Goal: Information Seeking & Learning: Check status

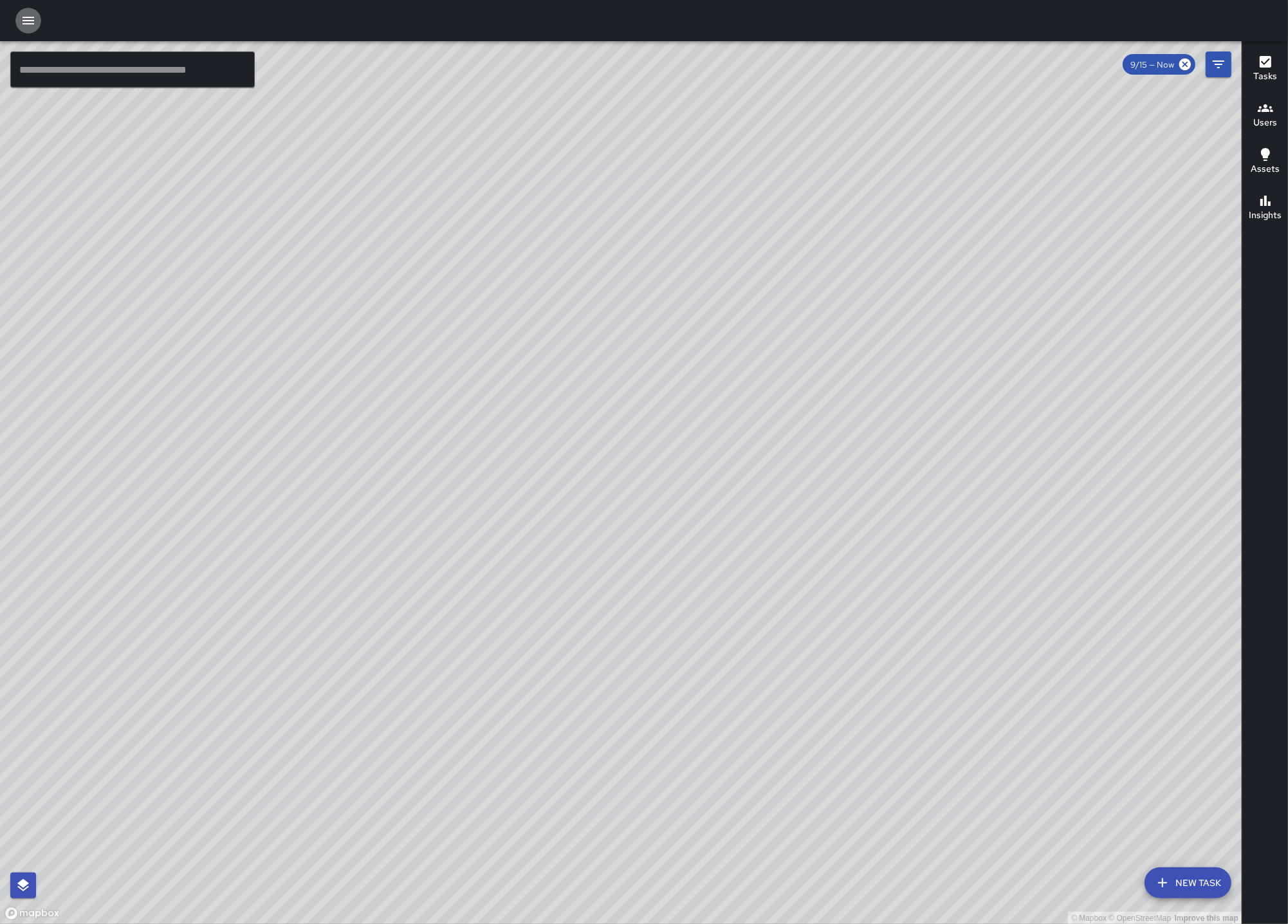
click at [26, 21] on icon "button" at bounding box center [28, 21] width 12 height 8
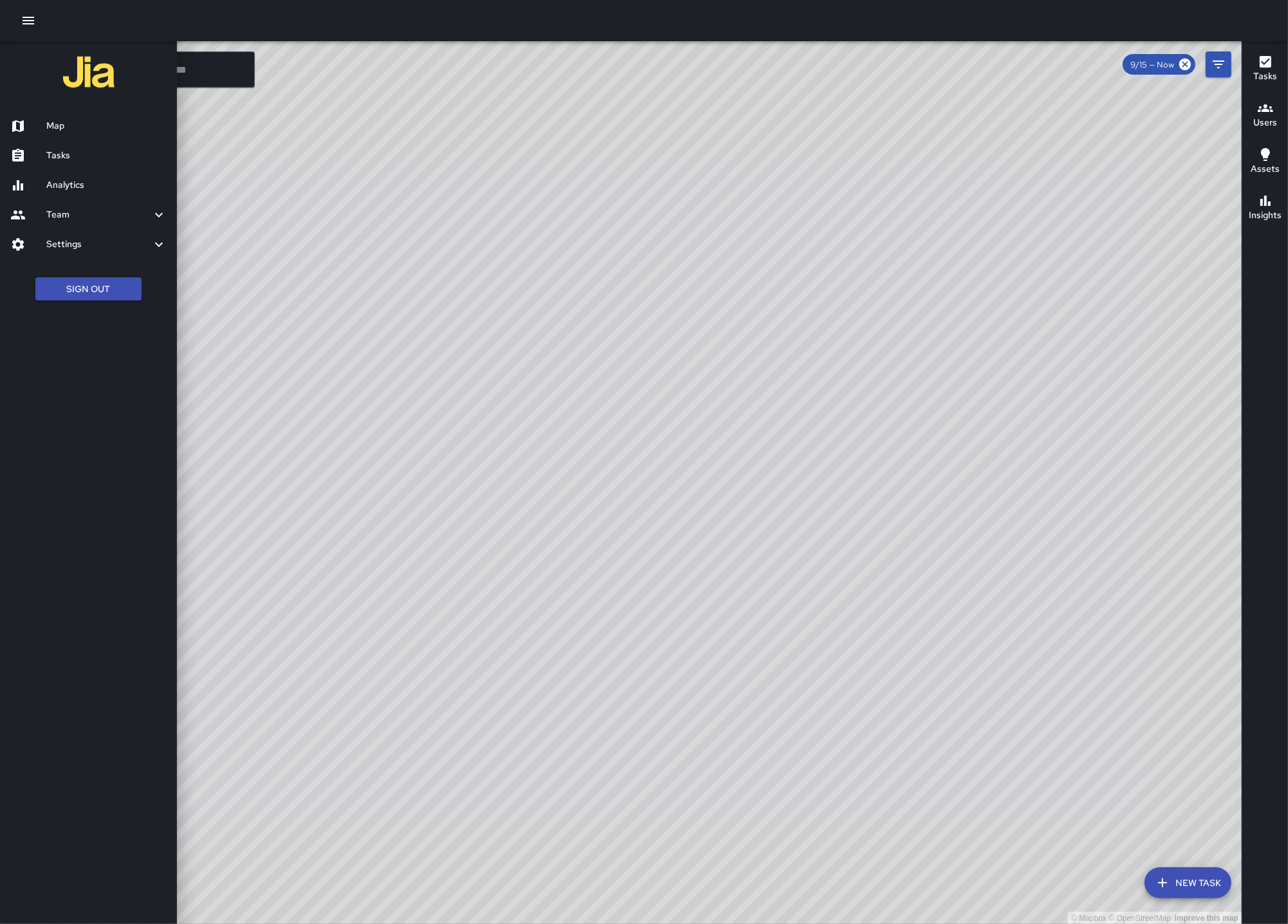
click at [64, 181] on h6 "Analytics" at bounding box center [106, 185] width 120 height 14
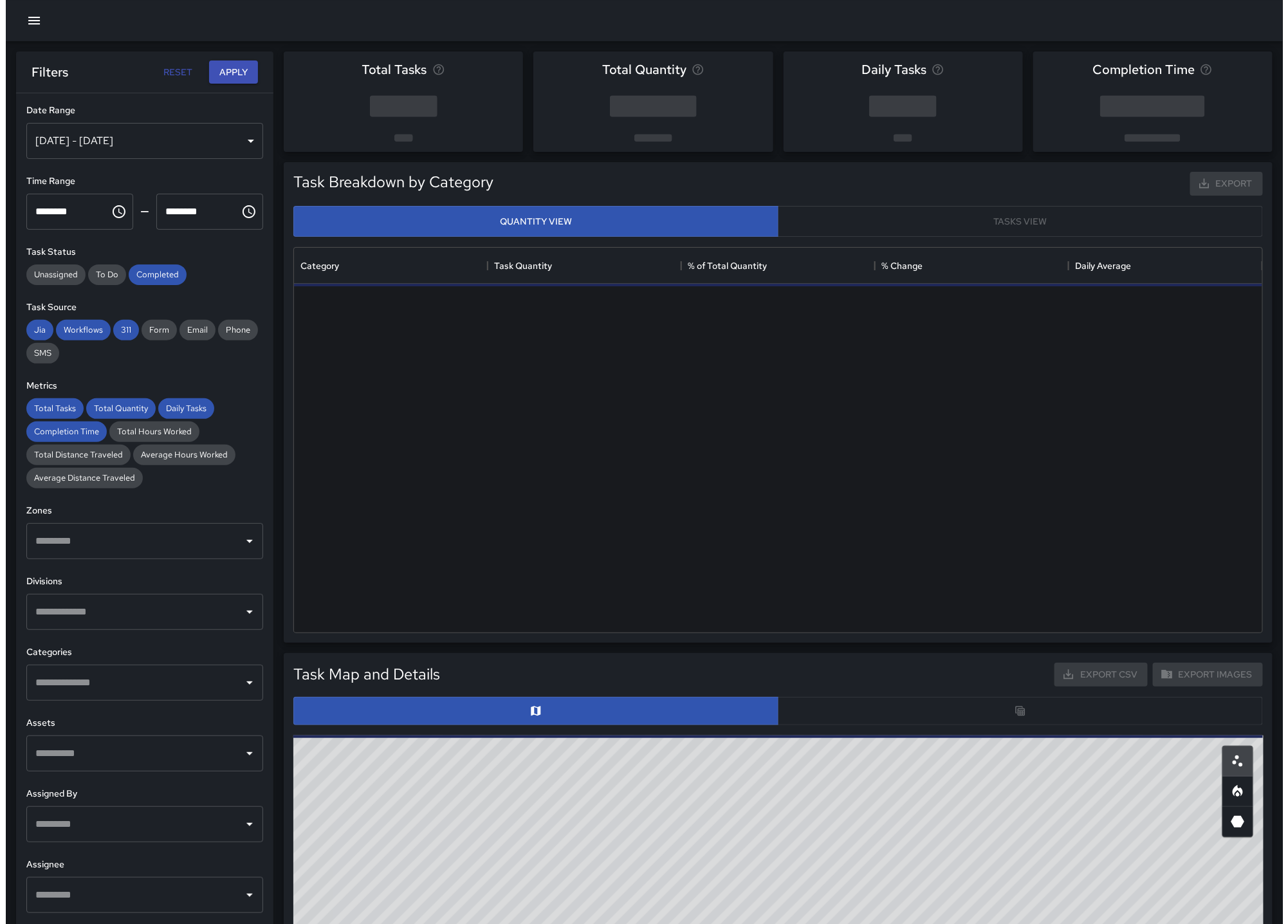
scroll to position [374, 957]
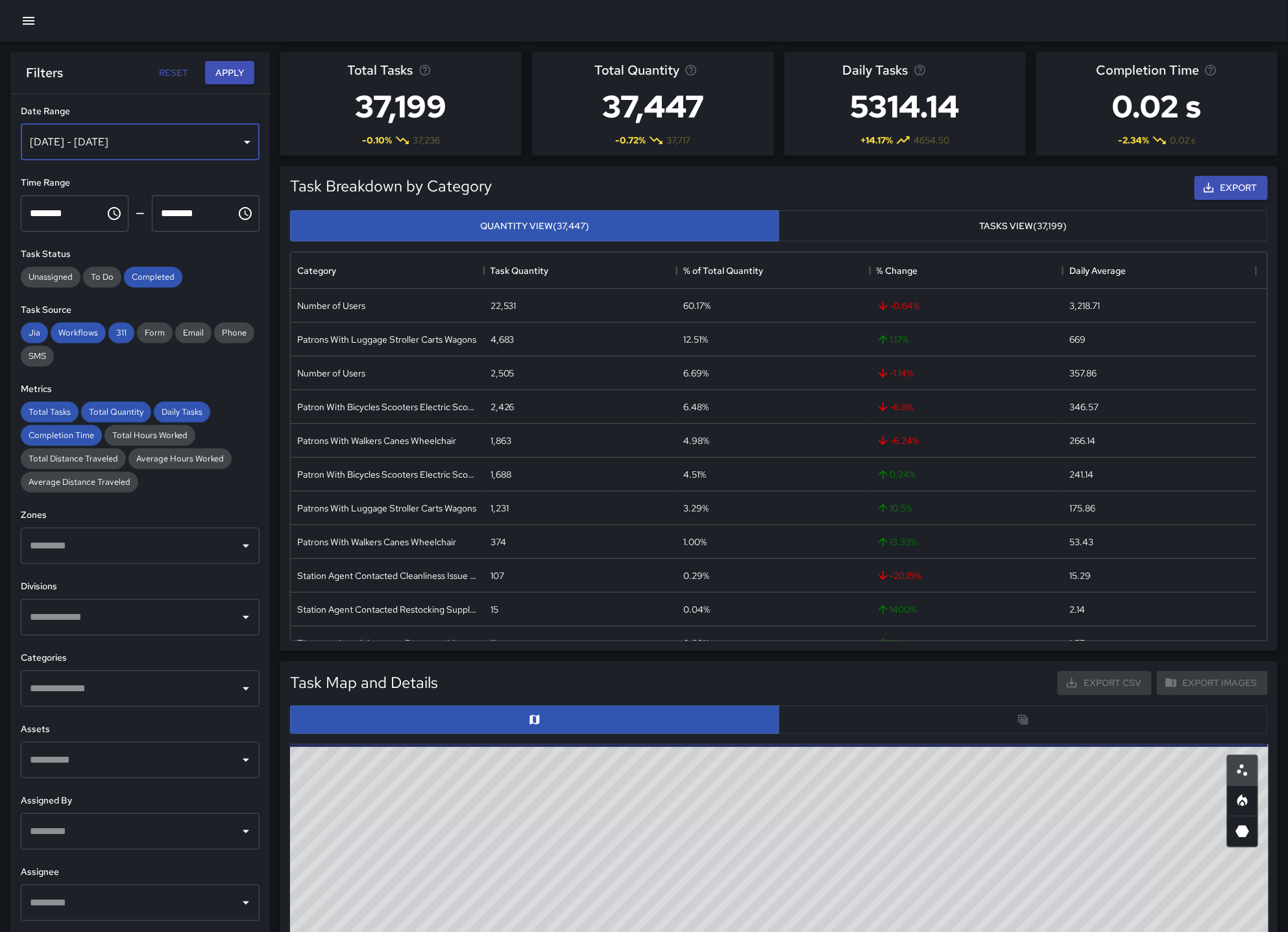
click at [250, 145] on div "[DATE] - [DATE]" at bounding box center [140, 141] width 239 height 36
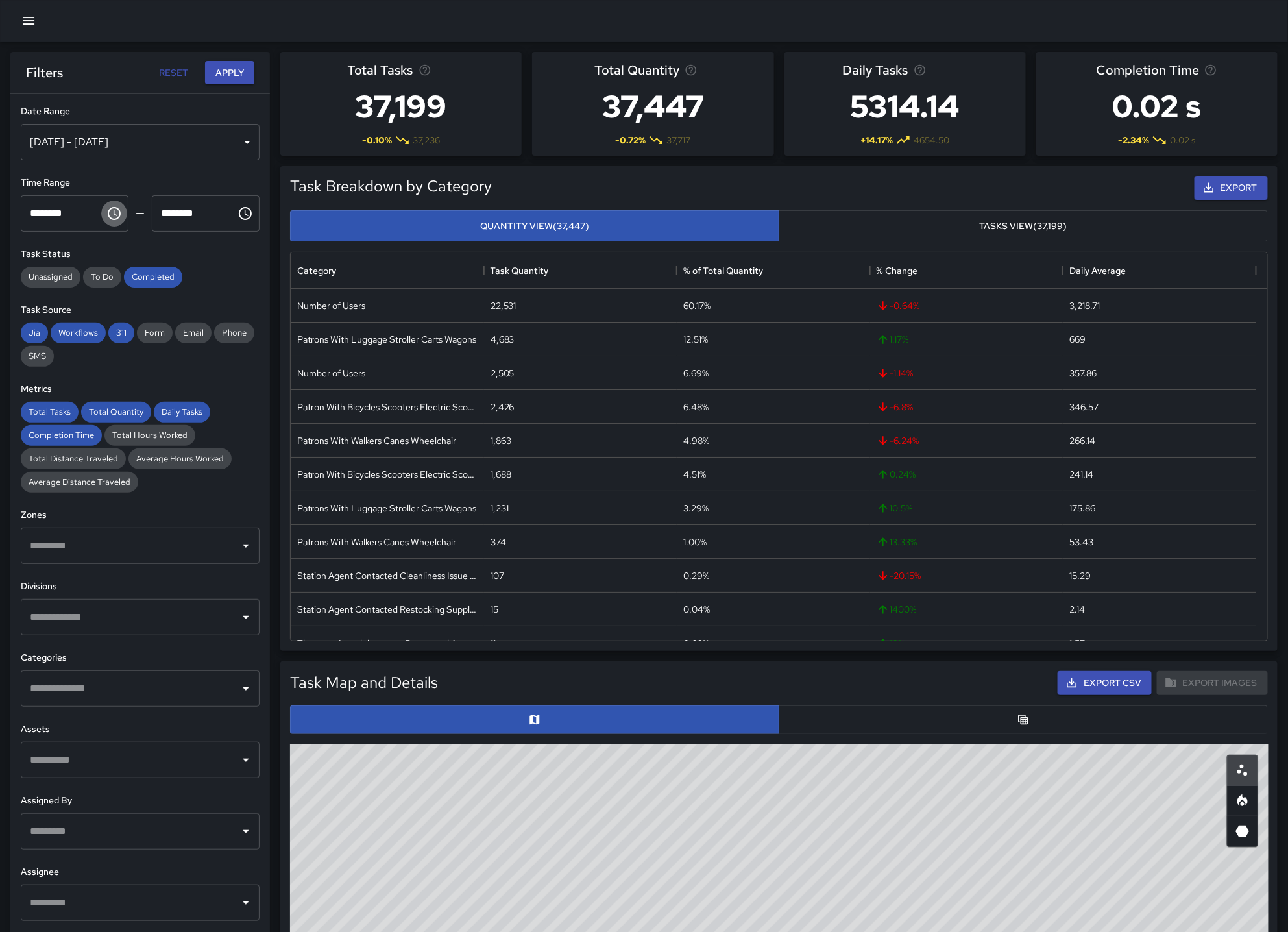
click at [117, 209] on icon "Choose time, selected time is 12:00 AM" at bounding box center [114, 213] width 15 height 15
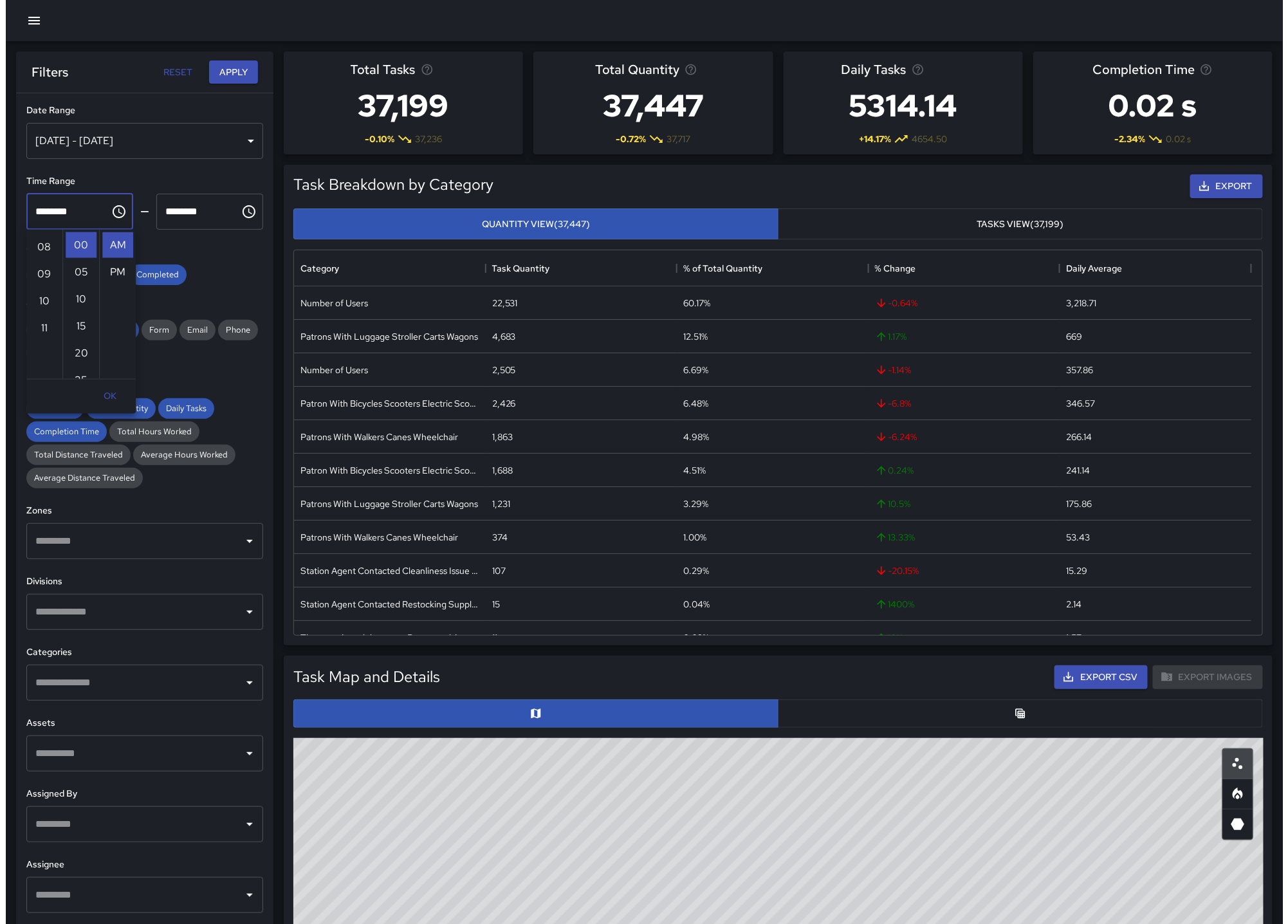
scroll to position [285, 0]
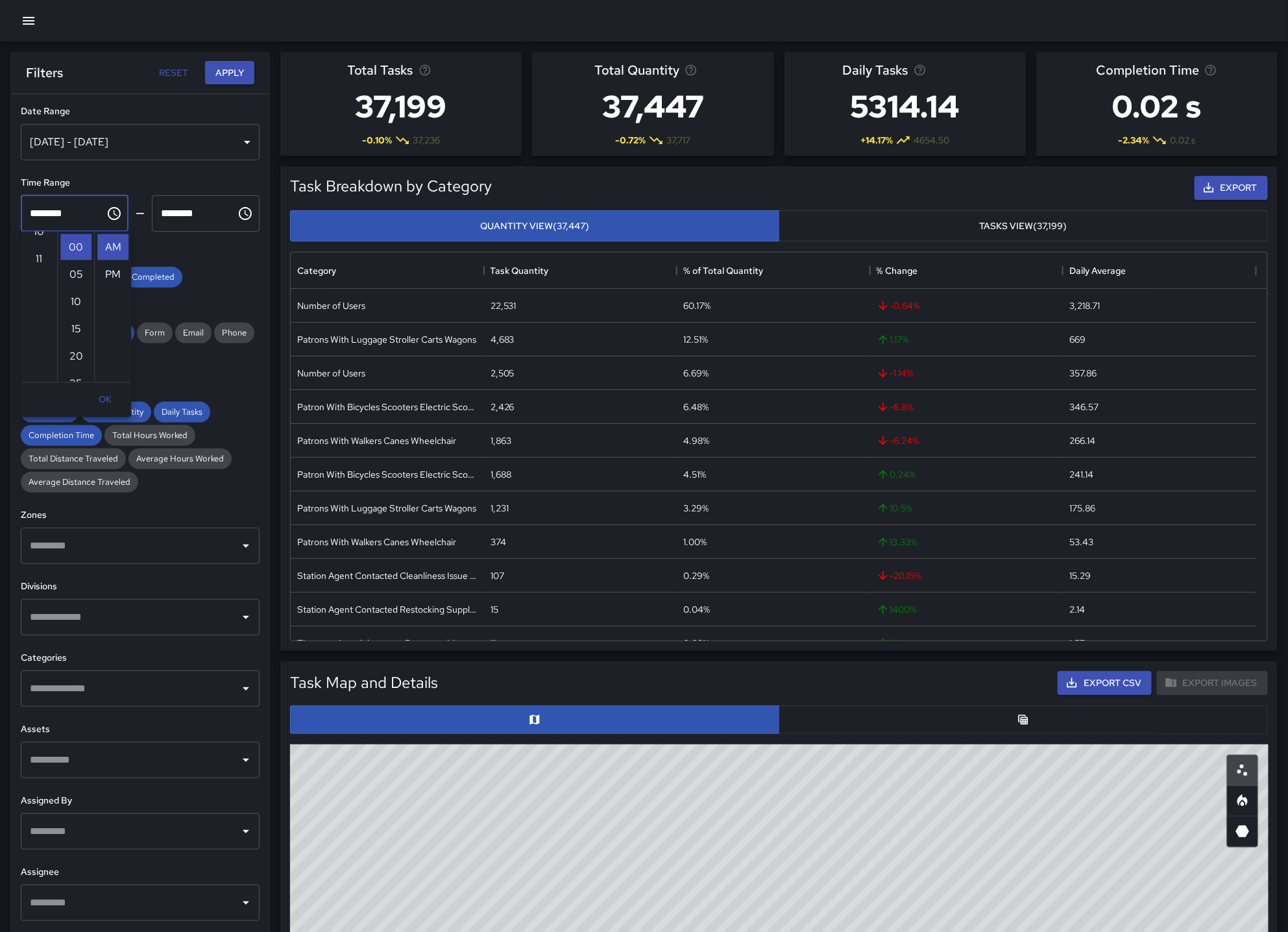
click at [221, 144] on div "[DATE] - [DATE]" at bounding box center [140, 141] width 239 height 36
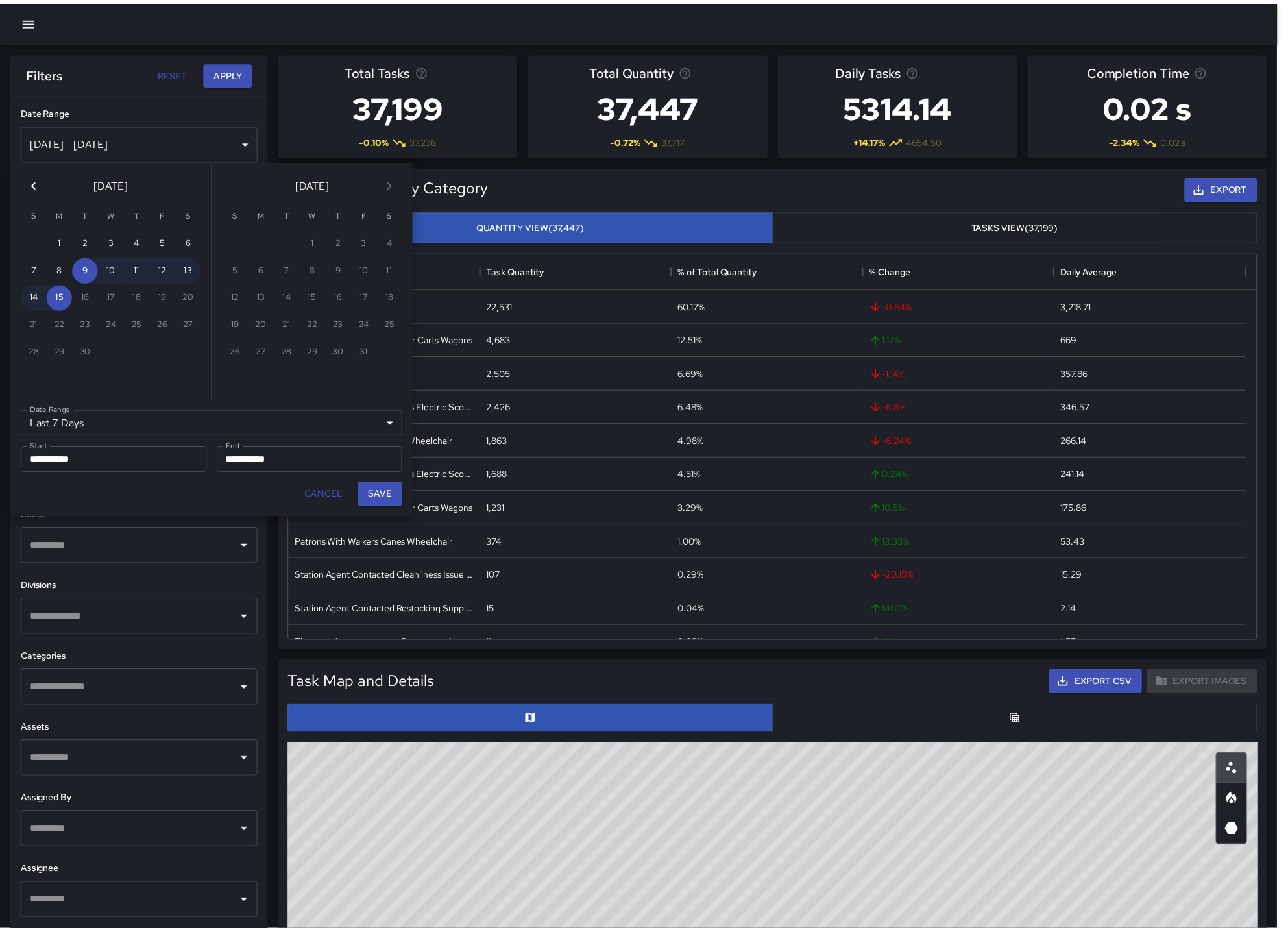
scroll to position [0, 0]
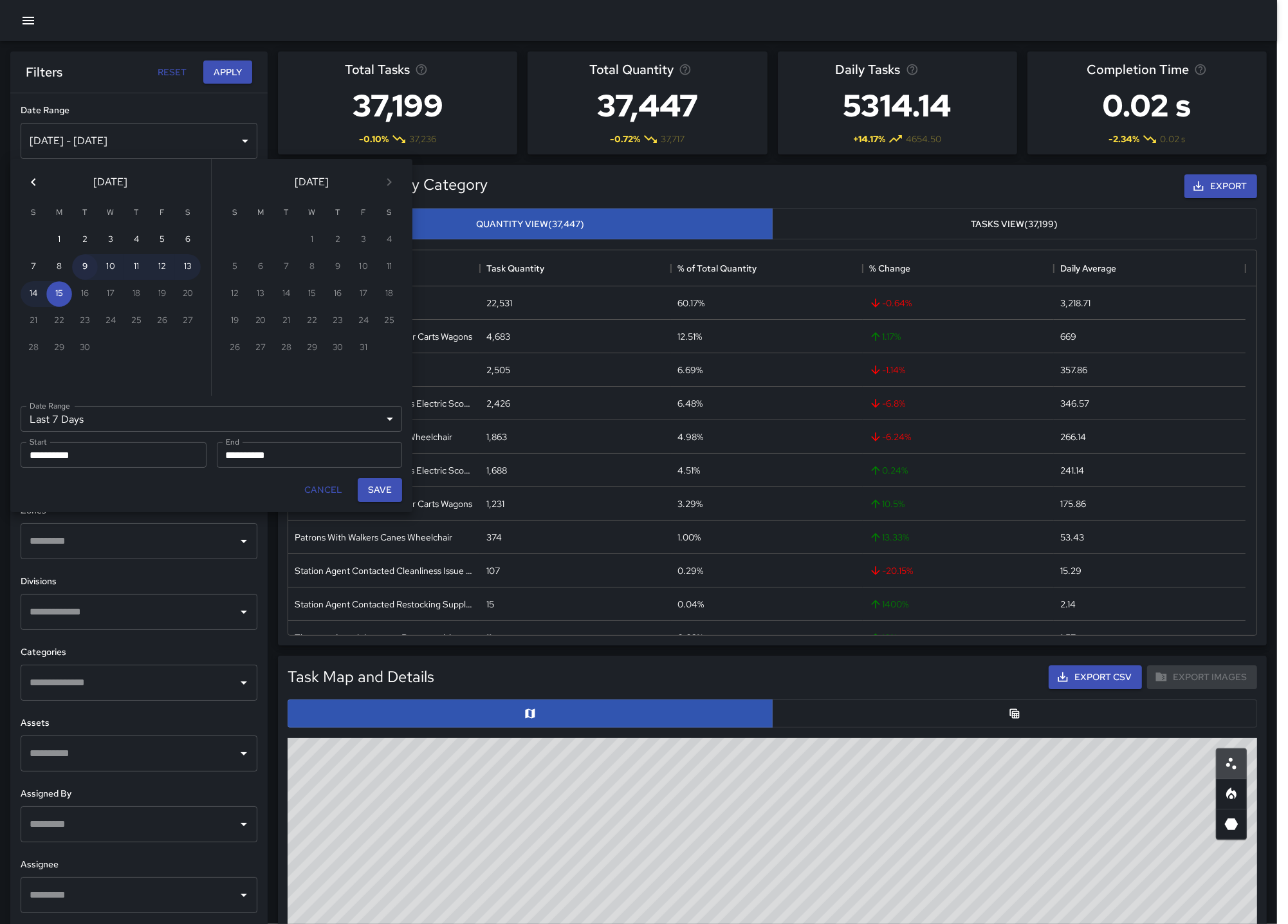
click at [75, 267] on button "9" at bounding box center [85, 267] width 25 height 25
type input "******"
click at [86, 268] on button "9" at bounding box center [85, 267] width 25 height 25
type input "**********"
click at [391, 494] on button "Save" at bounding box center [380, 490] width 44 height 24
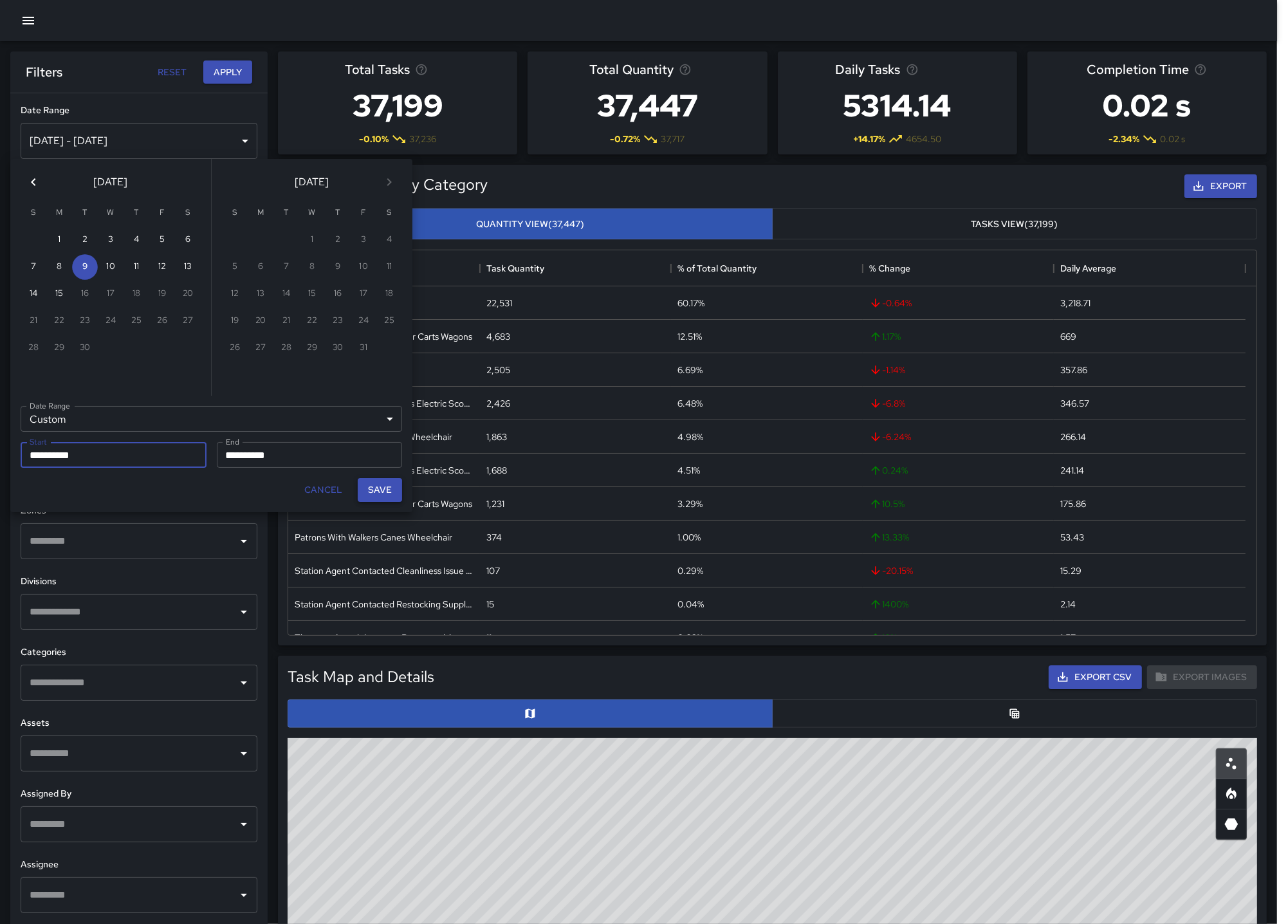
type input "**********"
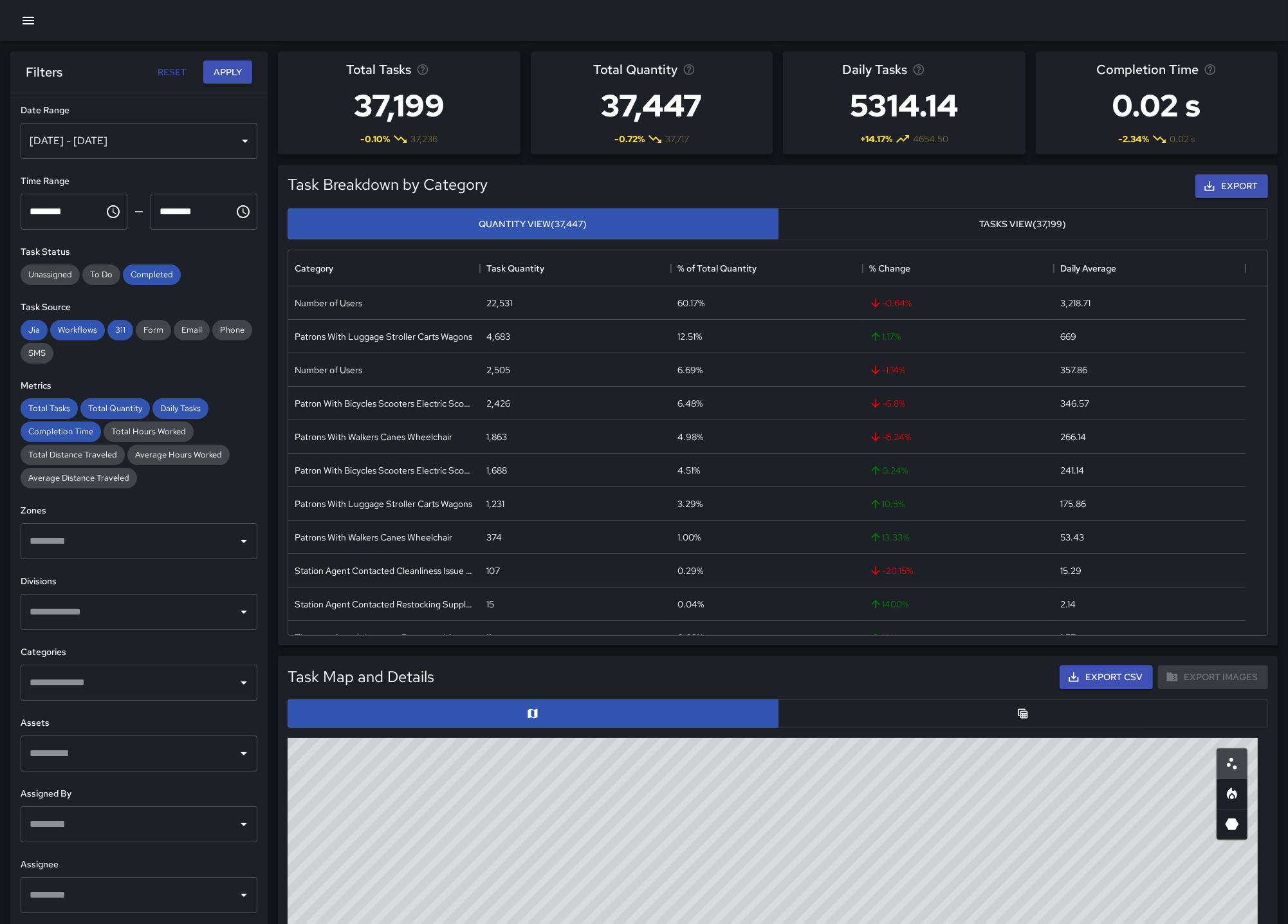
scroll to position [374, 957]
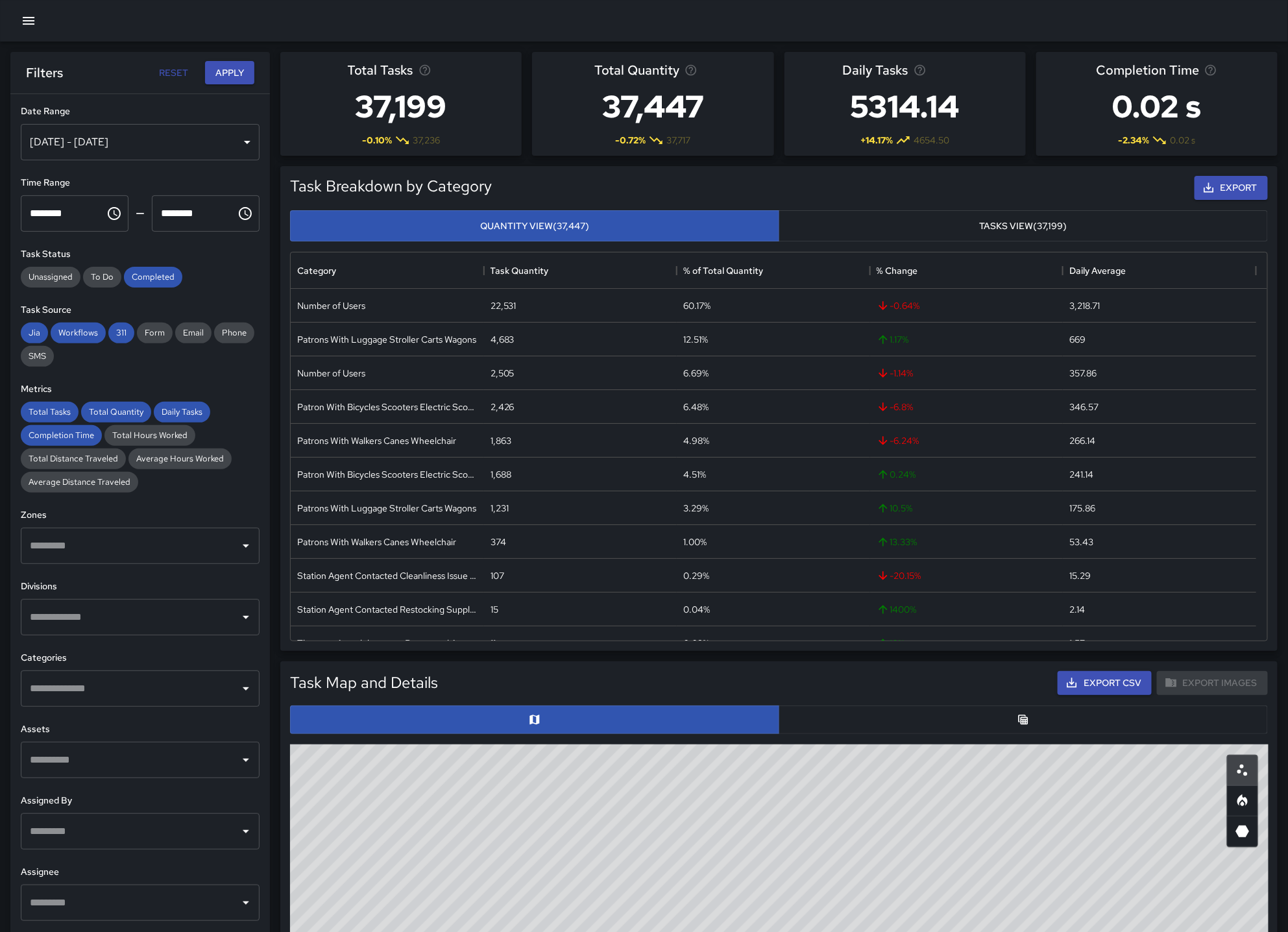
click at [241, 258] on h6 "Task Status" at bounding box center [140, 254] width 239 height 14
click at [238, 143] on div "[DATE] - [DATE]" at bounding box center [140, 141] width 239 height 36
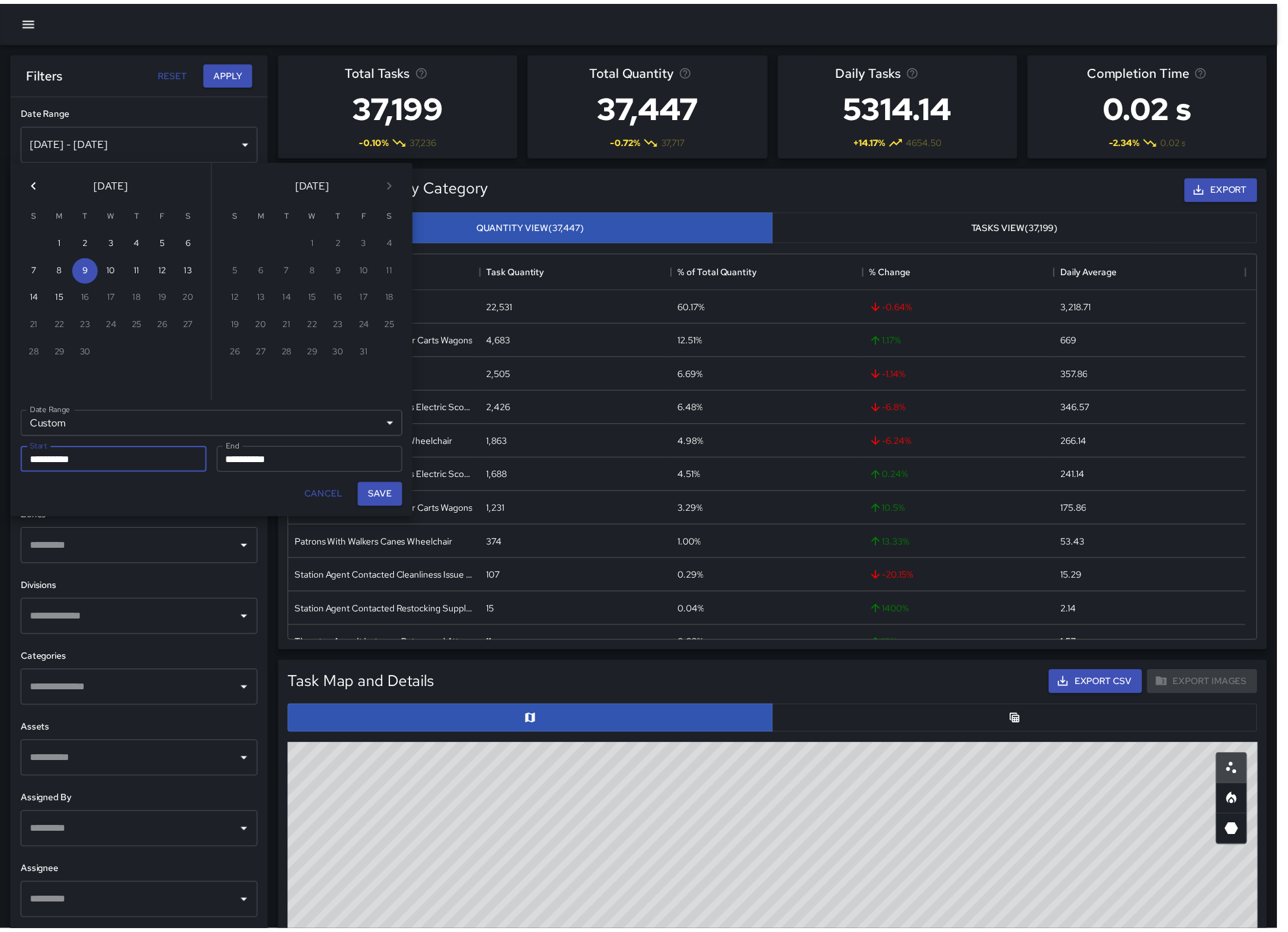
scroll to position [11, 10]
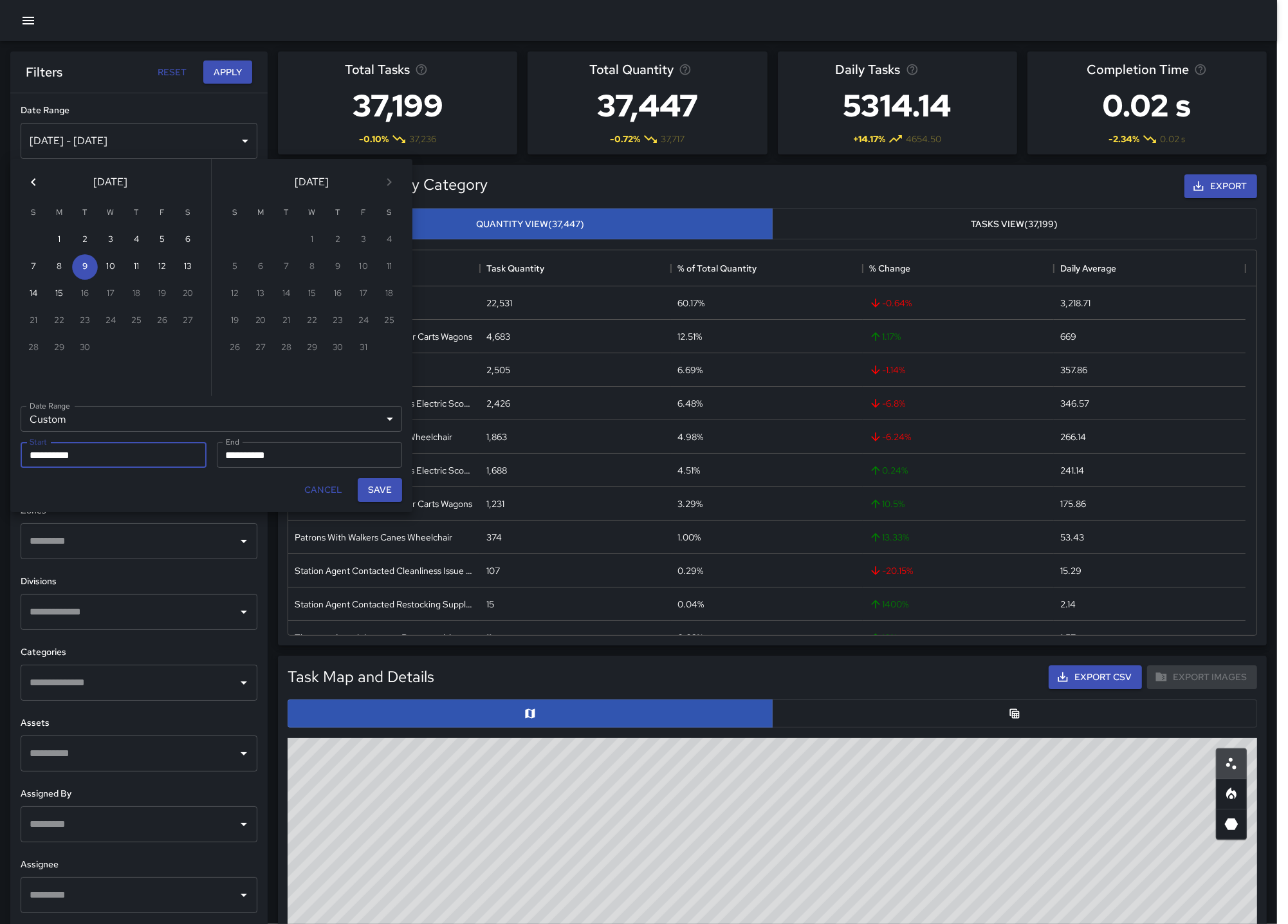
click at [32, 182] on icon "Previous month" at bounding box center [33, 182] width 5 height 8
click at [118, 343] on button "27" at bounding box center [110, 348] width 25 height 25
type input "**********"
click at [250, 460] on input "**********" at bounding box center [305, 455] width 177 height 25
click at [114, 337] on button "27" at bounding box center [110, 348] width 25 height 25
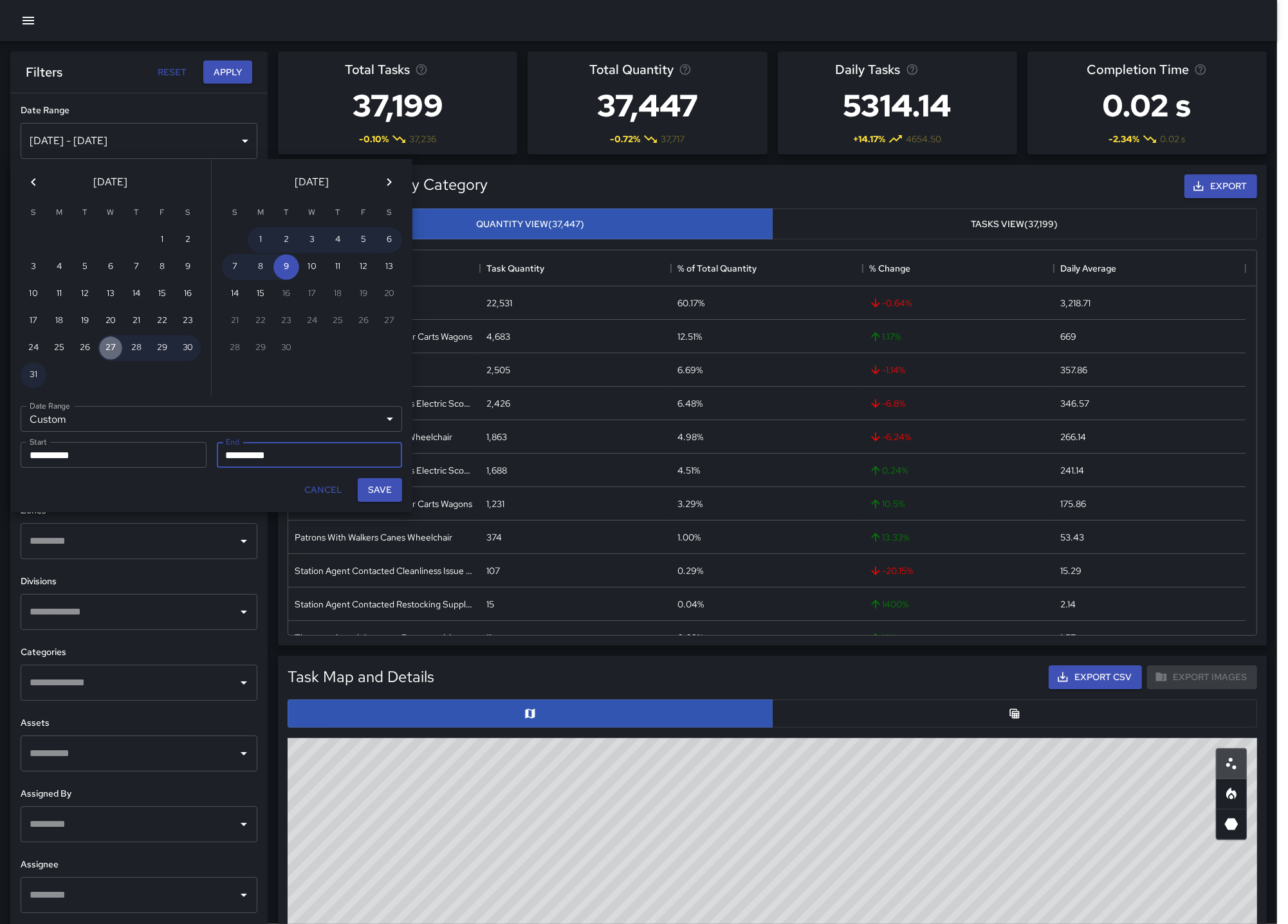
type input "**********"
click at [374, 489] on button "Save" at bounding box center [380, 490] width 44 height 24
type input "**********"
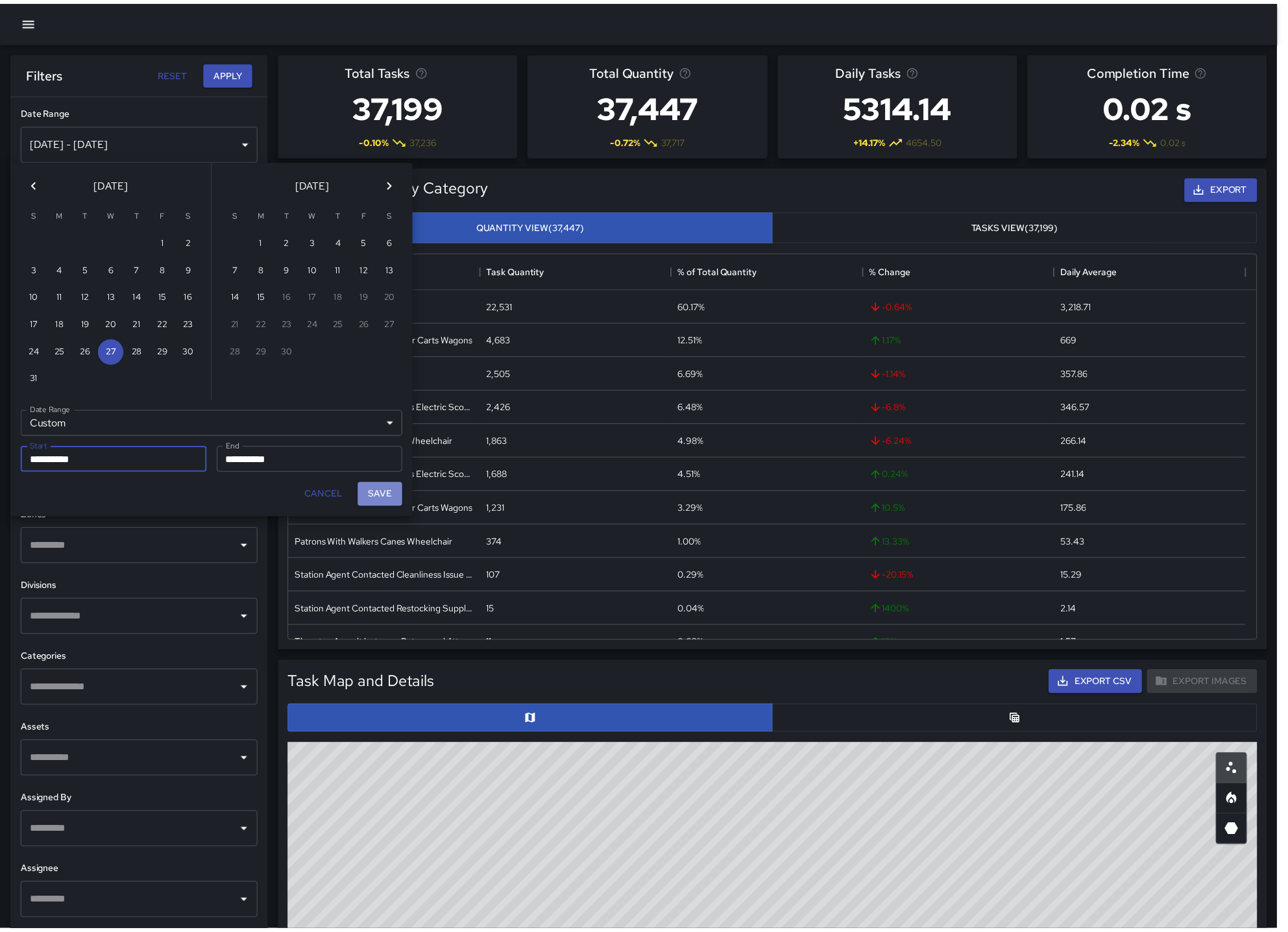
scroll to position [377, 966]
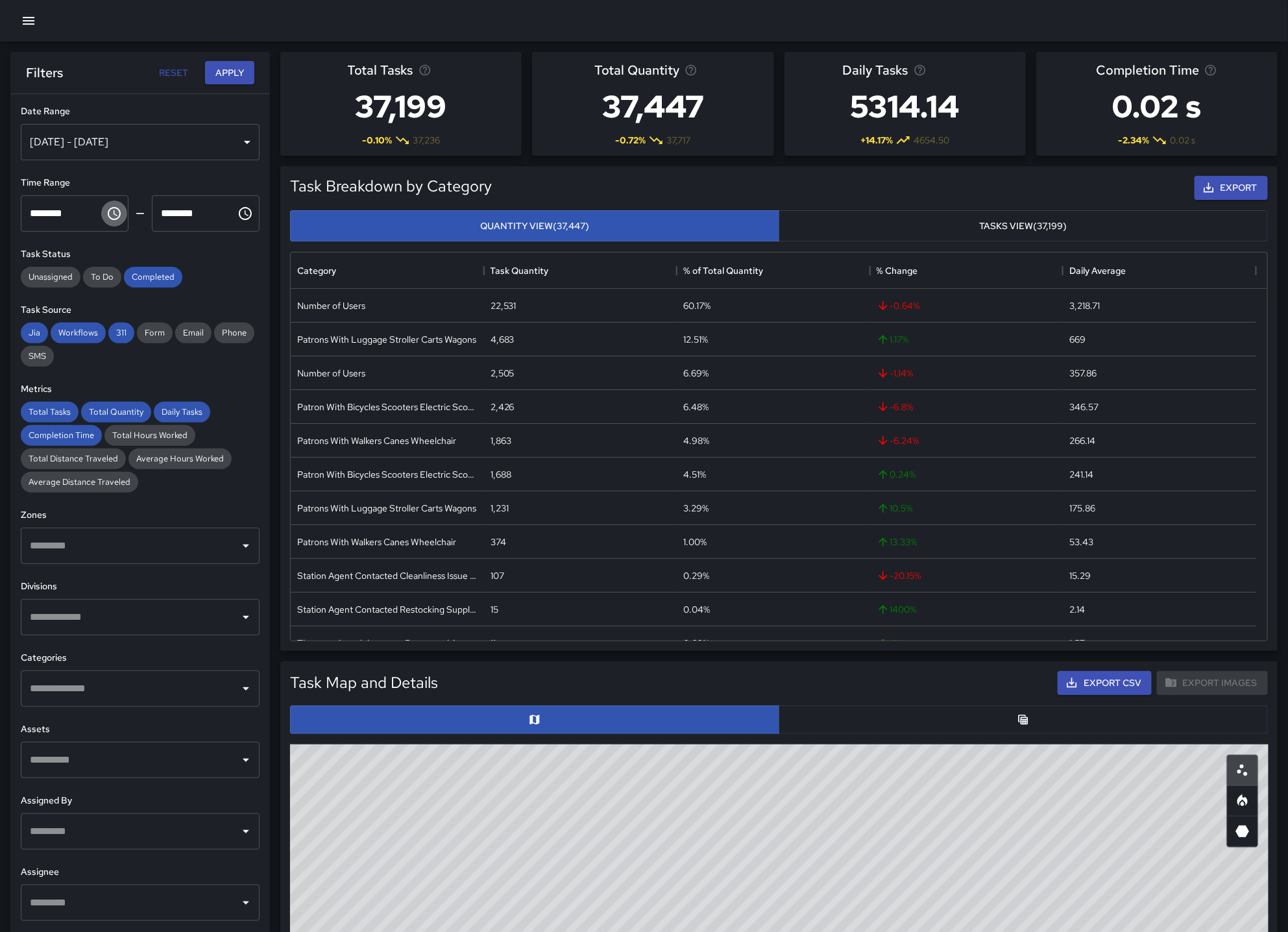
click at [112, 218] on icon "Choose time, selected time is 12:00 AM" at bounding box center [114, 213] width 13 height 13
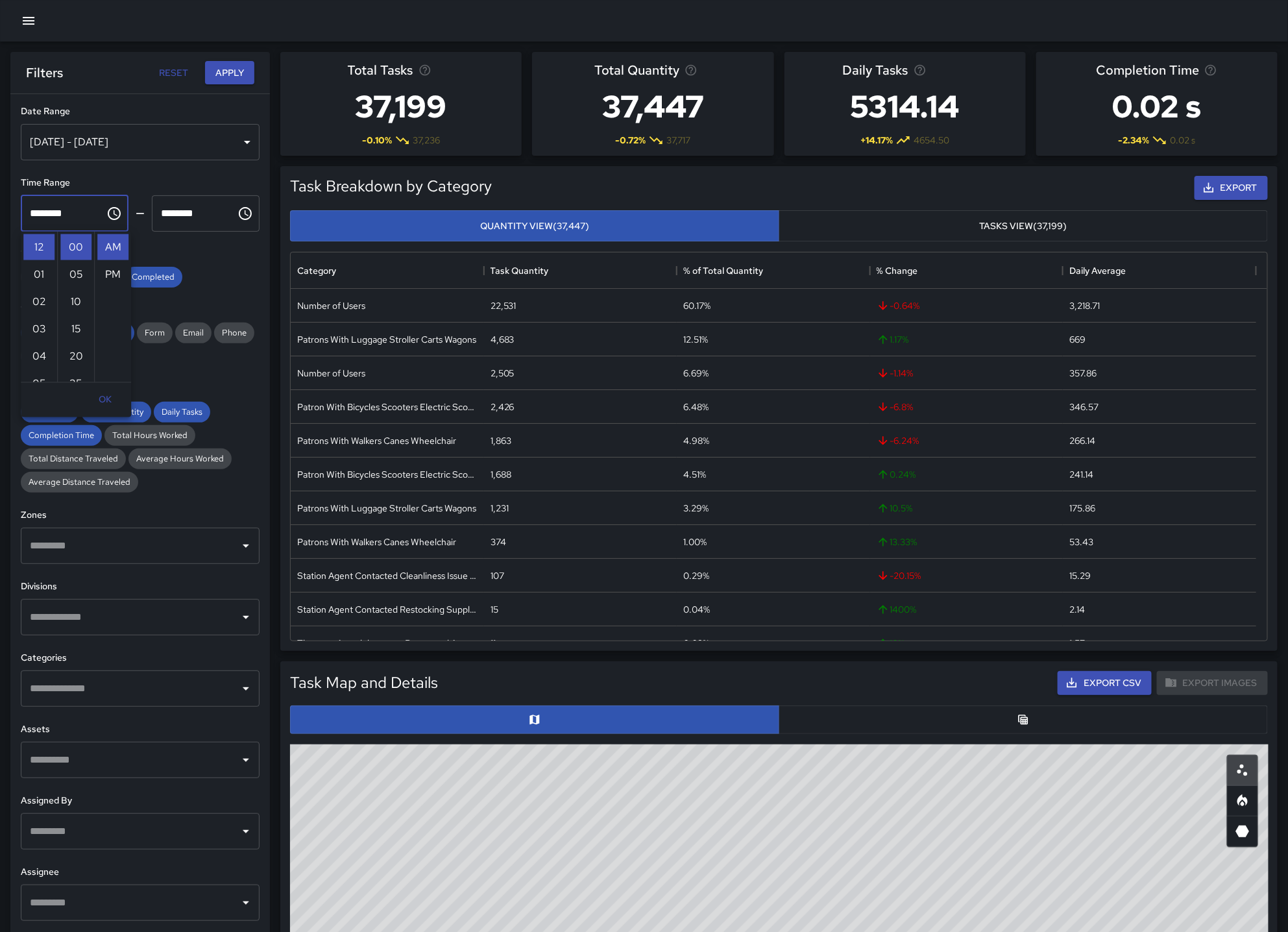
click at [235, 495] on div "**********" at bounding box center [140, 512] width 260 height 837
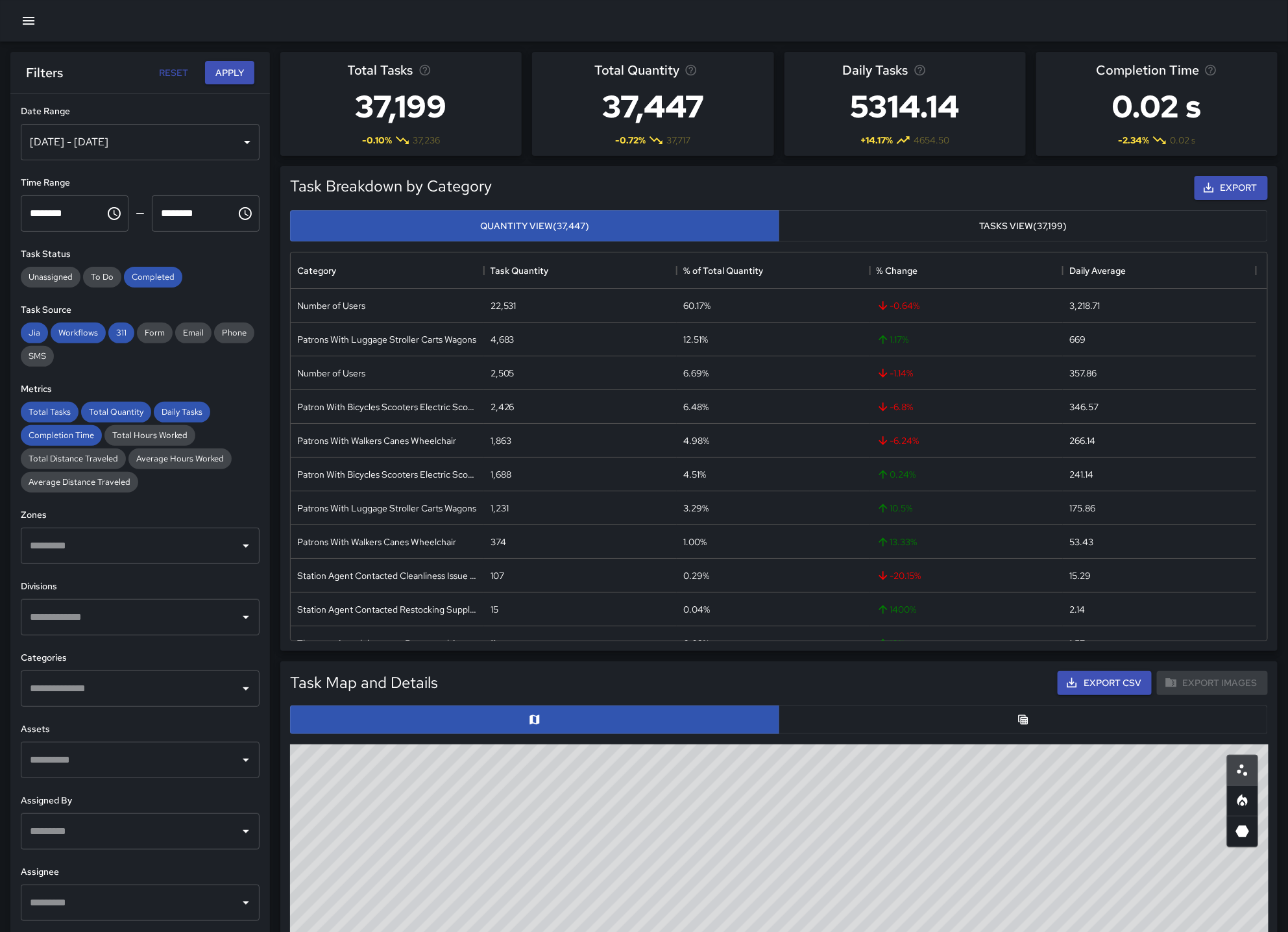
click at [114, 215] on icon "Choose time, selected time is 12:00 AM" at bounding box center [114, 213] width 15 height 15
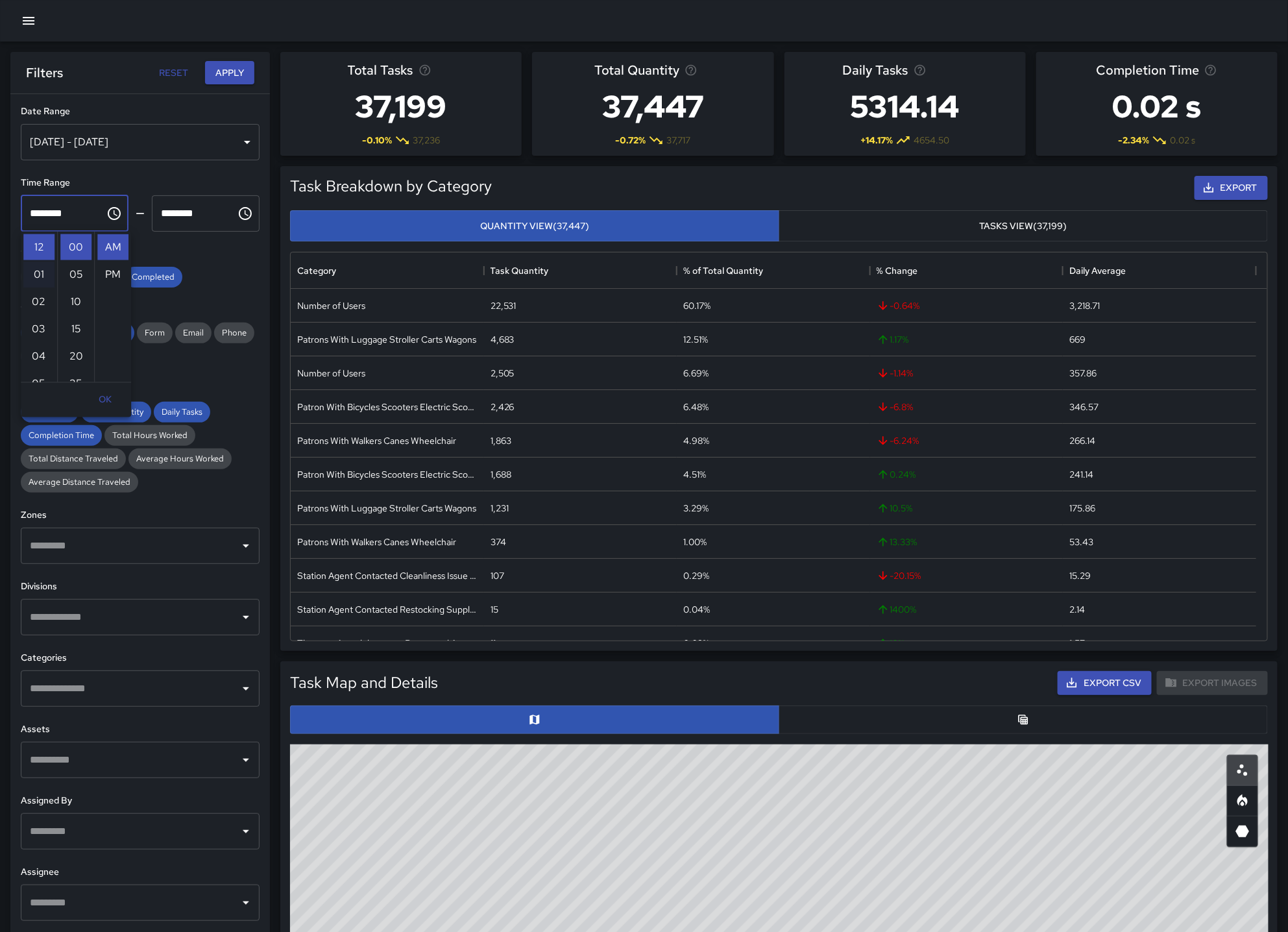
click at [41, 275] on li "01" at bounding box center [38, 274] width 31 height 26
click at [110, 215] on icon "Choose time, selected time is 1:00 AM" at bounding box center [114, 213] width 15 height 15
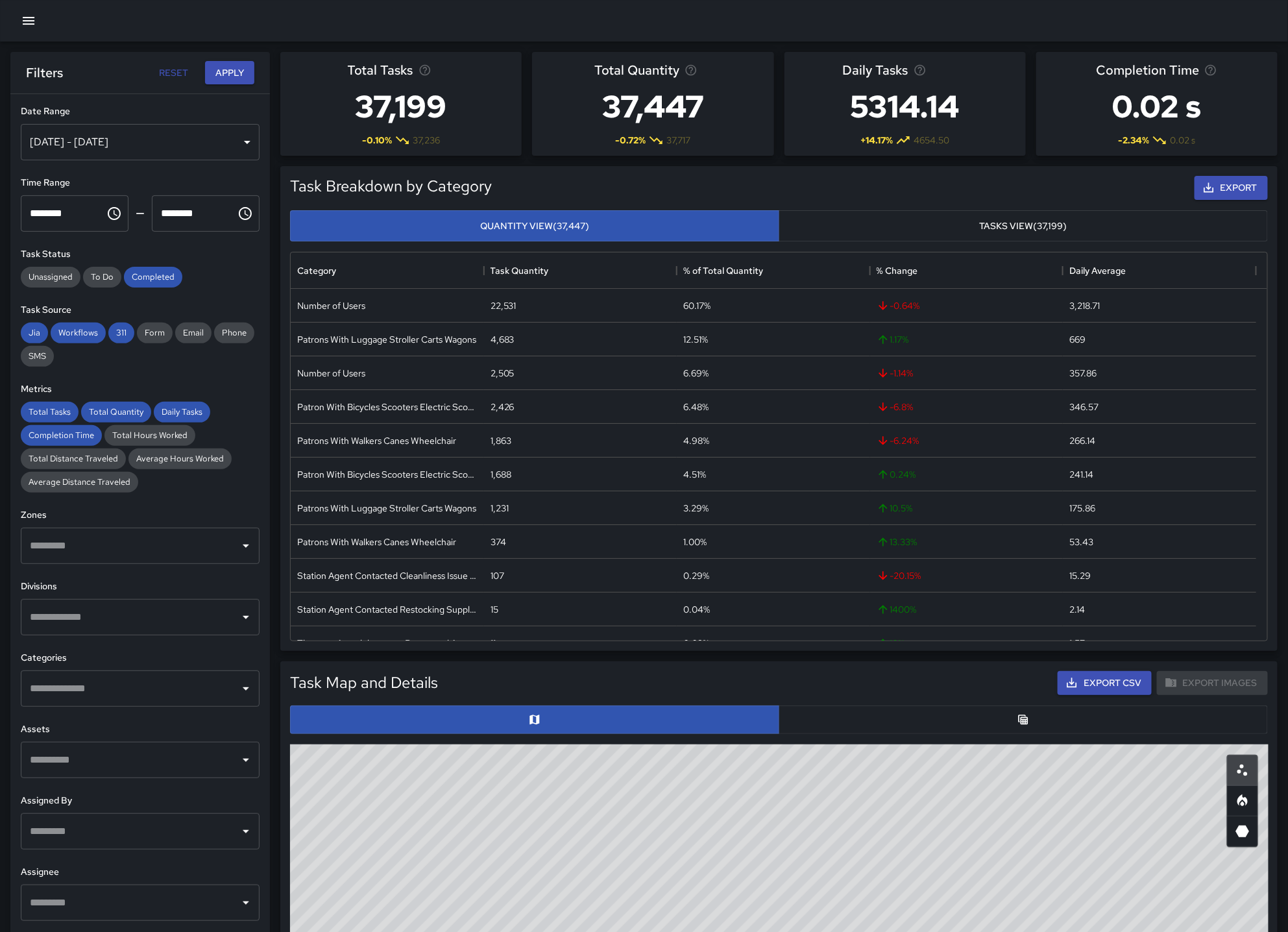
click at [113, 217] on icon "Choose time, selected time is 1:00 AM" at bounding box center [114, 213] width 15 height 15
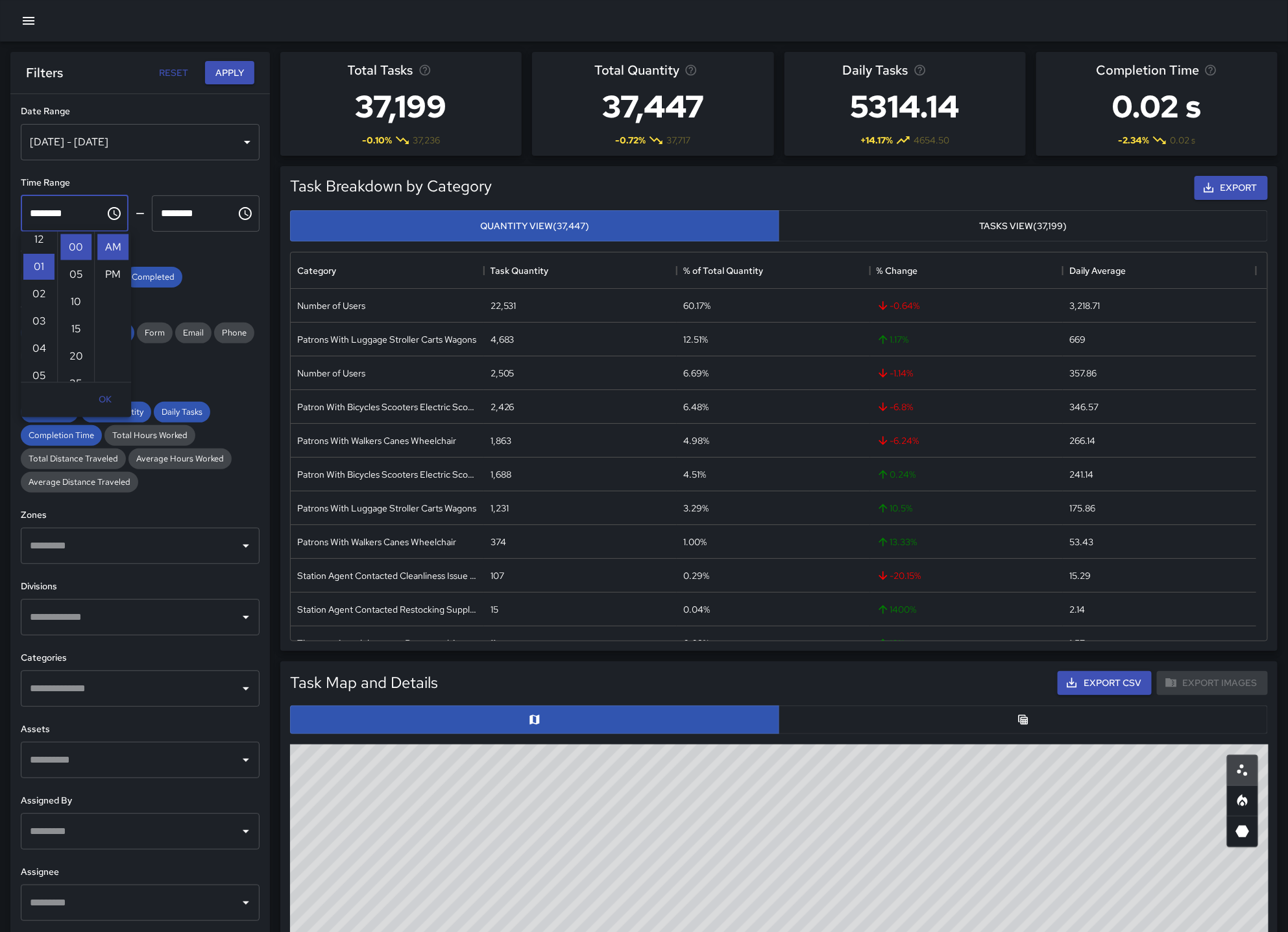
scroll to position [0, 0]
click at [35, 245] on li "12" at bounding box center [38, 247] width 31 height 26
click at [102, 274] on li "PM" at bounding box center [113, 274] width 31 height 26
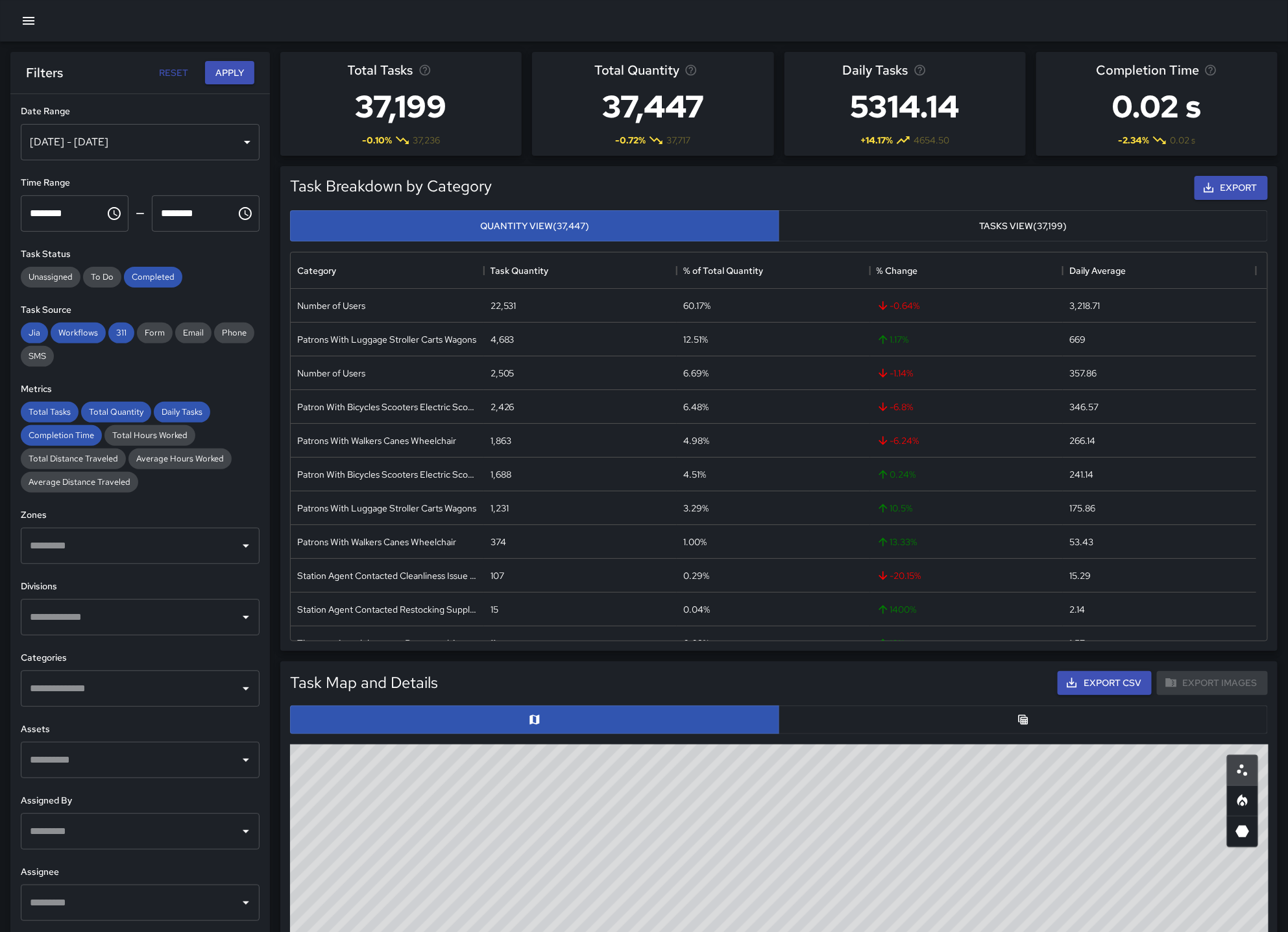
scroll to position [27, 0]
click at [114, 213] on icon "Choose time, selected time is 12:00 PM" at bounding box center [115, 213] width 4 height 6
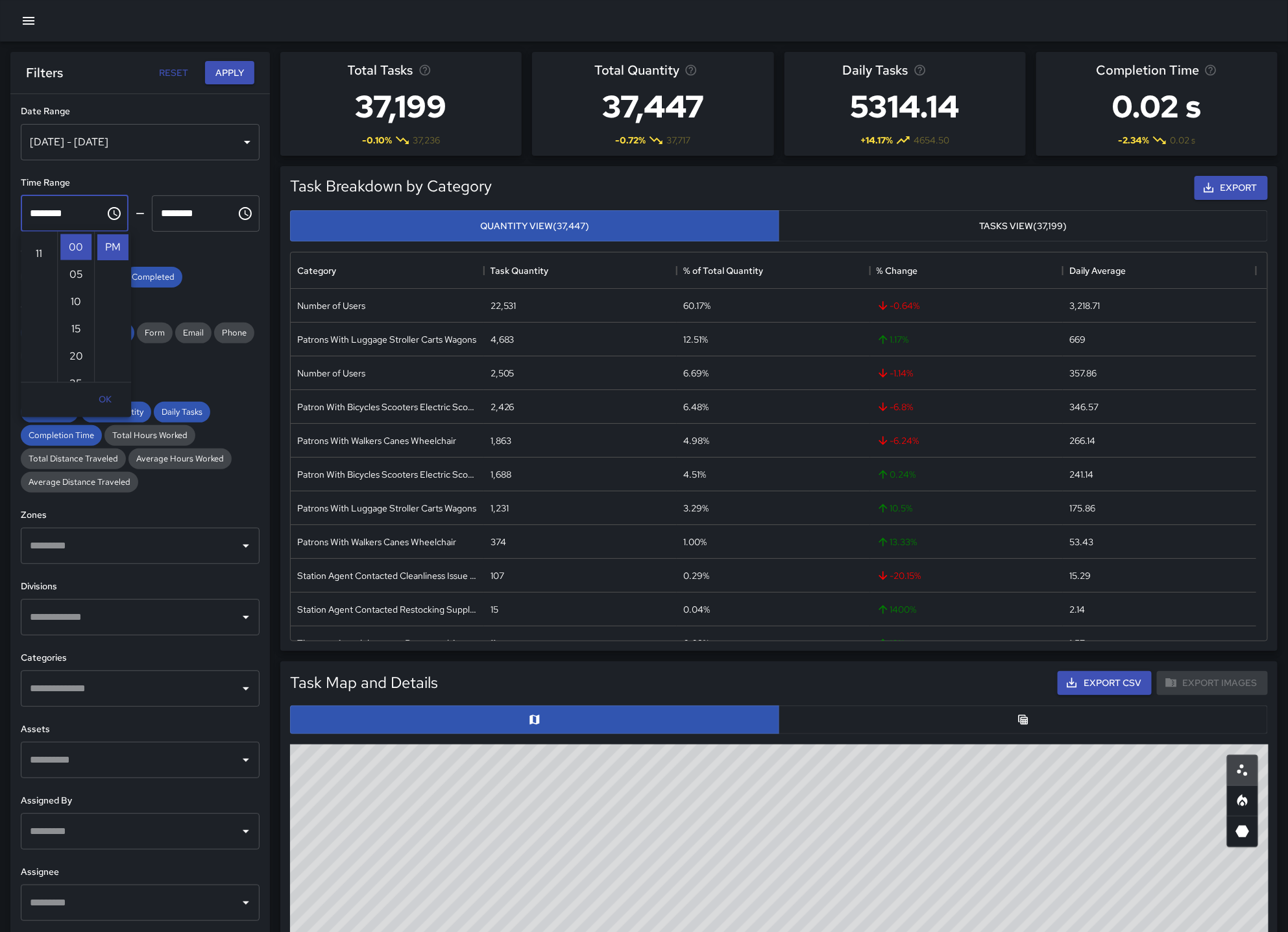
scroll to position [202, 0]
click at [36, 345] on li "11" at bounding box center [38, 345] width 31 height 26
type input "********"
click at [223, 217] on input "********" at bounding box center [189, 213] width 75 height 36
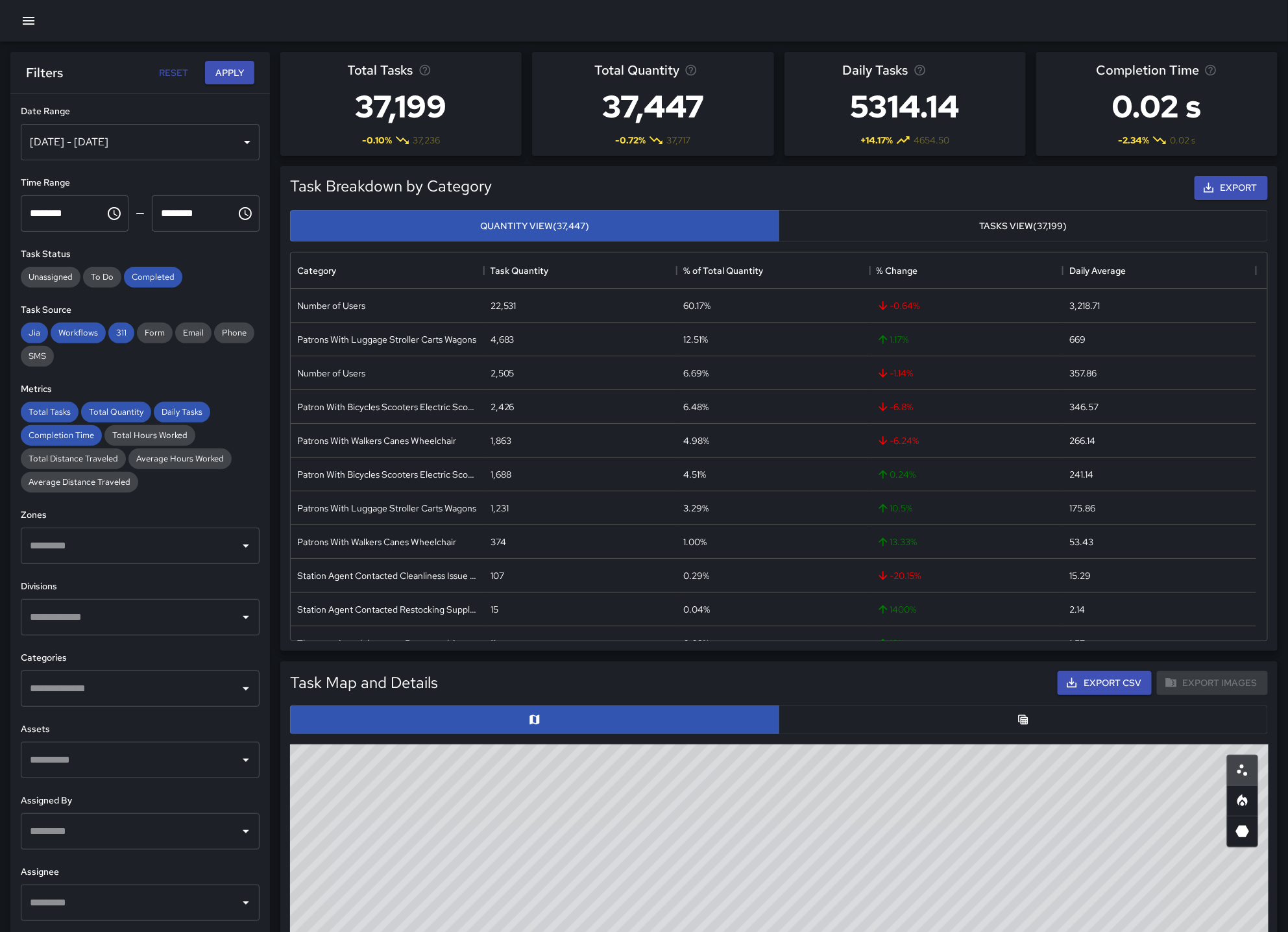
click at [250, 212] on icon "Choose time, selected time is 11:59 PM" at bounding box center [245, 213] width 15 height 15
click at [165, 270] on li "01" at bounding box center [169, 274] width 31 height 26
click at [205, 250] on li "00" at bounding box center [206, 247] width 31 height 26
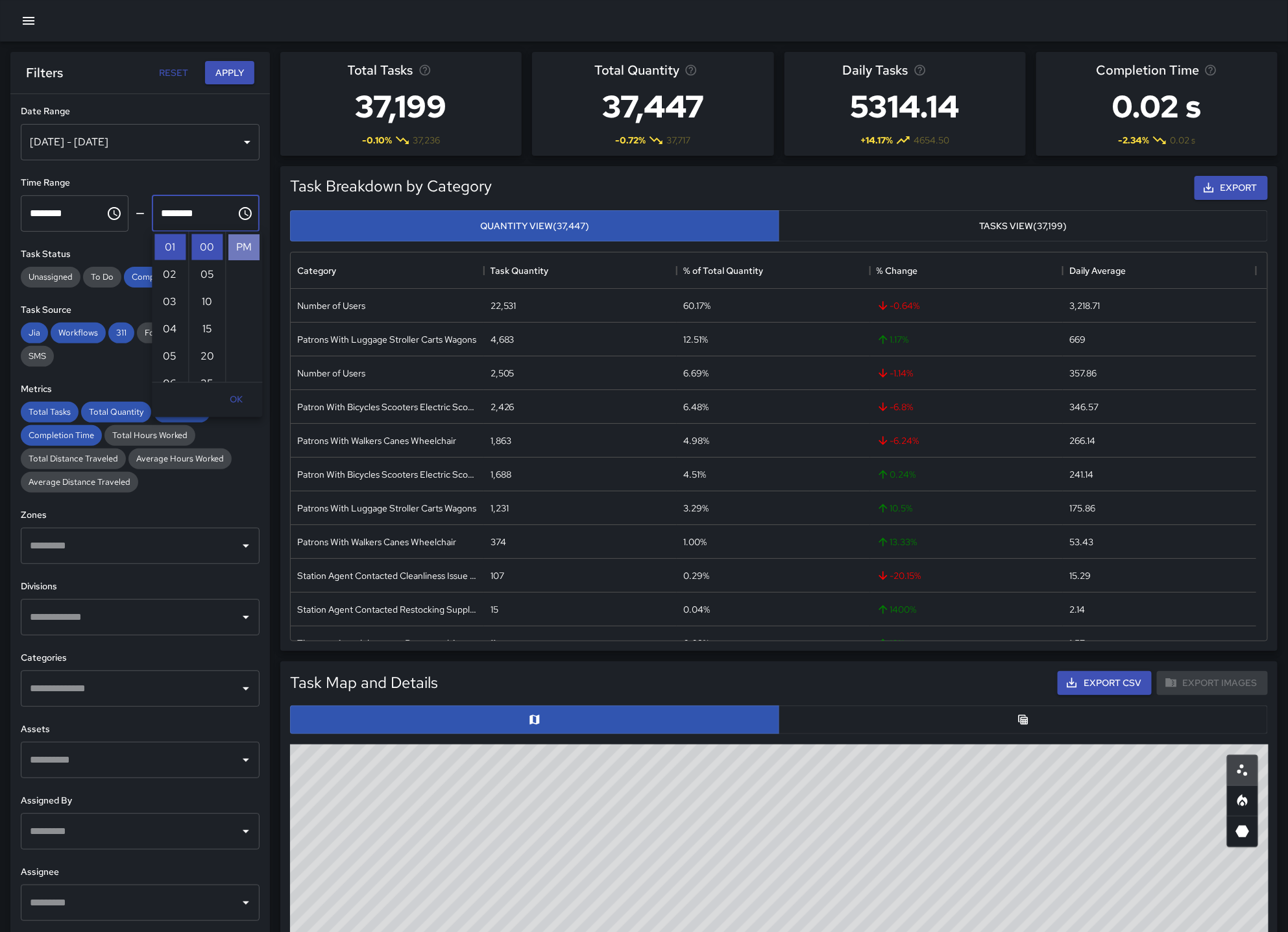
click at [243, 247] on li "PM" at bounding box center [244, 247] width 31 height 26
click at [246, 216] on icon "Choose time, selected time is 1:00 PM" at bounding box center [245, 213] width 15 height 15
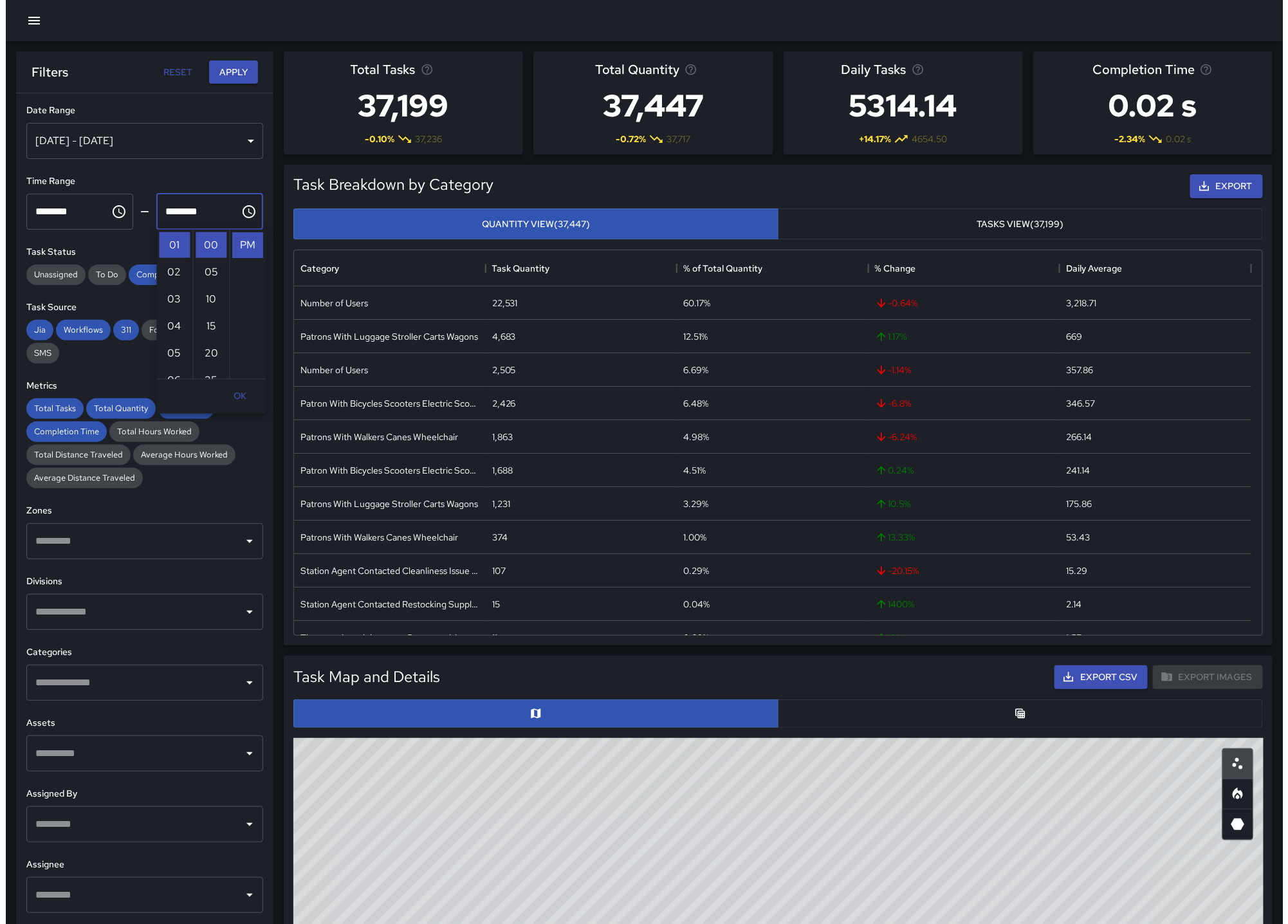
scroll to position [0, 0]
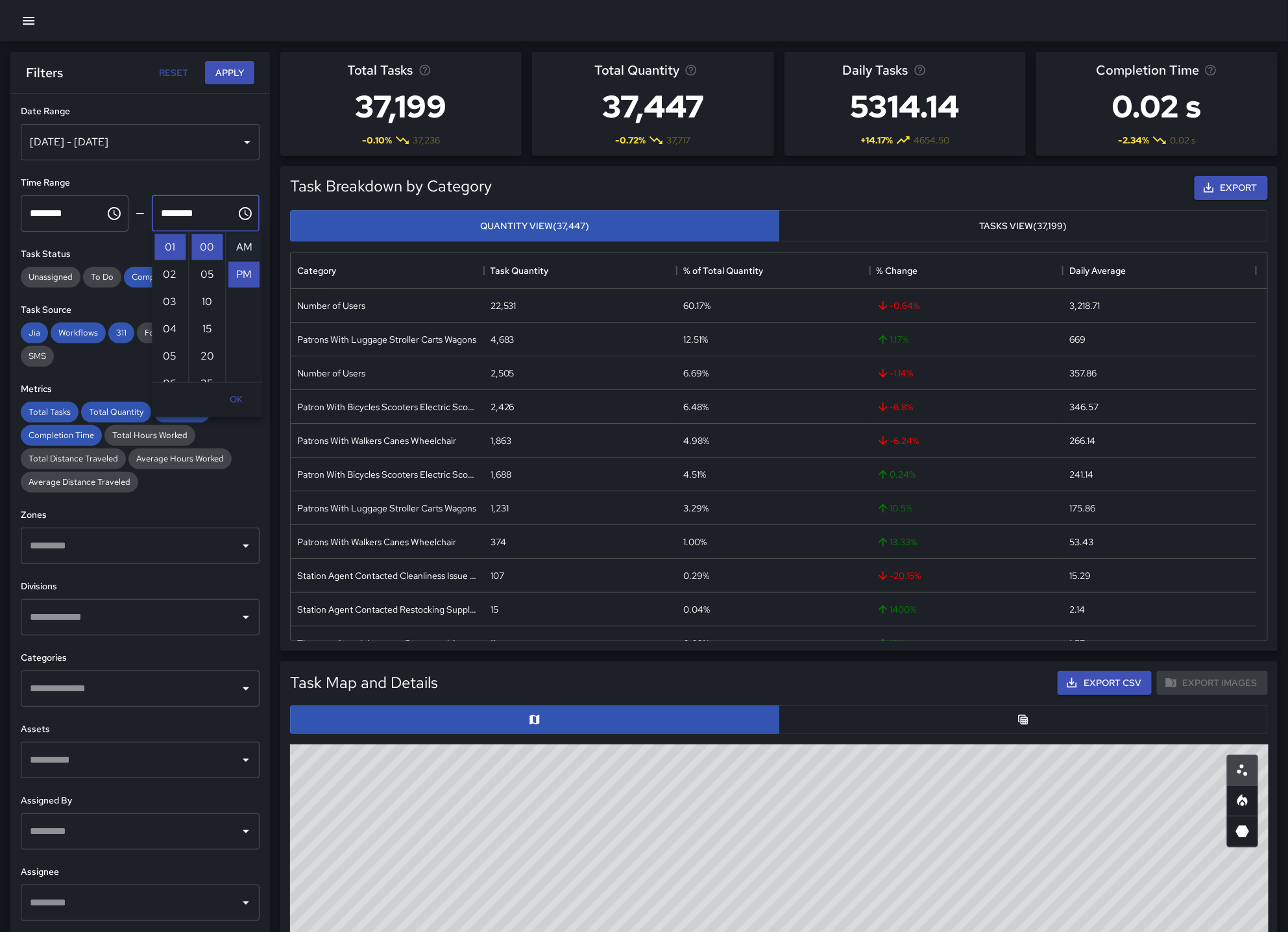
click at [245, 250] on li "AM" at bounding box center [244, 247] width 31 height 26
type input "********"
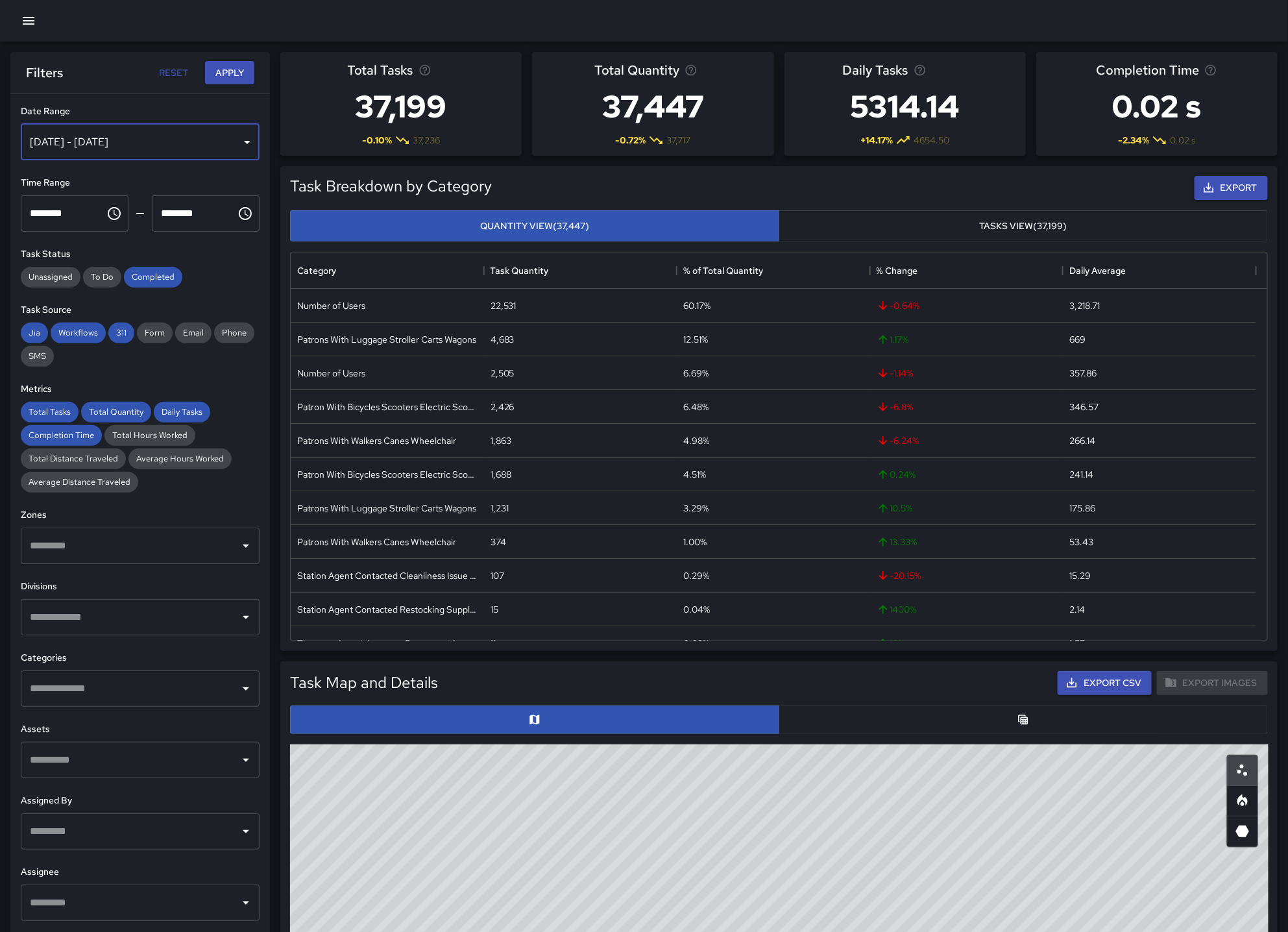
click at [159, 143] on div "[DATE] - [DATE]" at bounding box center [140, 141] width 239 height 36
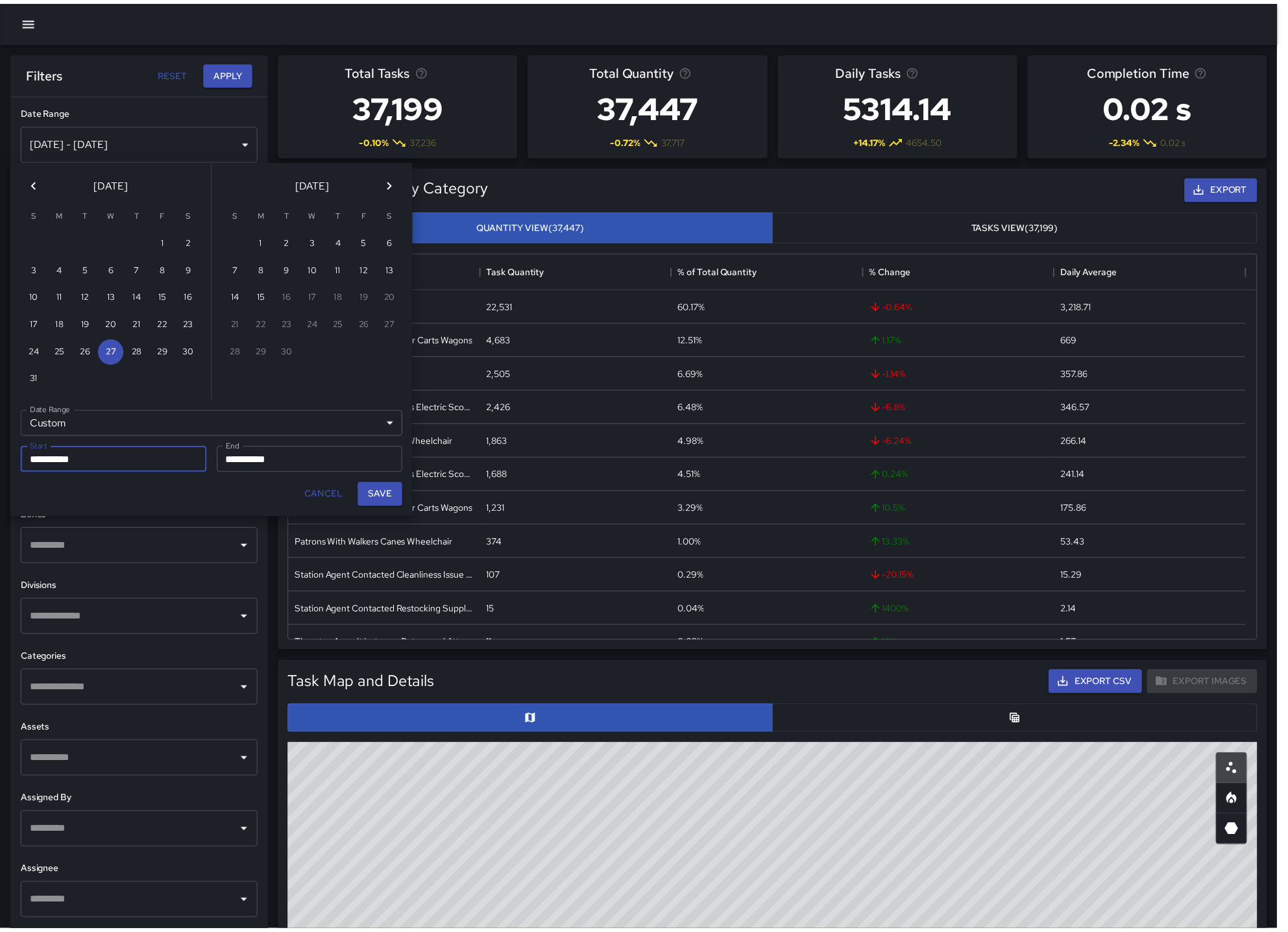
scroll to position [11, 10]
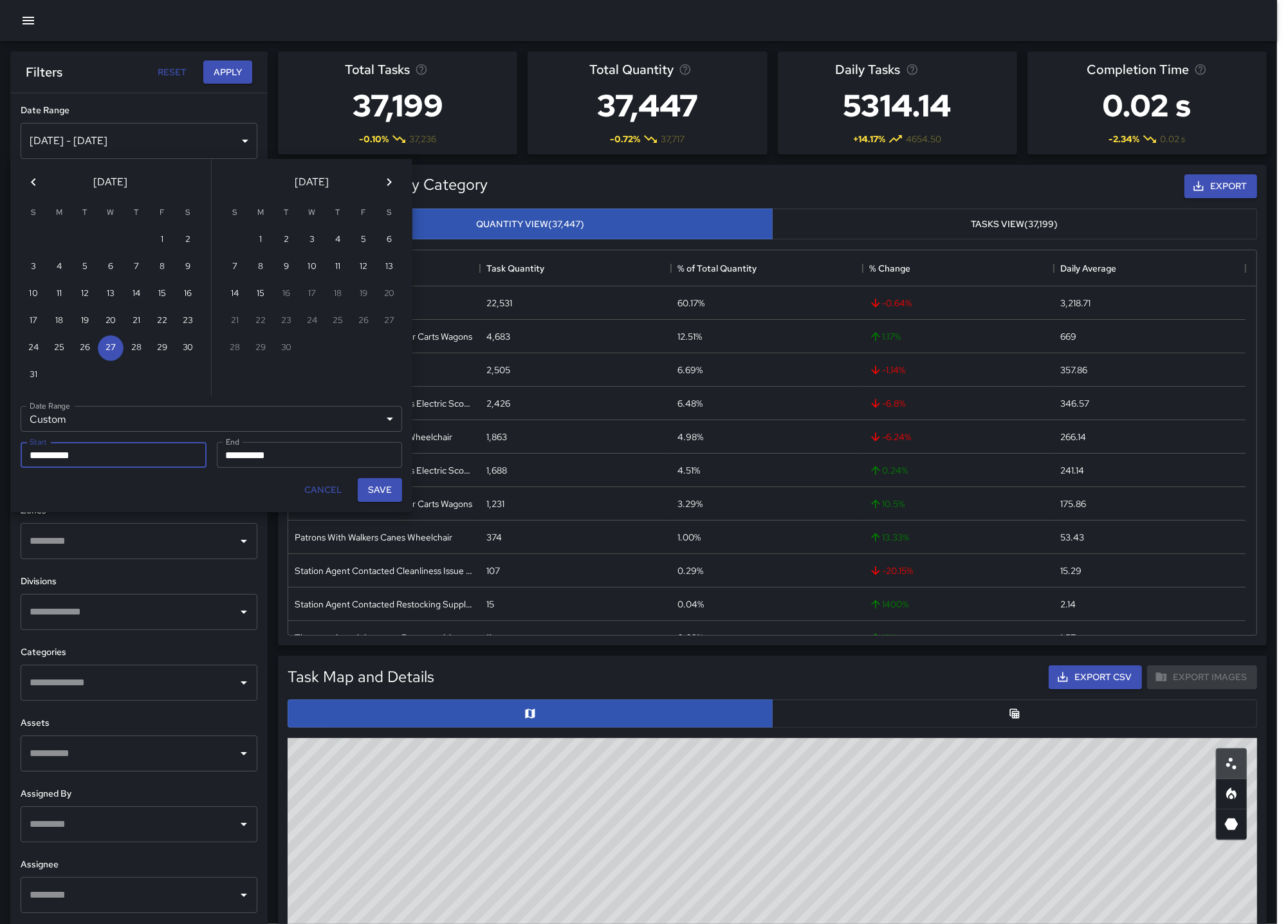
click at [249, 456] on input "**********" at bounding box center [305, 455] width 177 height 25
click at [135, 335] on button "28" at bounding box center [136, 348] width 25 height 25
type input "**********"
click at [387, 490] on button "Save" at bounding box center [380, 490] width 44 height 24
type input "**********"
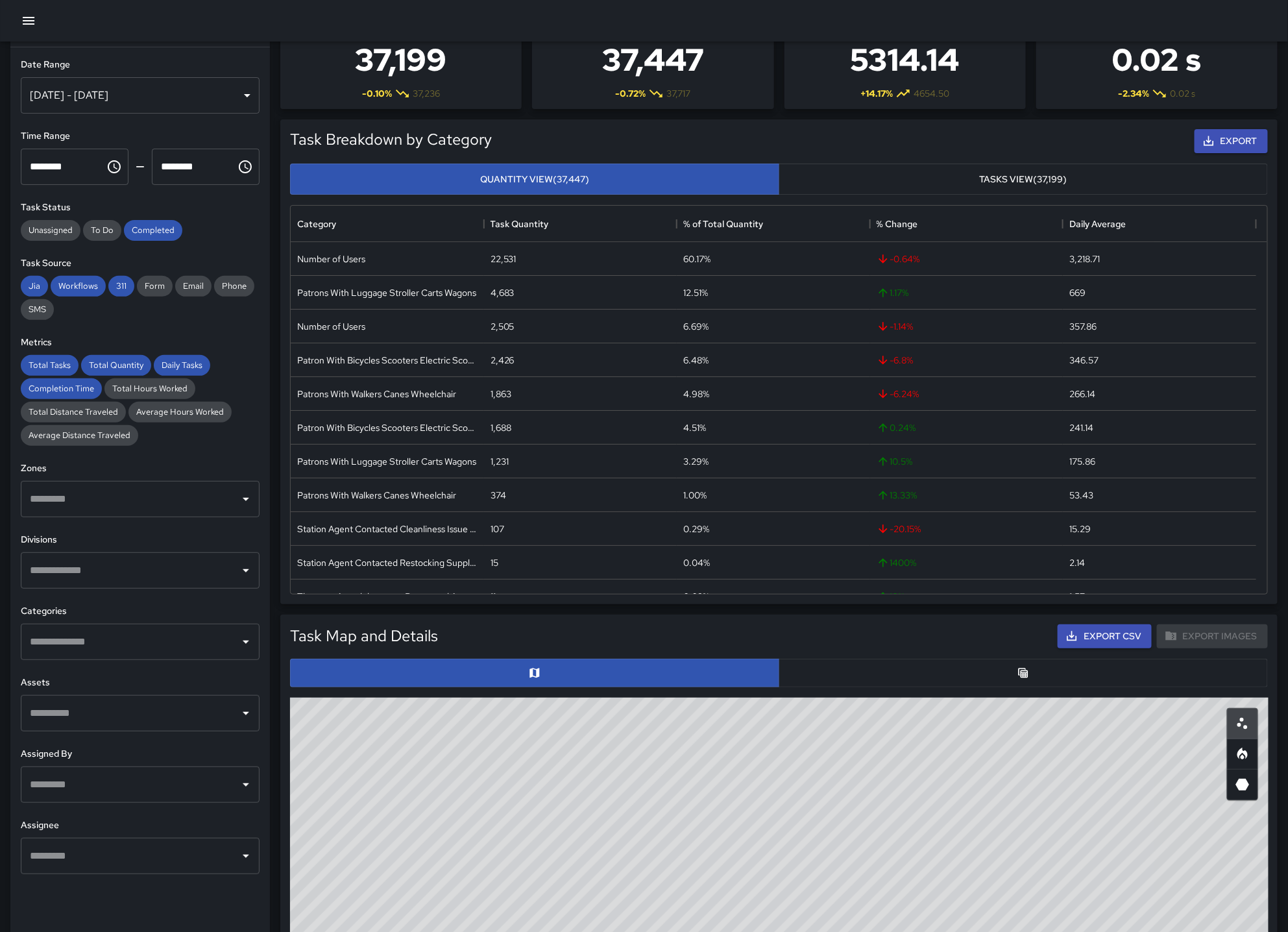
scroll to position [72, 0]
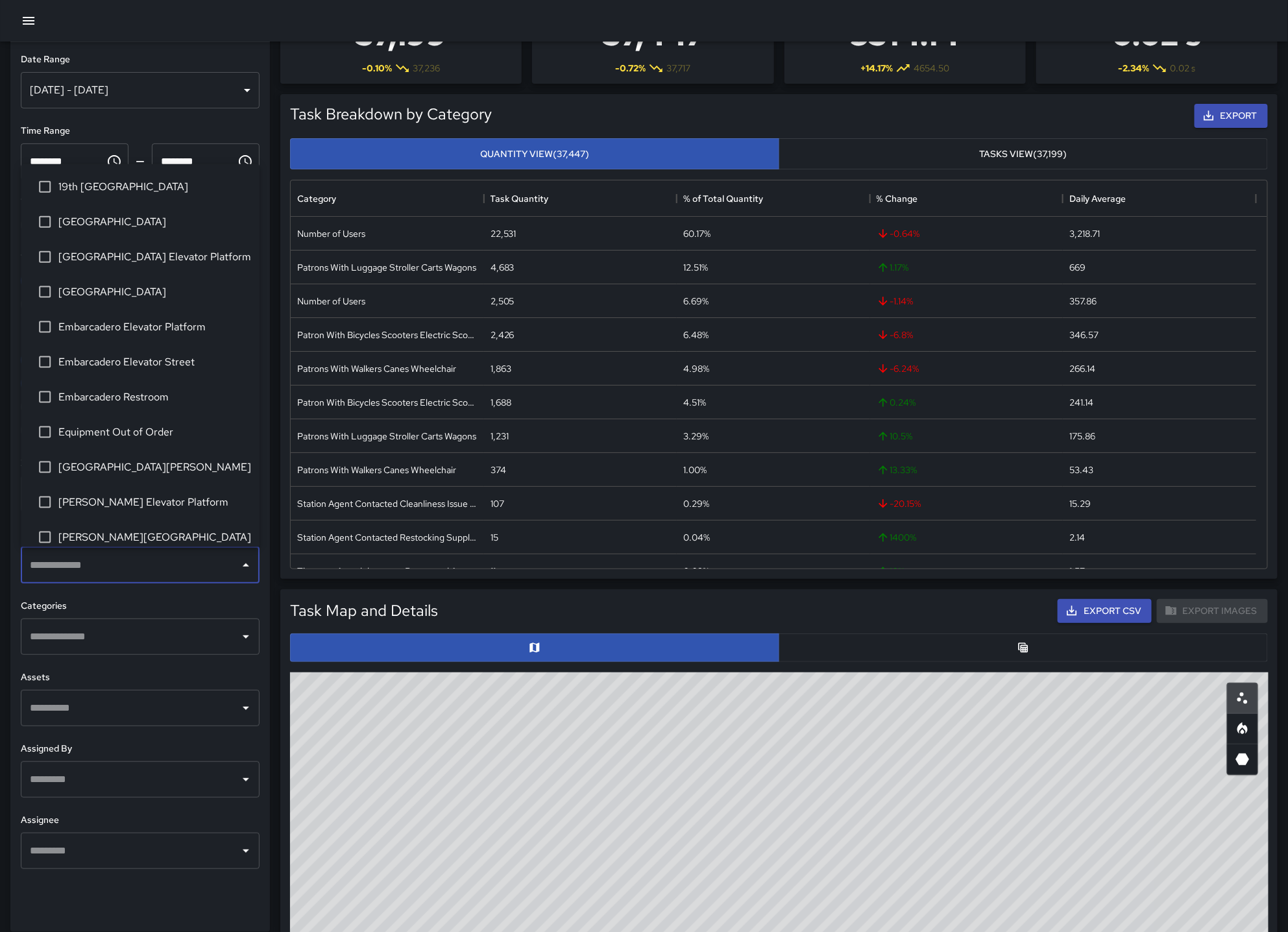
click at [208, 572] on input "text" at bounding box center [130, 565] width 208 height 25
click at [121, 261] on span "[GEOGRAPHIC_DATA] Elevator Platform" at bounding box center [154, 256] width 191 height 15
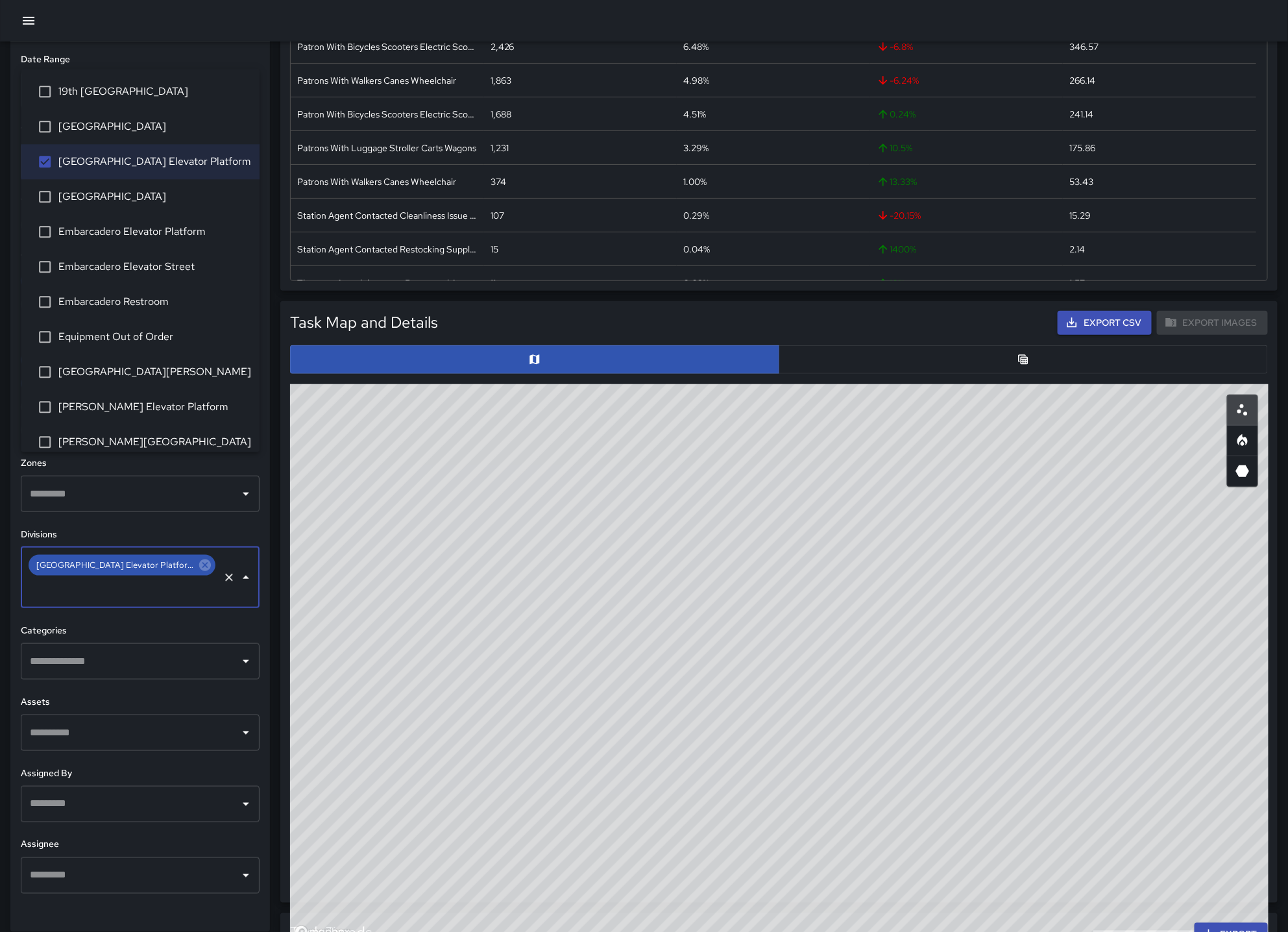
scroll to position [0, 0]
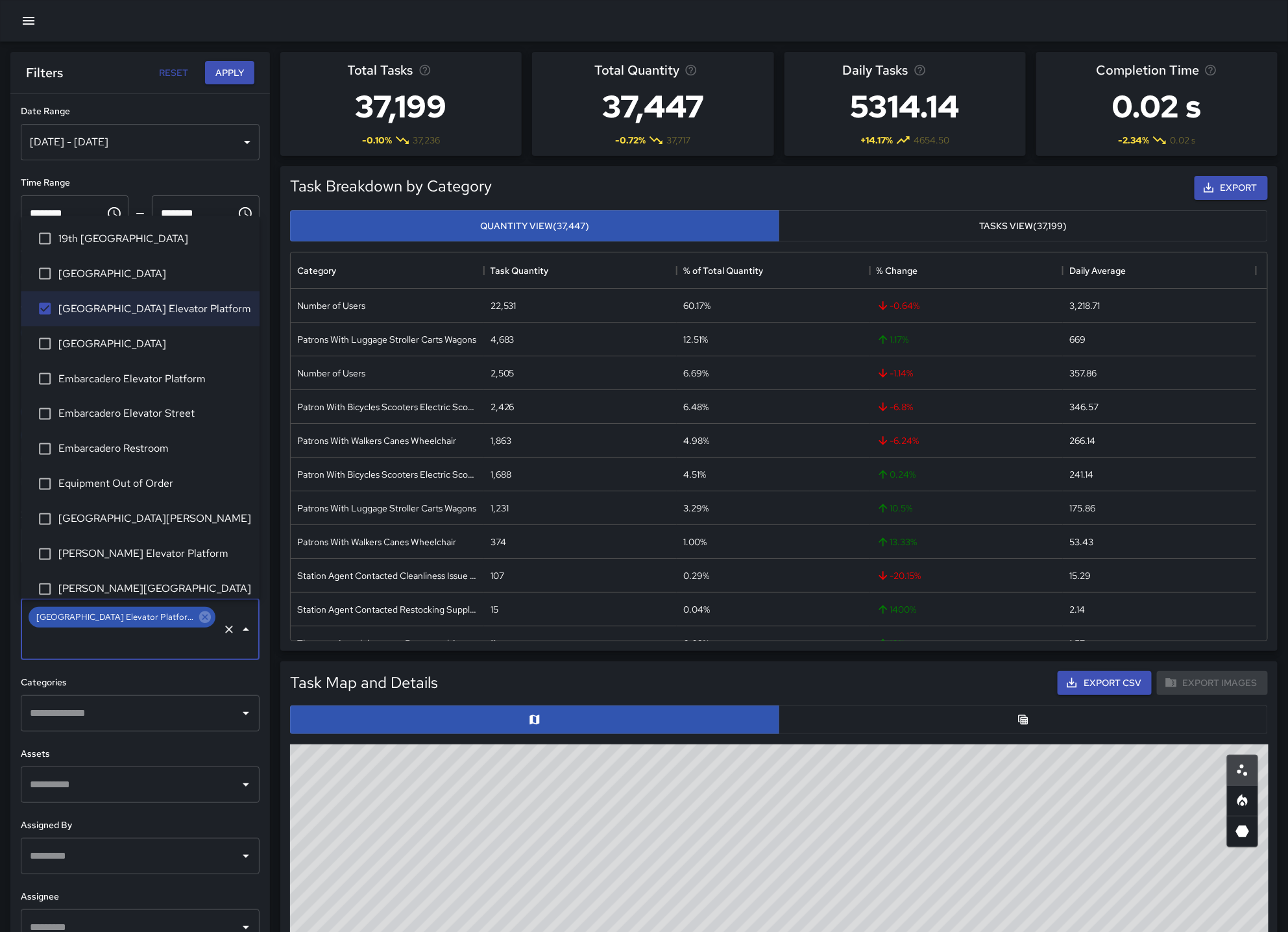
click at [222, 74] on button "Apply" at bounding box center [230, 73] width 50 height 24
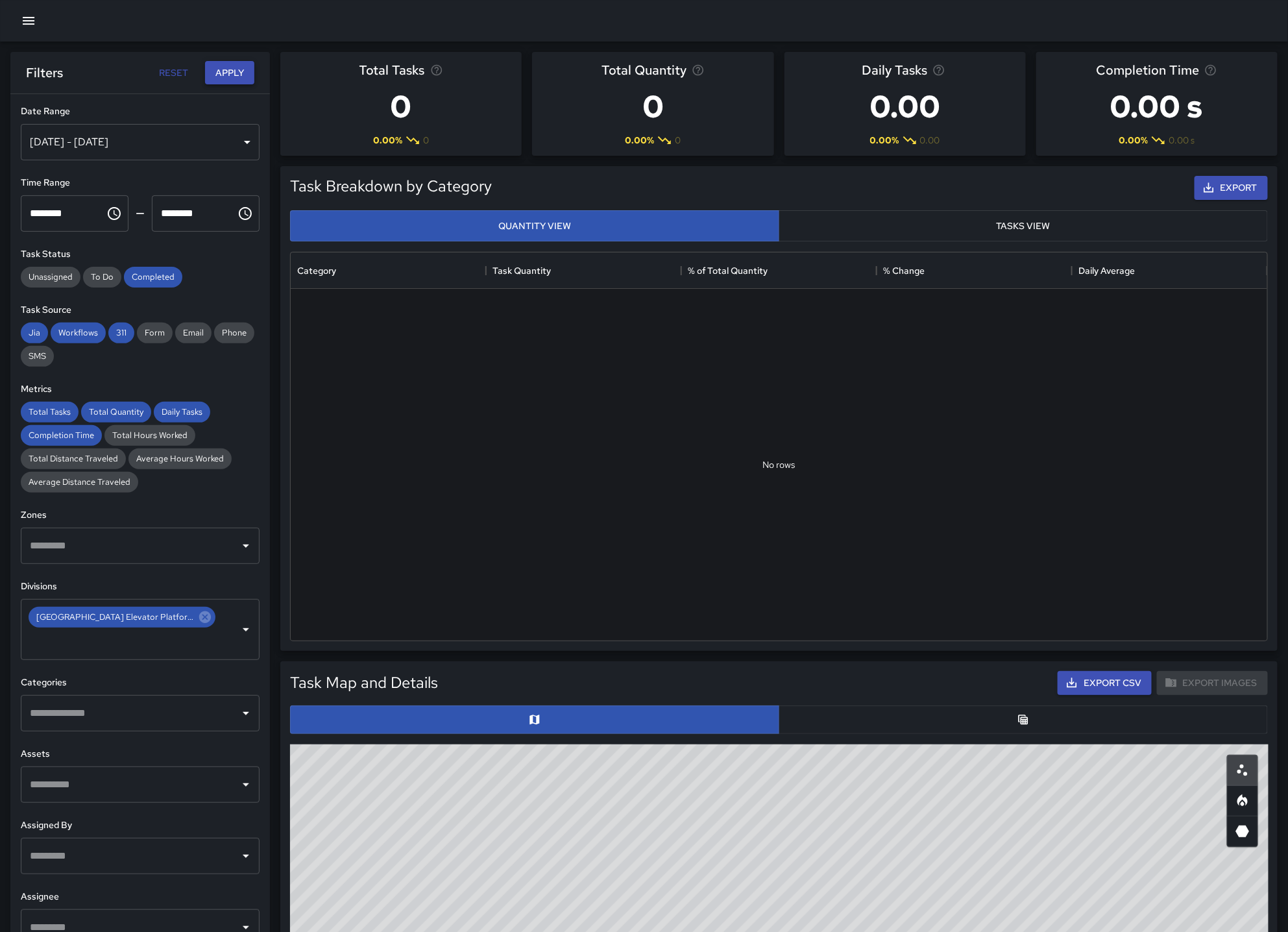
click at [213, 74] on button "Apply" at bounding box center [230, 73] width 50 height 24
click at [241, 221] on icon "Choose time, selected time is 1:00 AM" at bounding box center [245, 213] width 15 height 15
click at [169, 248] on li "12" at bounding box center [169, 247] width 31 height 26
click at [171, 345] on li "11" at bounding box center [169, 348] width 31 height 26
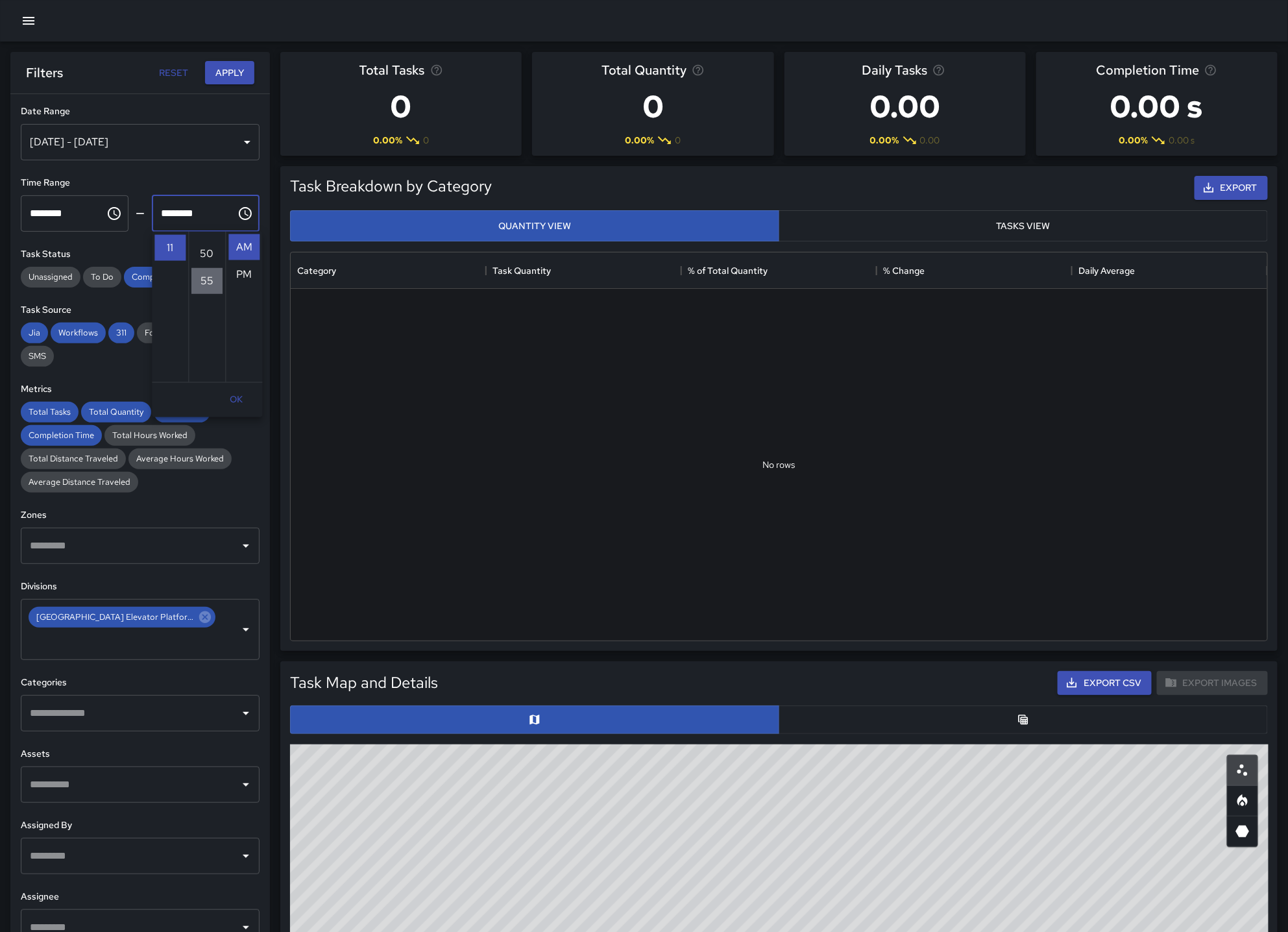
click at [204, 282] on li "55" at bounding box center [206, 281] width 31 height 26
click at [246, 271] on li "PM" at bounding box center [244, 274] width 31 height 26
type input "********"
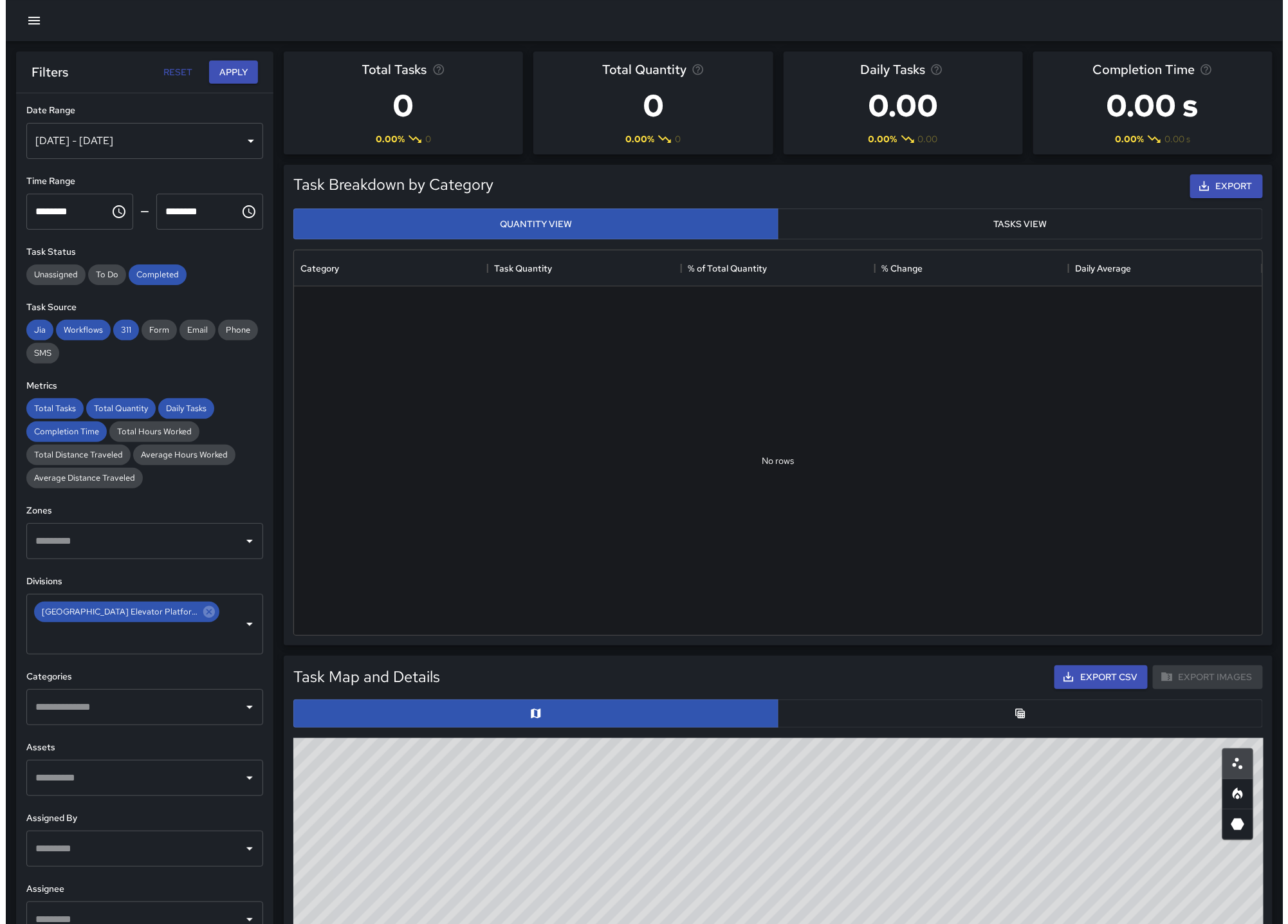
scroll to position [27, 0]
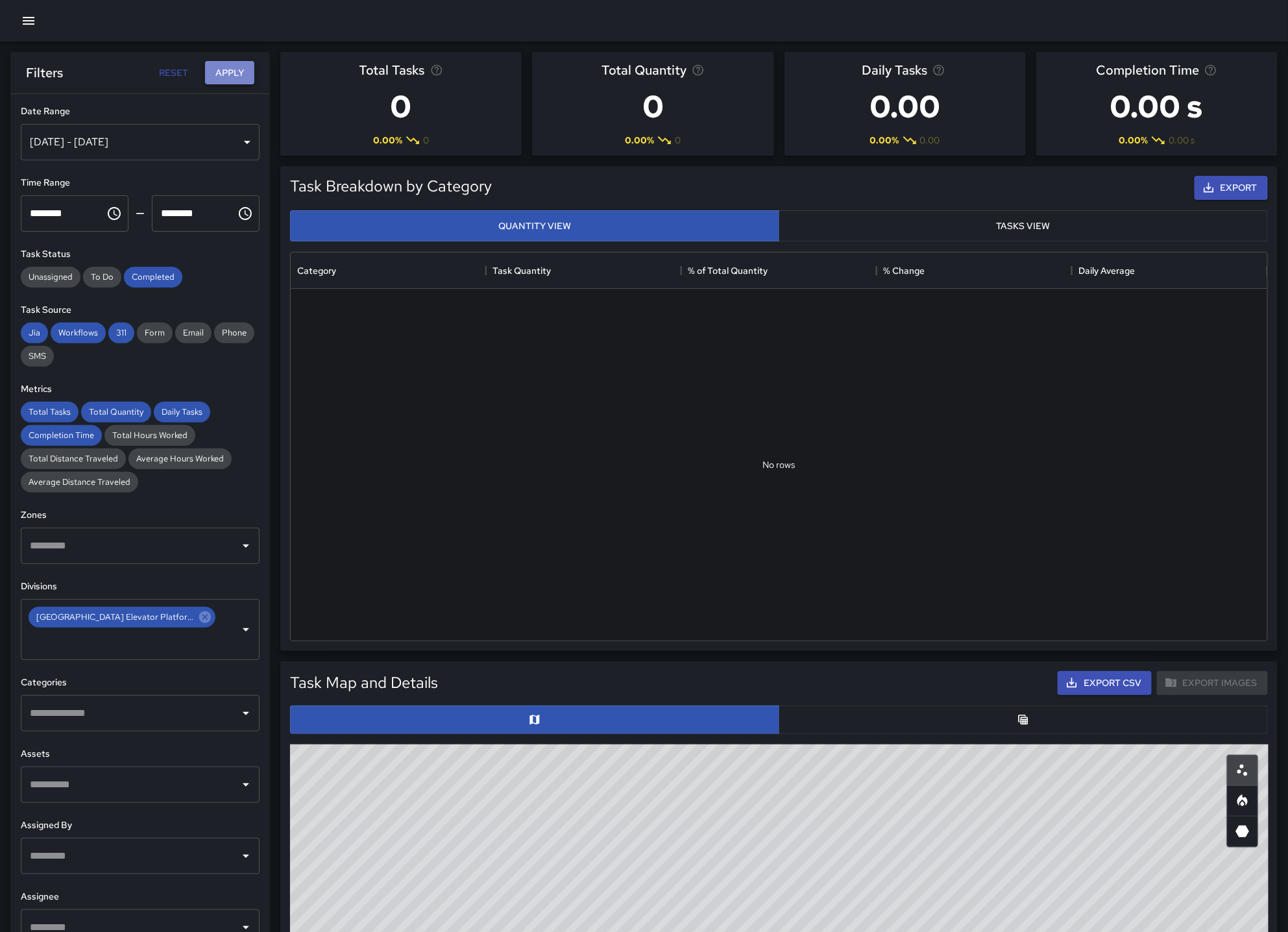
click at [219, 78] on button "Apply" at bounding box center [230, 73] width 50 height 24
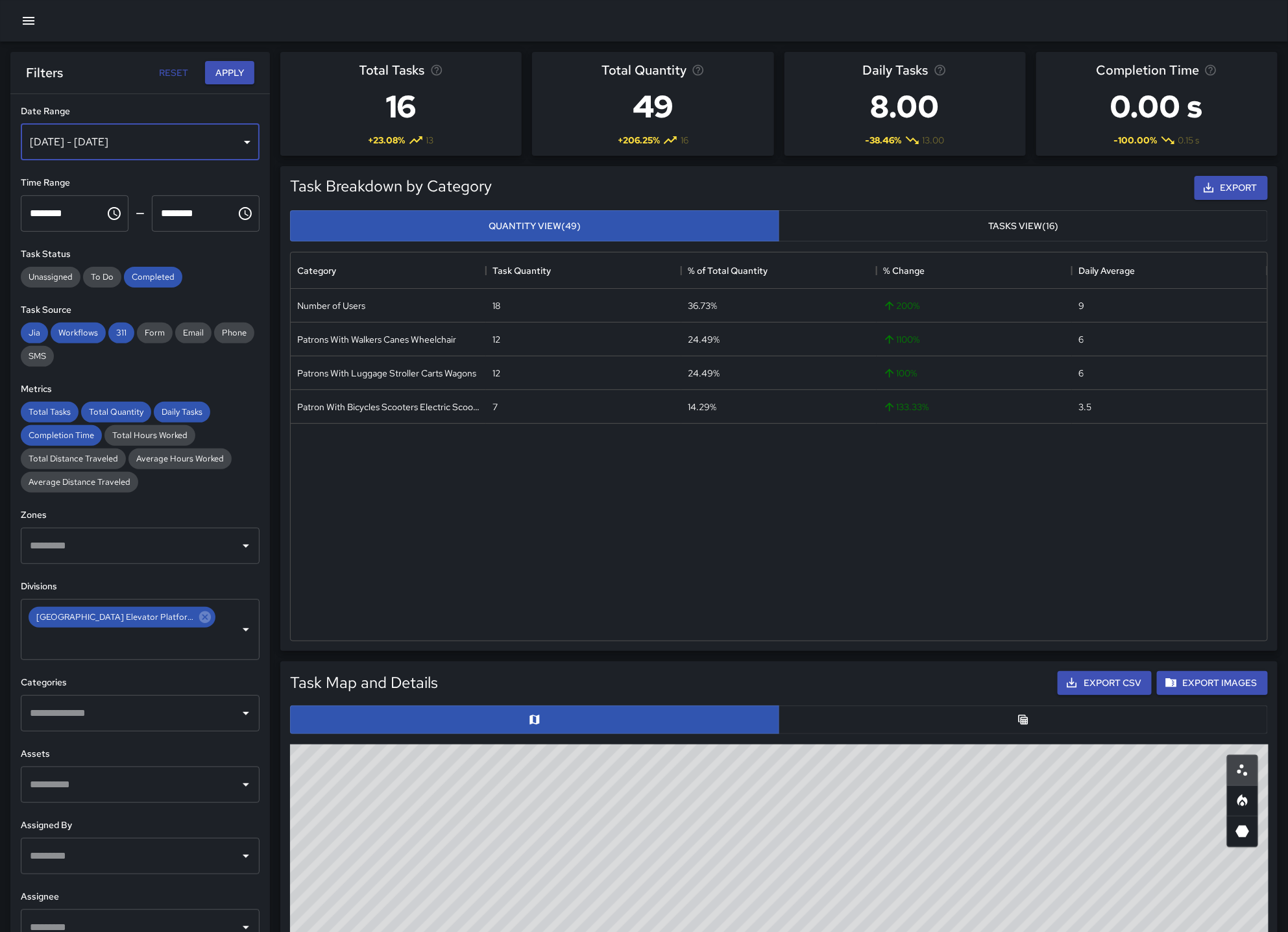
click at [158, 143] on div "[DATE] - [DATE]" at bounding box center [140, 141] width 239 height 36
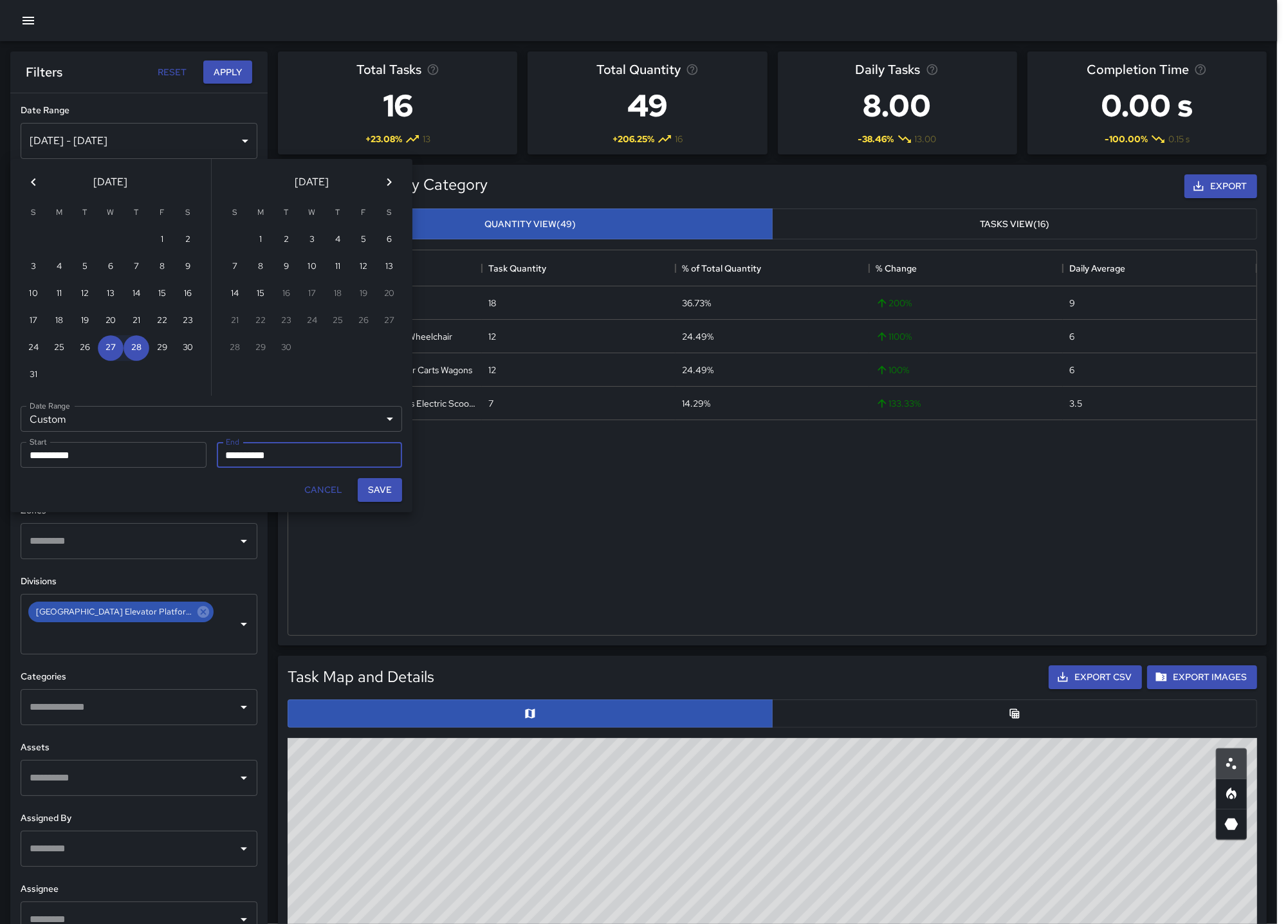
click at [297, 451] on input "**********" at bounding box center [305, 455] width 177 height 25
click at [248, 460] on input "**********" at bounding box center [305, 455] width 177 height 25
click at [114, 345] on button "27" at bounding box center [110, 348] width 25 height 25
type input "**********"
click at [389, 473] on div "Save" at bounding box center [380, 490] width 55 height 34
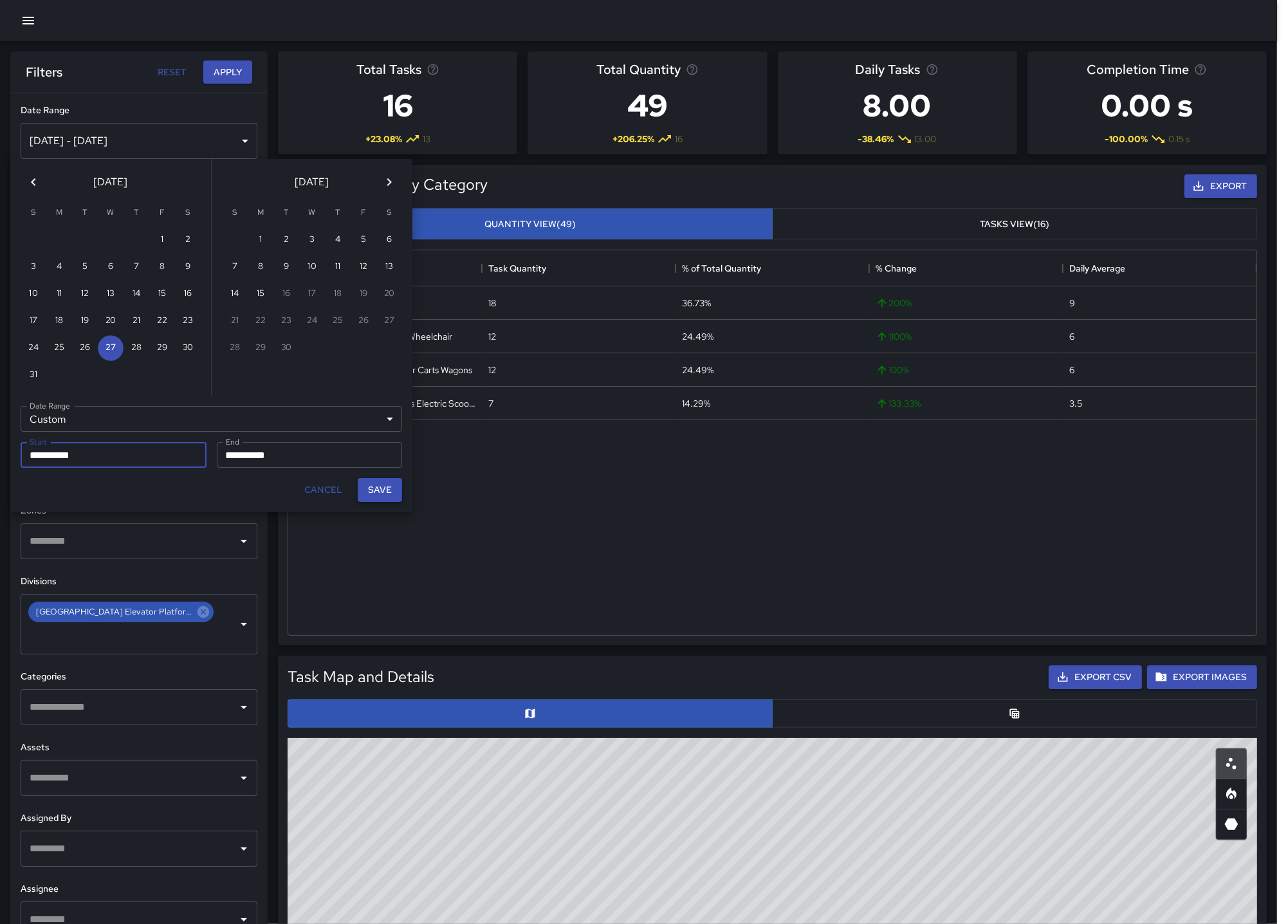
click at [389, 483] on button "Save" at bounding box center [380, 490] width 44 height 24
type input "**********"
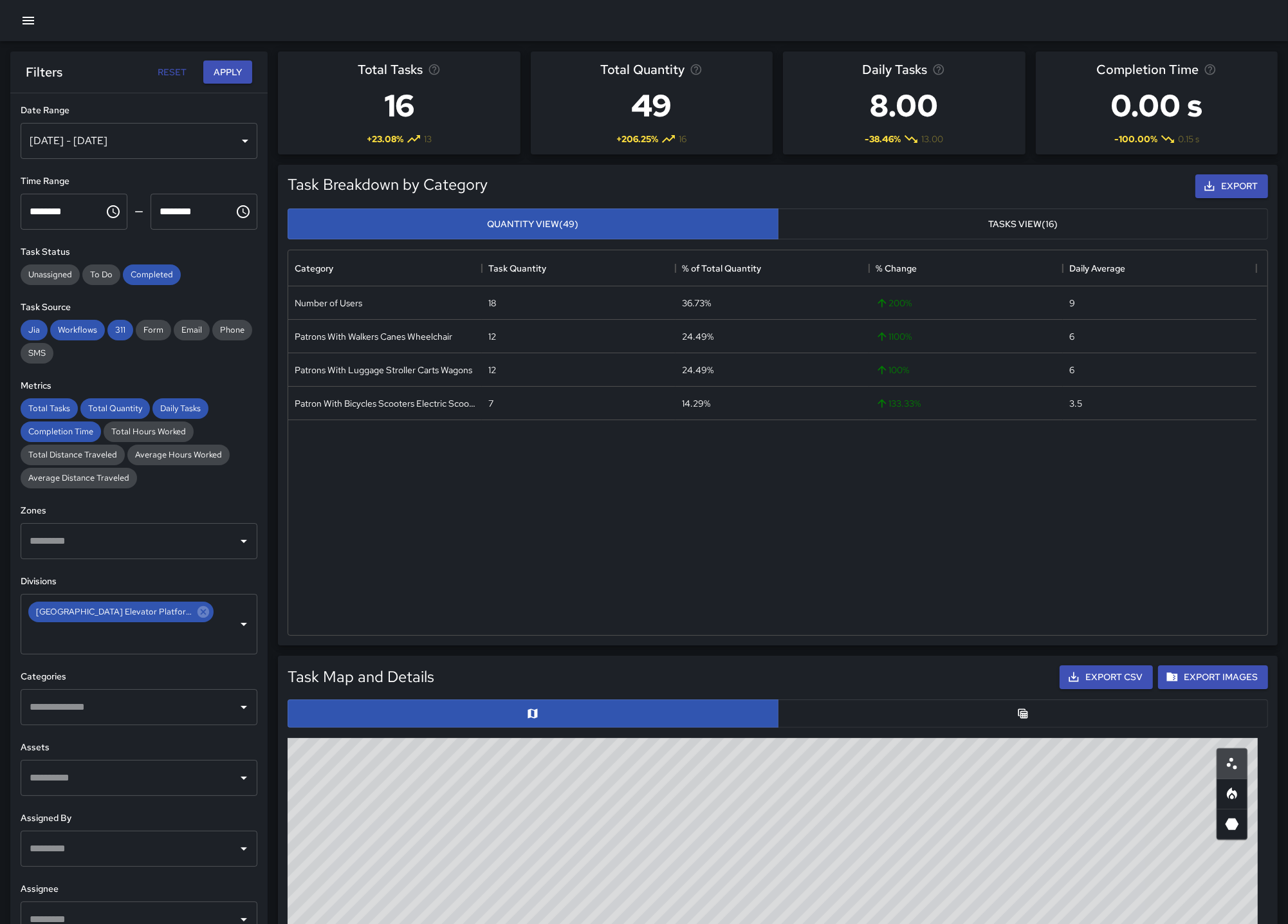
scroll to position [374, 957]
click at [228, 77] on button "Apply" at bounding box center [228, 72] width 49 height 24
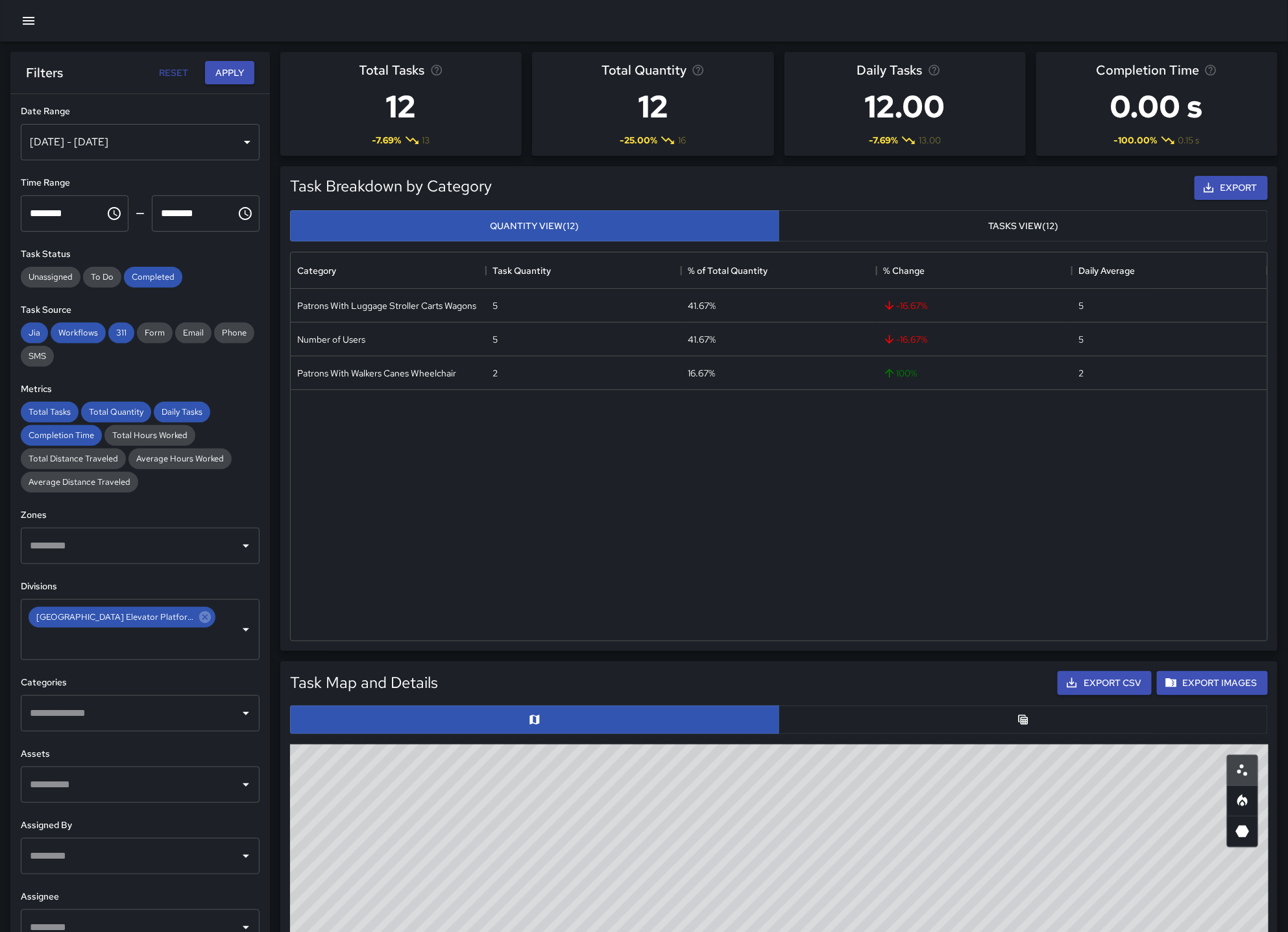
click at [256, 141] on div "[DATE] - [DATE]" at bounding box center [140, 141] width 239 height 36
click at [243, 145] on div "[DATE] - [DATE]" at bounding box center [140, 141] width 239 height 36
click at [115, 210] on icon "Choose time, selected time is 11:00 PM" at bounding box center [114, 213] width 15 height 15
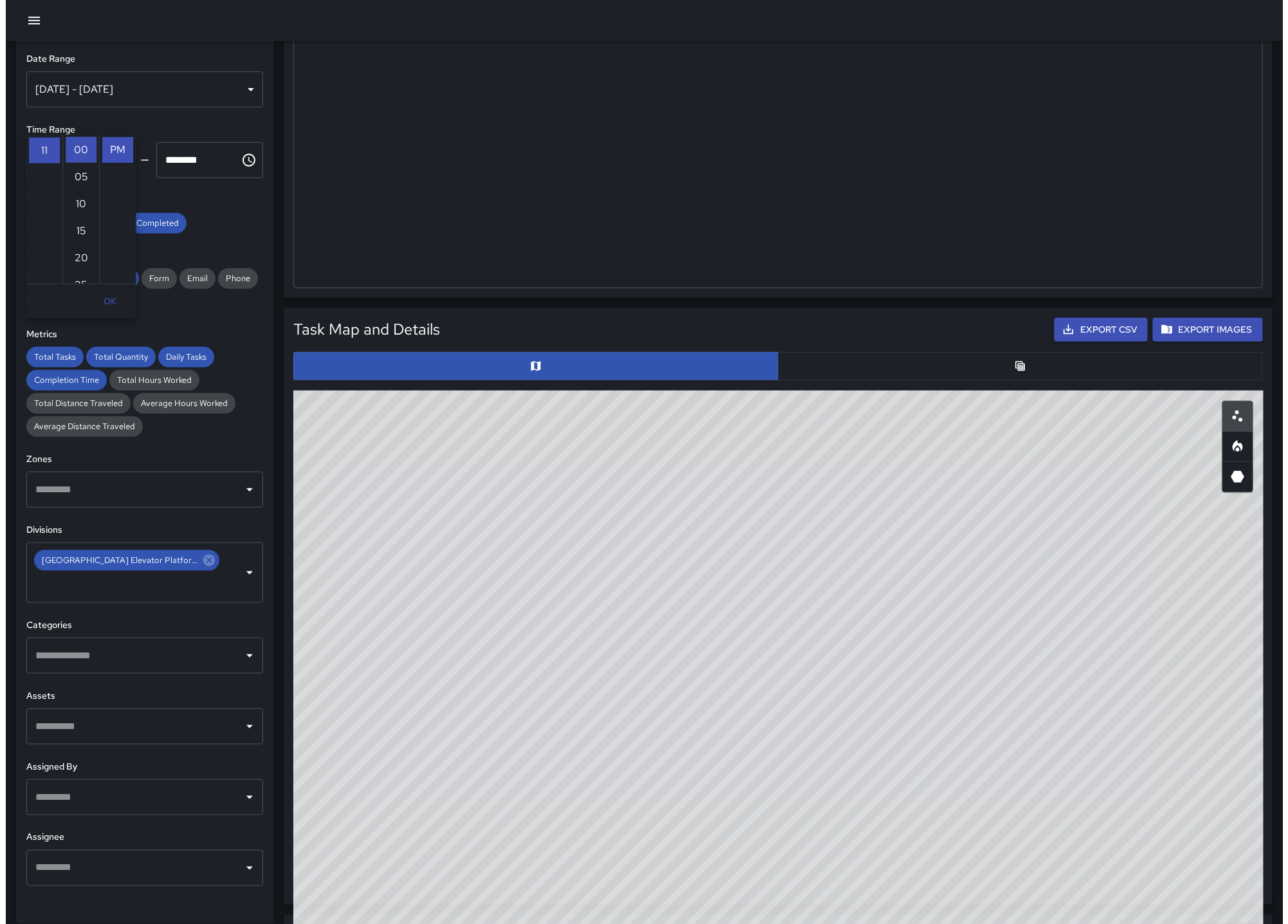
scroll to position [0, 0]
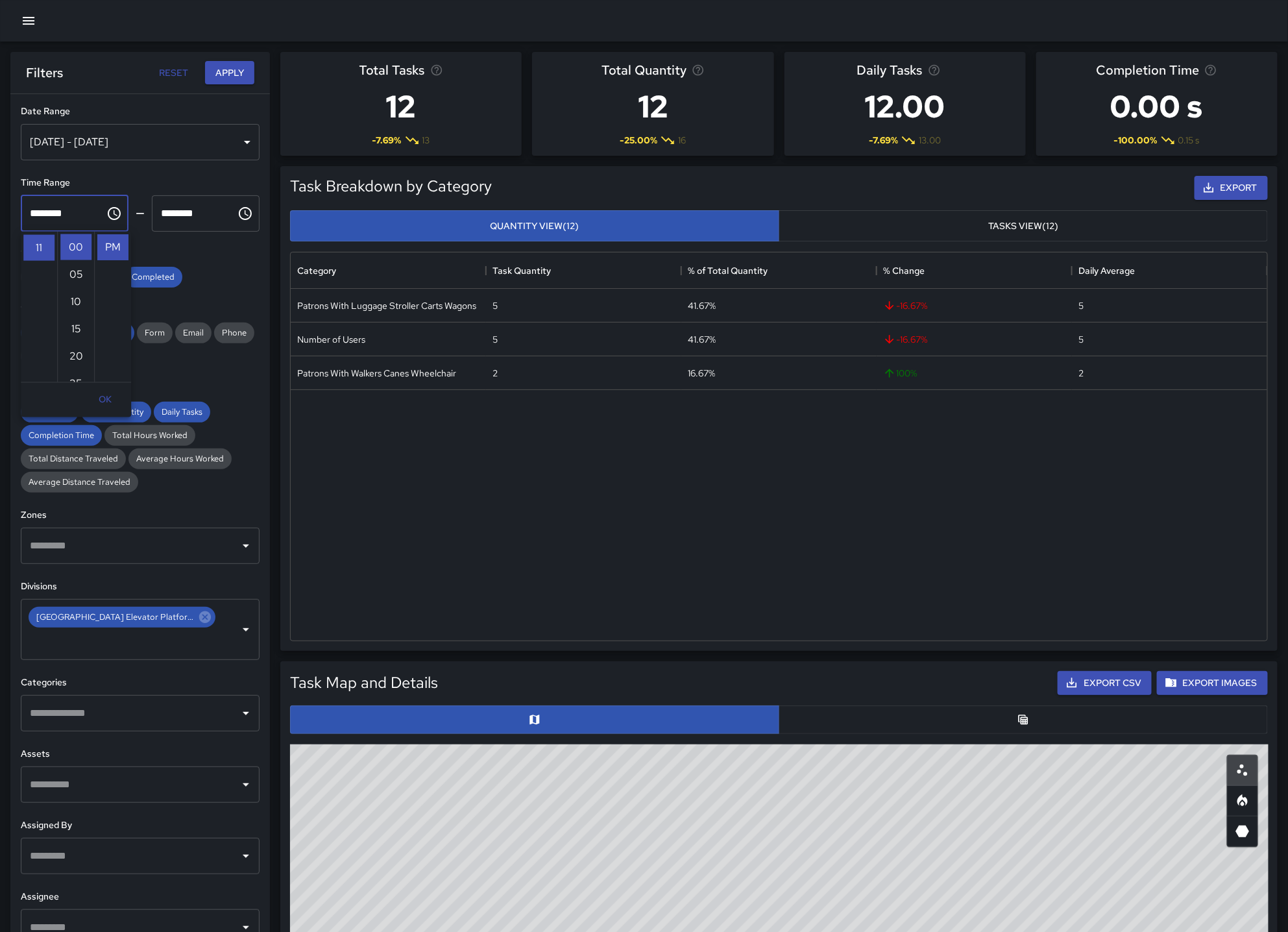
click at [19, 18] on button "button" at bounding box center [28, 21] width 26 height 26
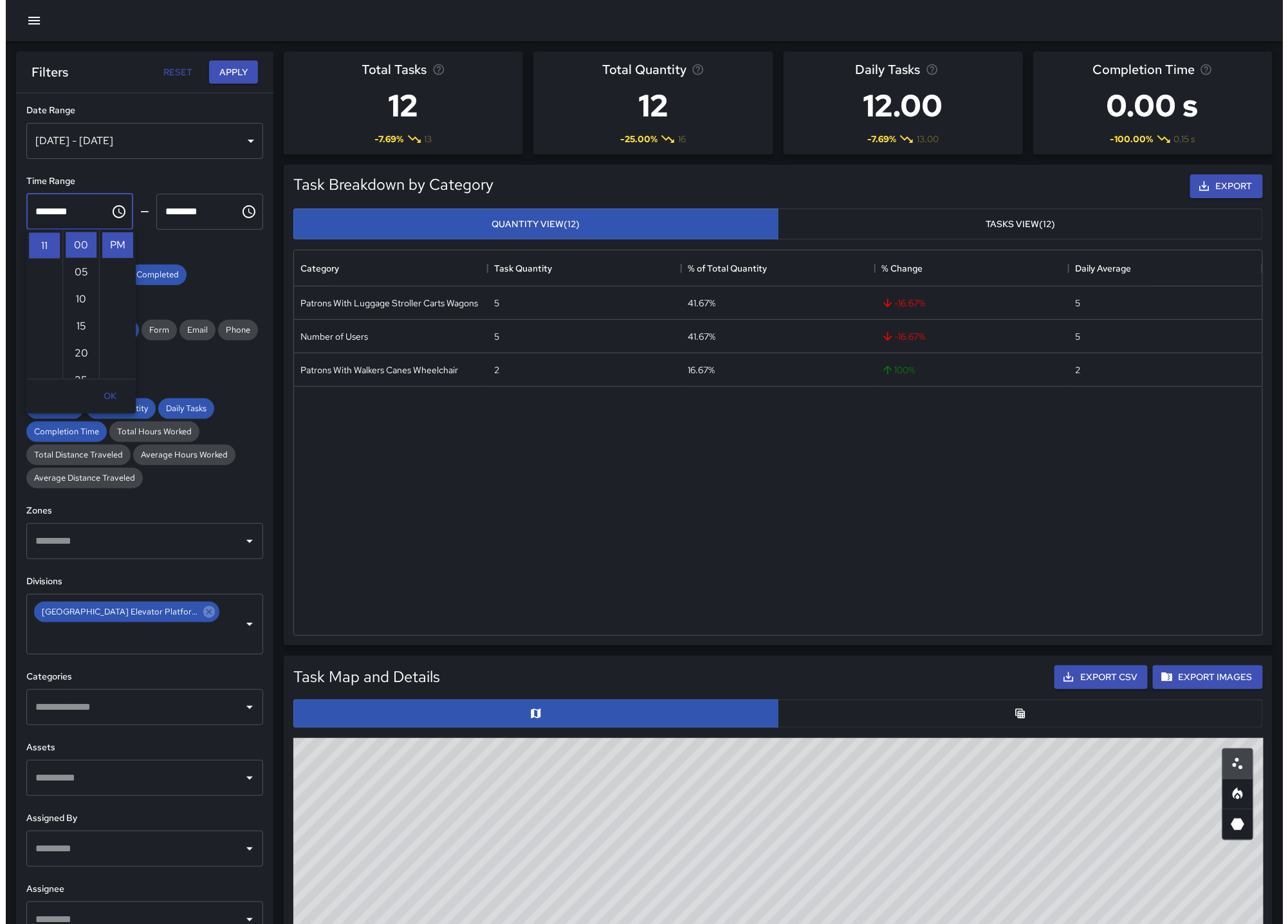
scroll to position [11, 10]
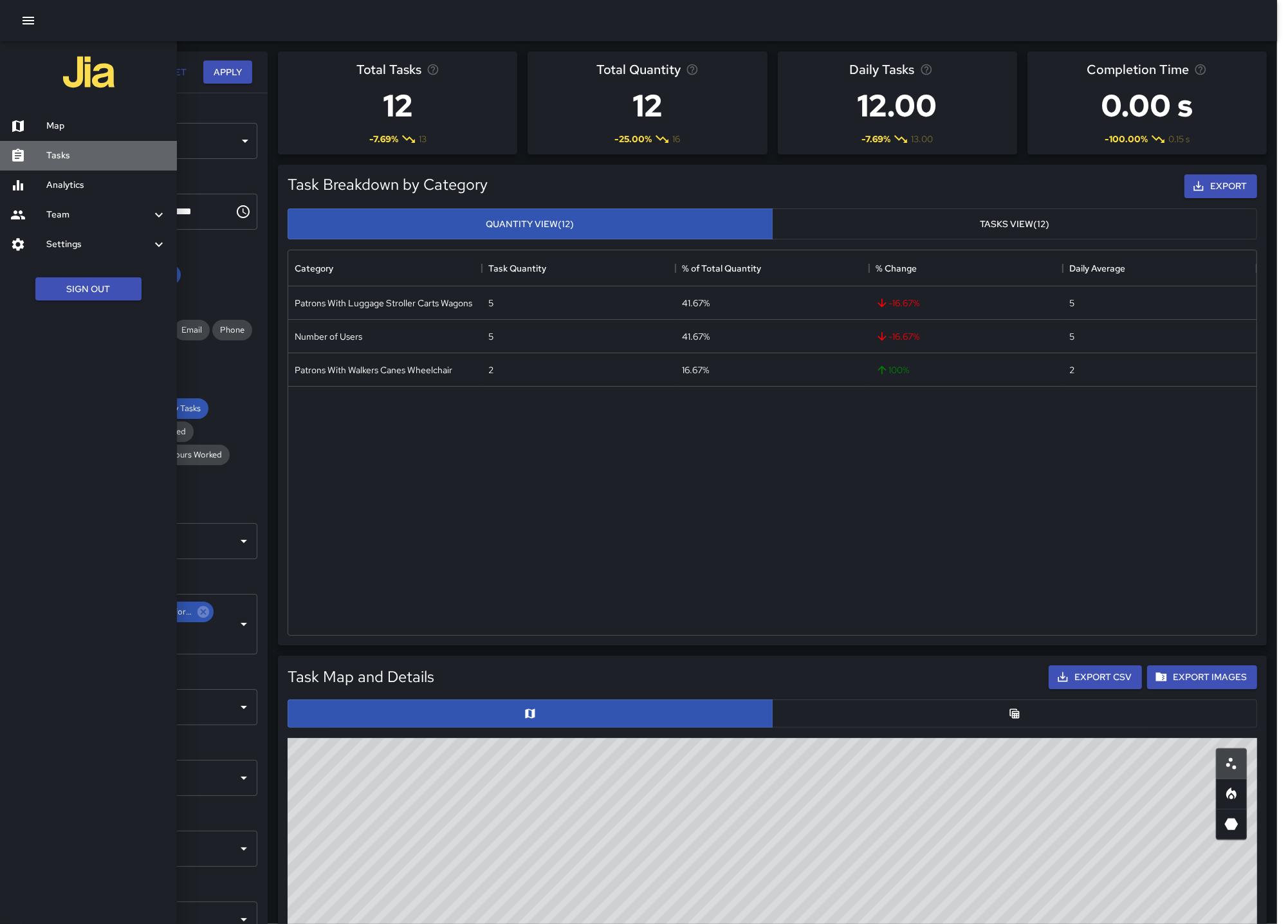
click at [46, 155] on h6 "Tasks" at bounding box center [106, 156] width 120 height 14
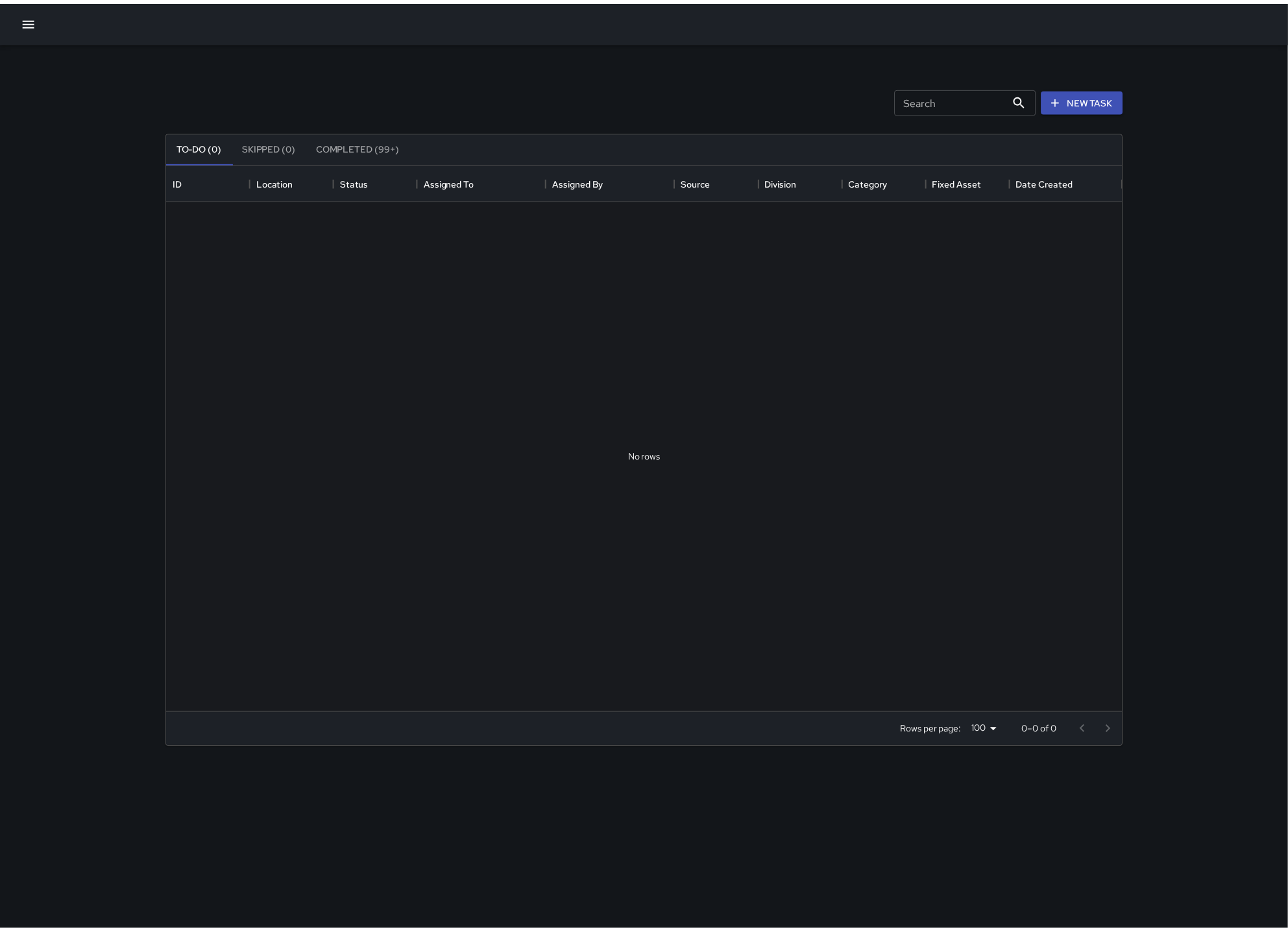
scroll to position [539, 953]
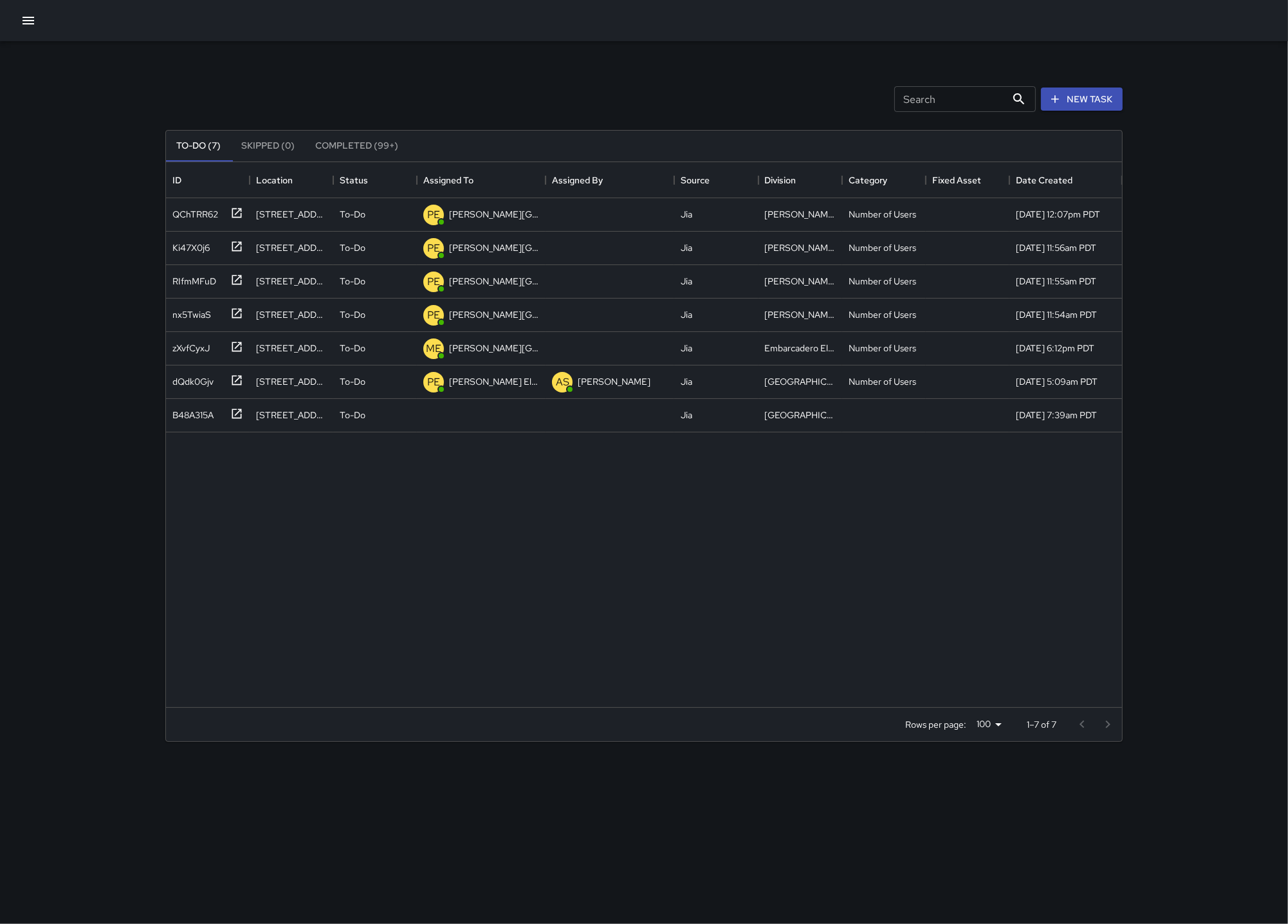
click at [22, 22] on icon "button" at bounding box center [28, 20] width 15 height 15
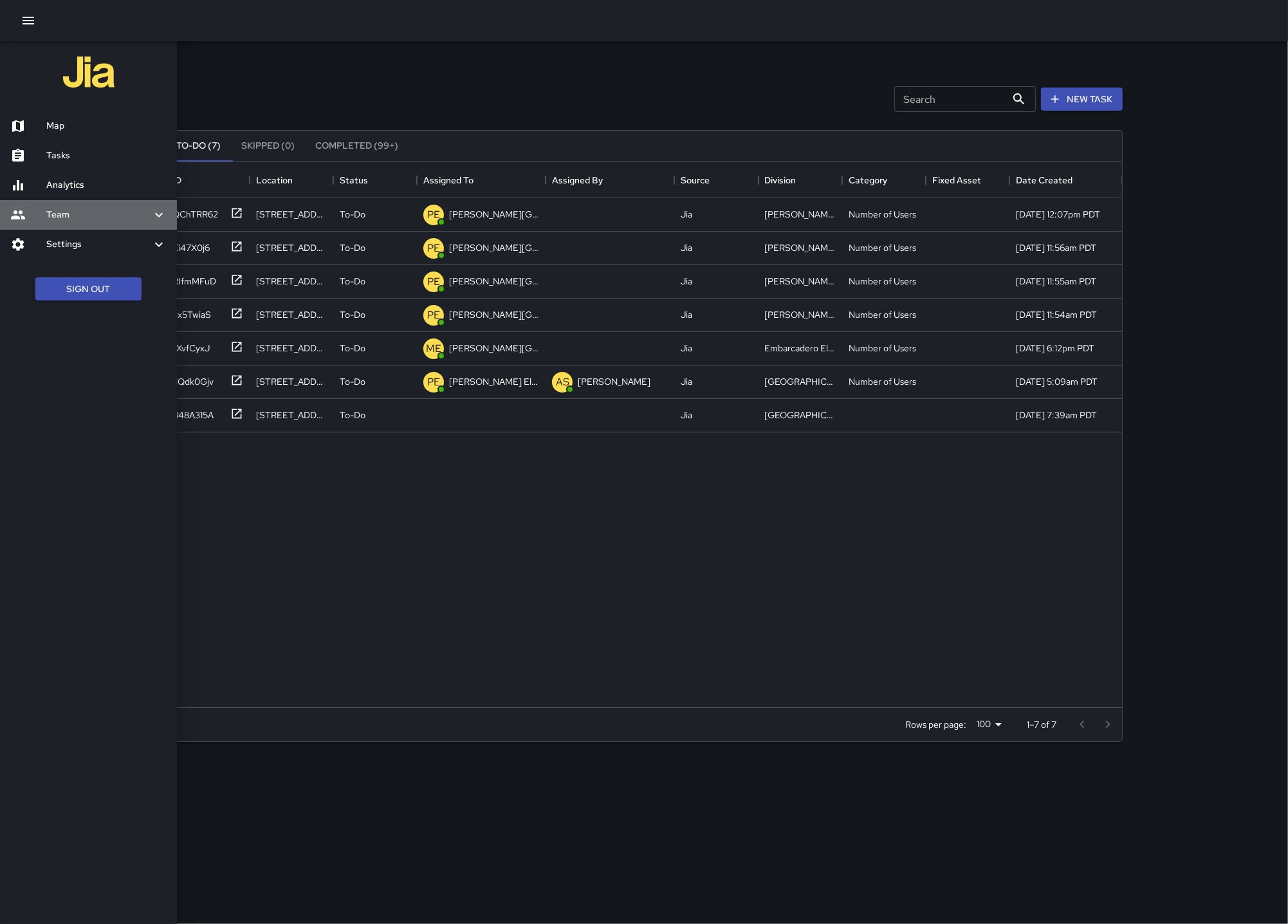
click at [120, 220] on h6 "Team" at bounding box center [98, 215] width 105 height 14
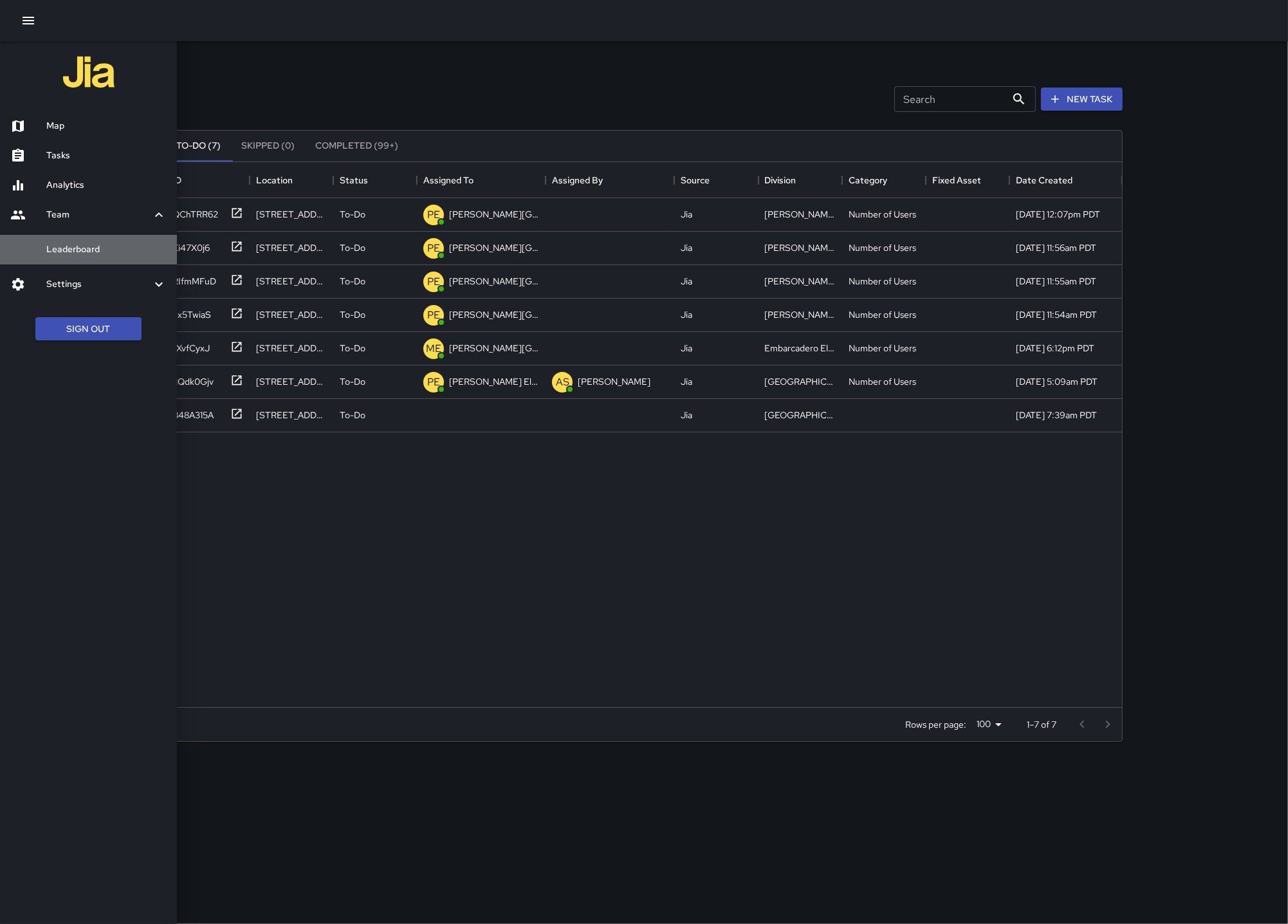
click at [109, 242] on div "Leaderboard" at bounding box center [88, 249] width 177 height 29
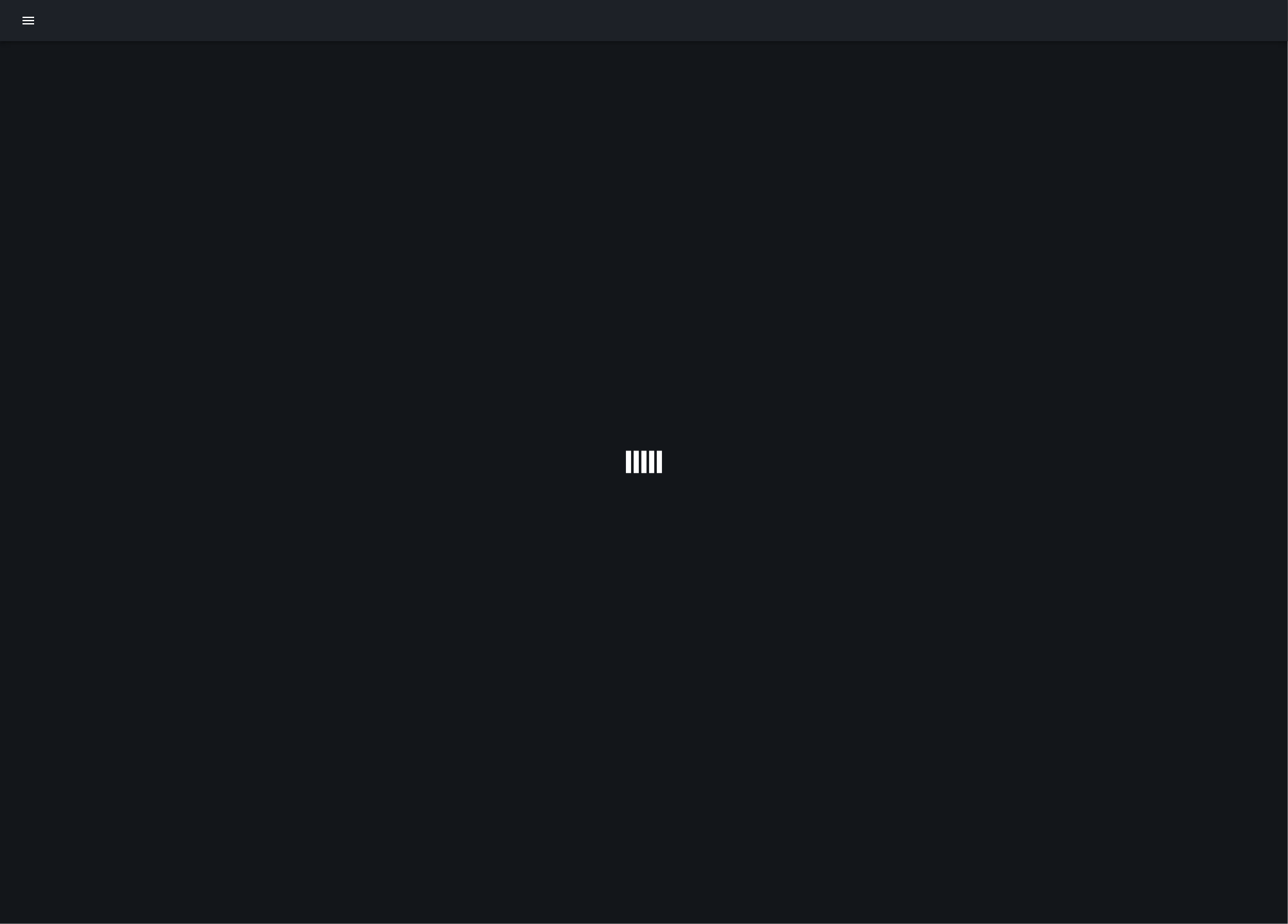
click at [36, 24] on button "button" at bounding box center [28, 21] width 25 height 25
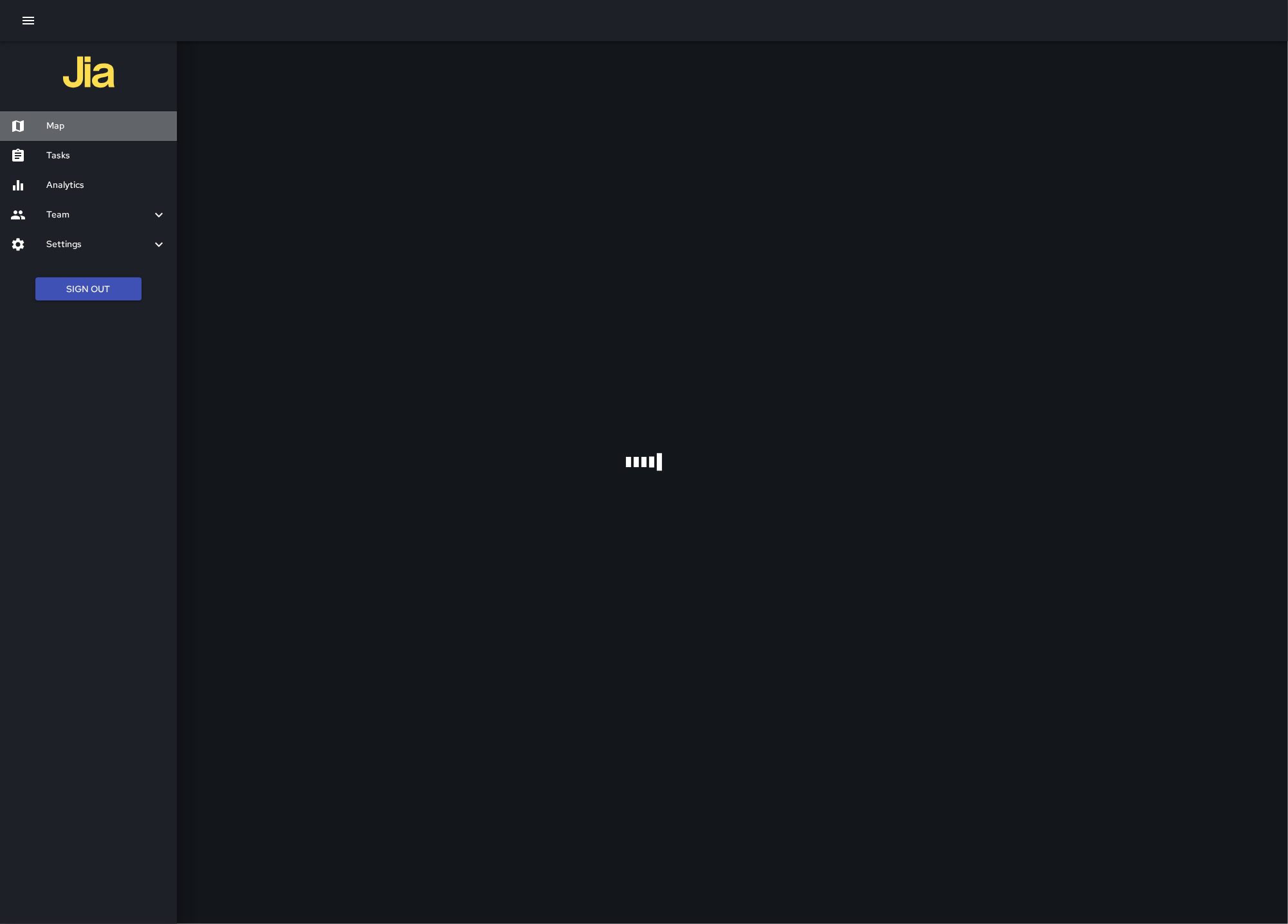
click at [46, 129] on h6 "Map" at bounding box center [106, 126] width 120 height 14
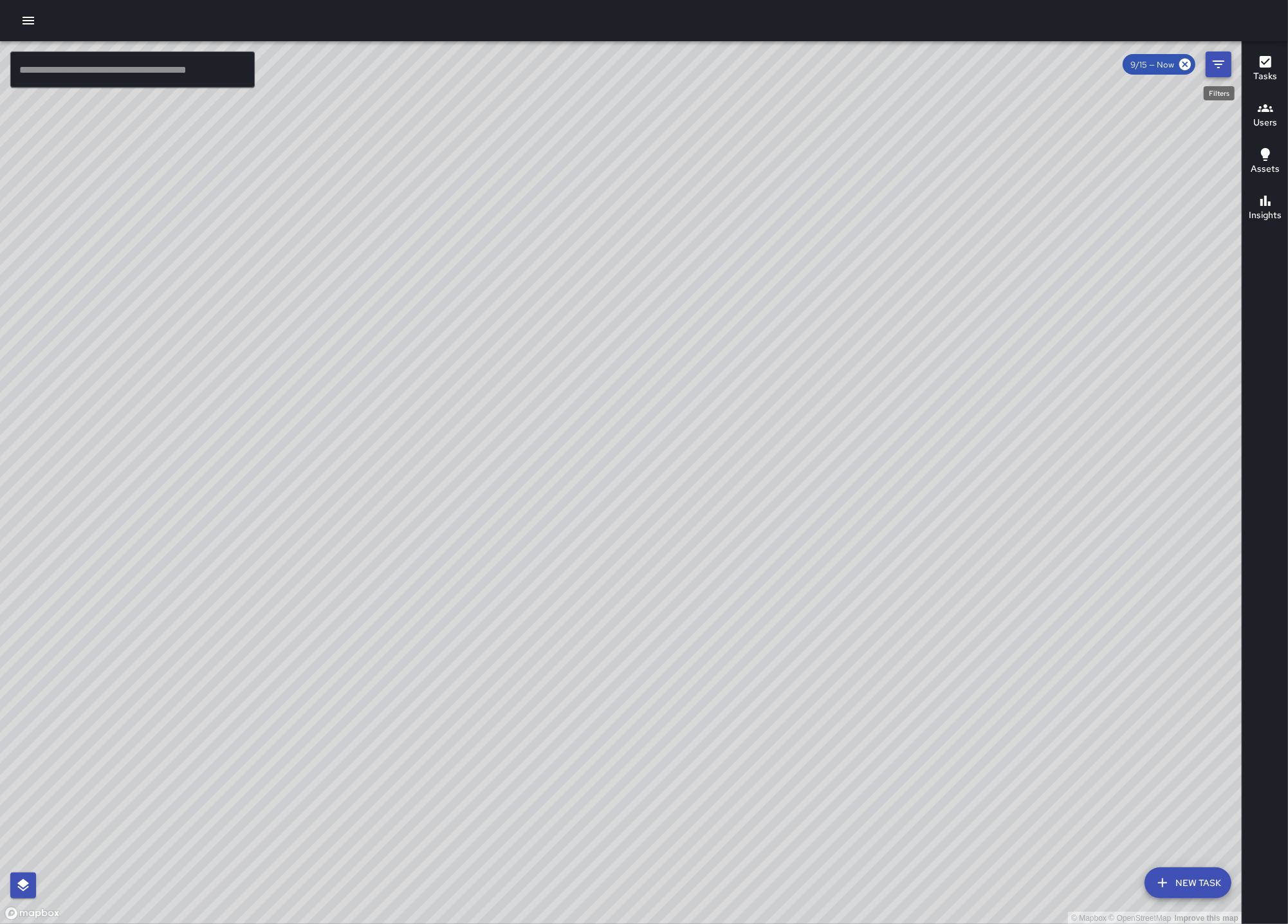
click at [1217, 59] on icon "Filters" at bounding box center [1218, 63] width 15 height 15
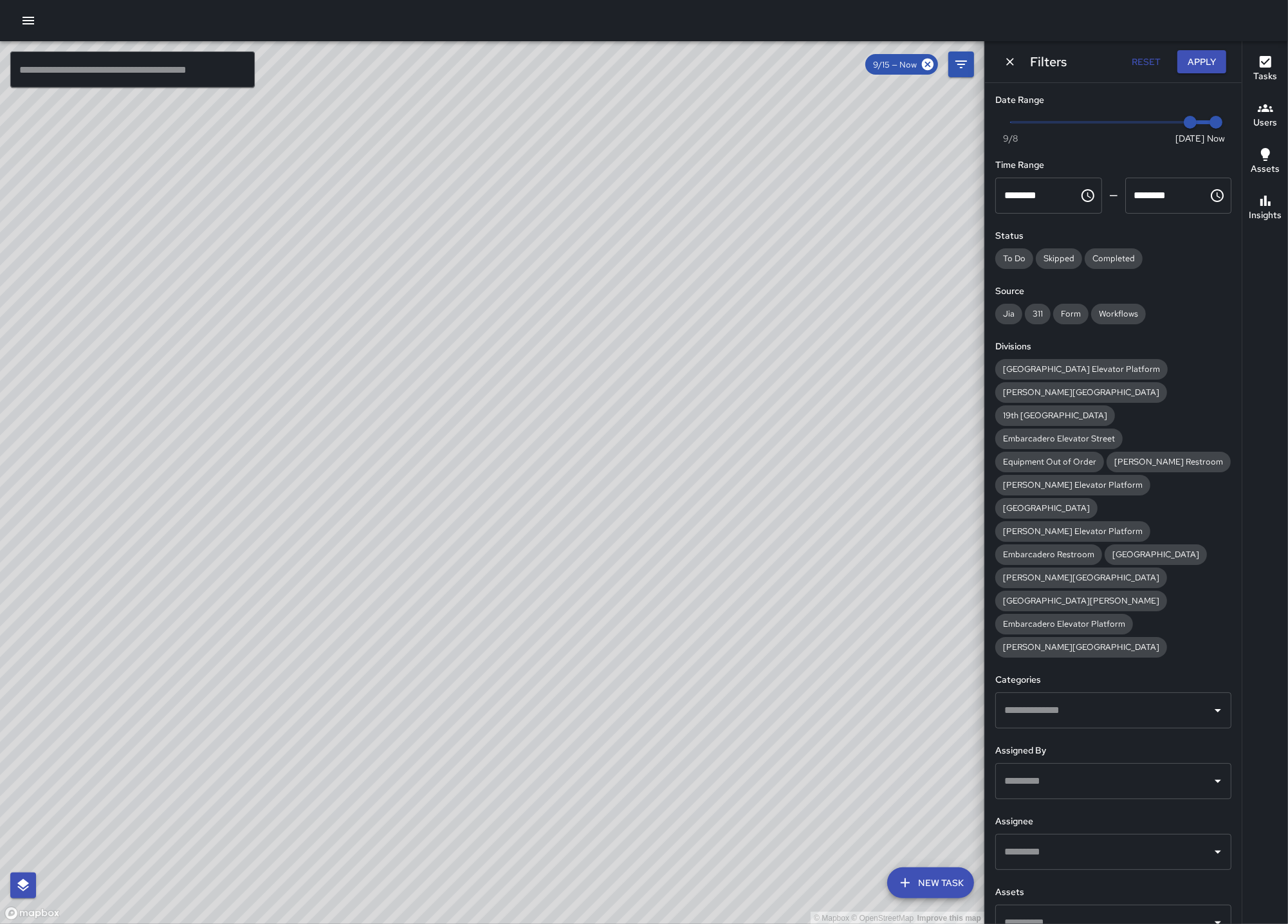
click at [26, 13] on icon "button" at bounding box center [28, 20] width 15 height 15
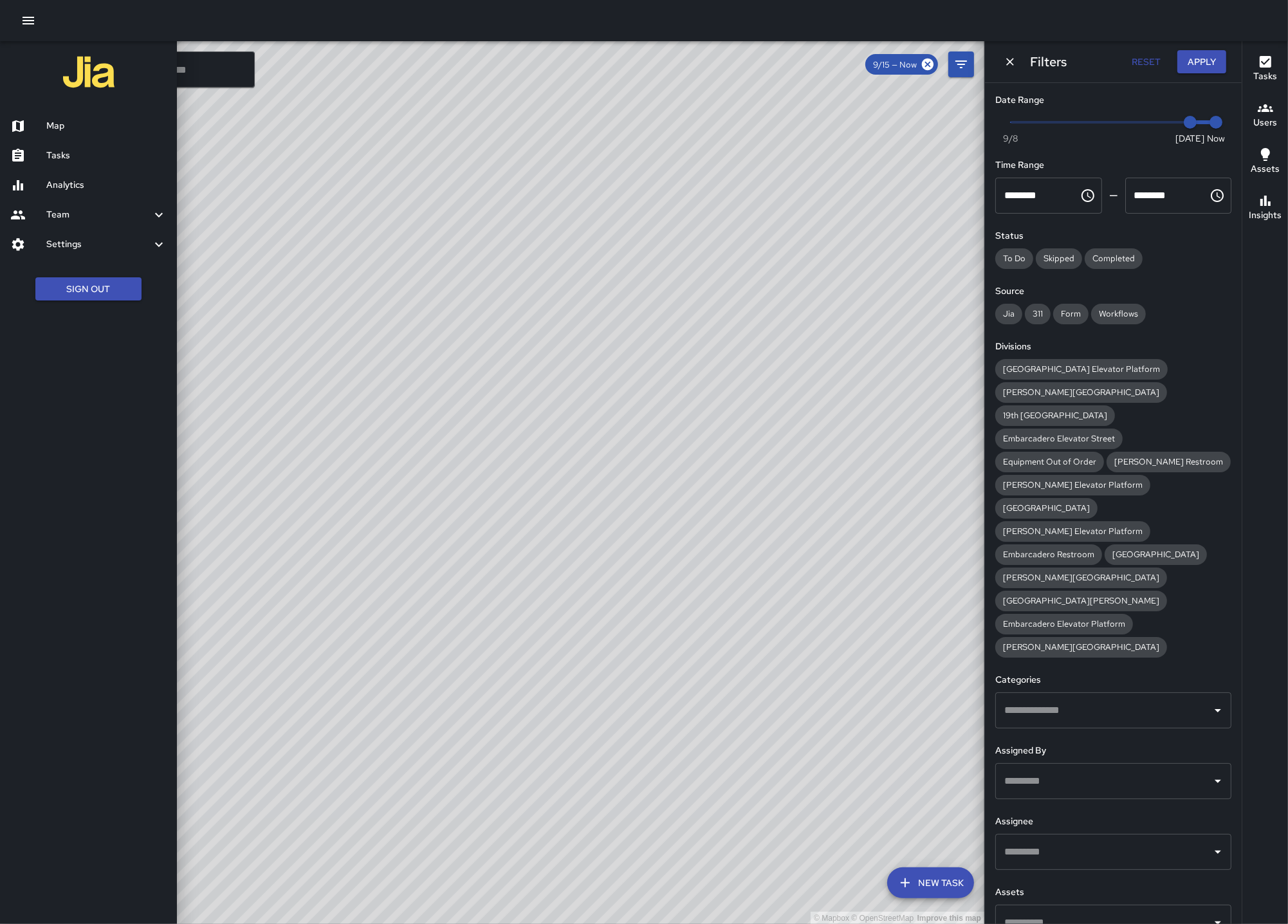
click at [92, 193] on div "Analytics" at bounding box center [88, 185] width 177 height 29
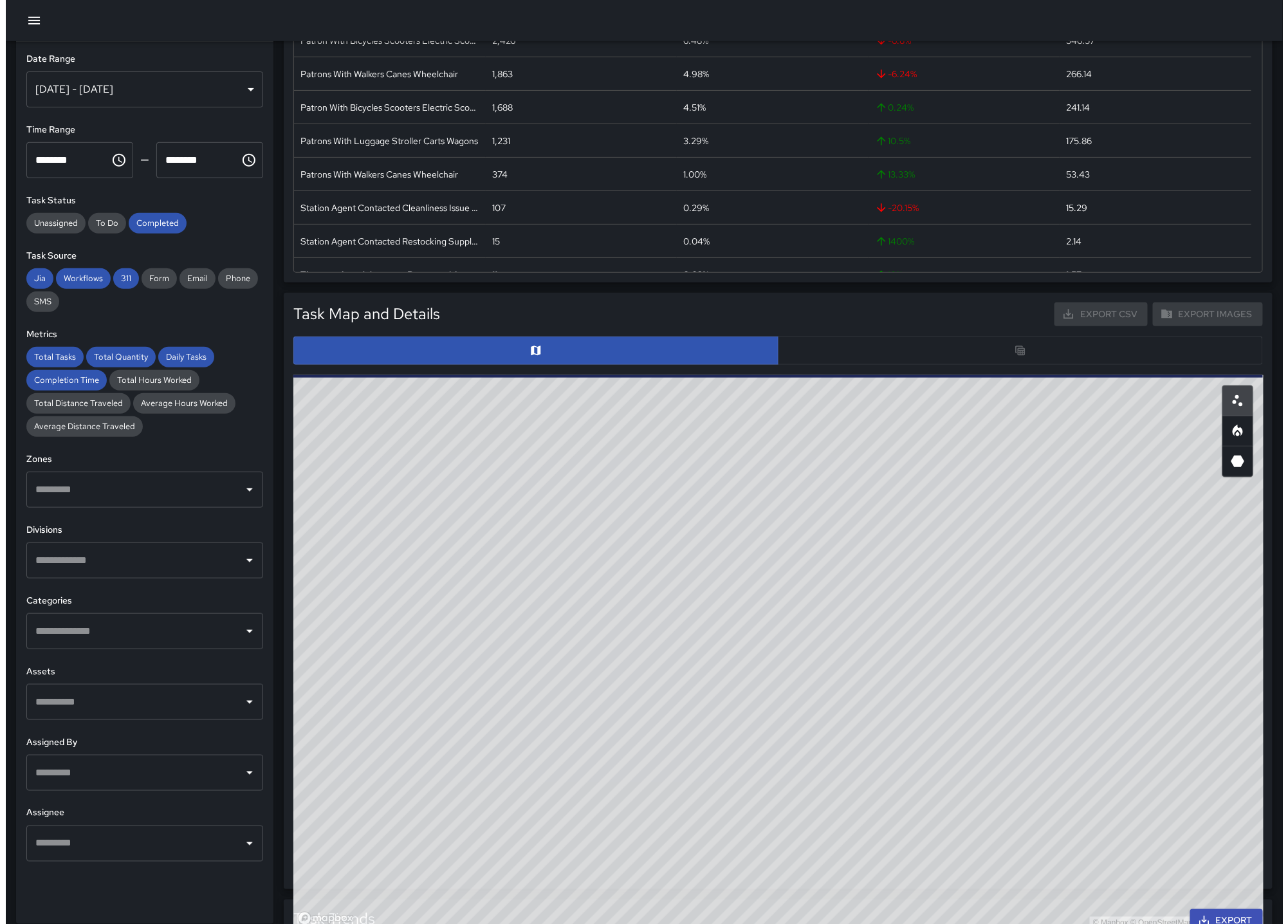
scroll to position [275, 0]
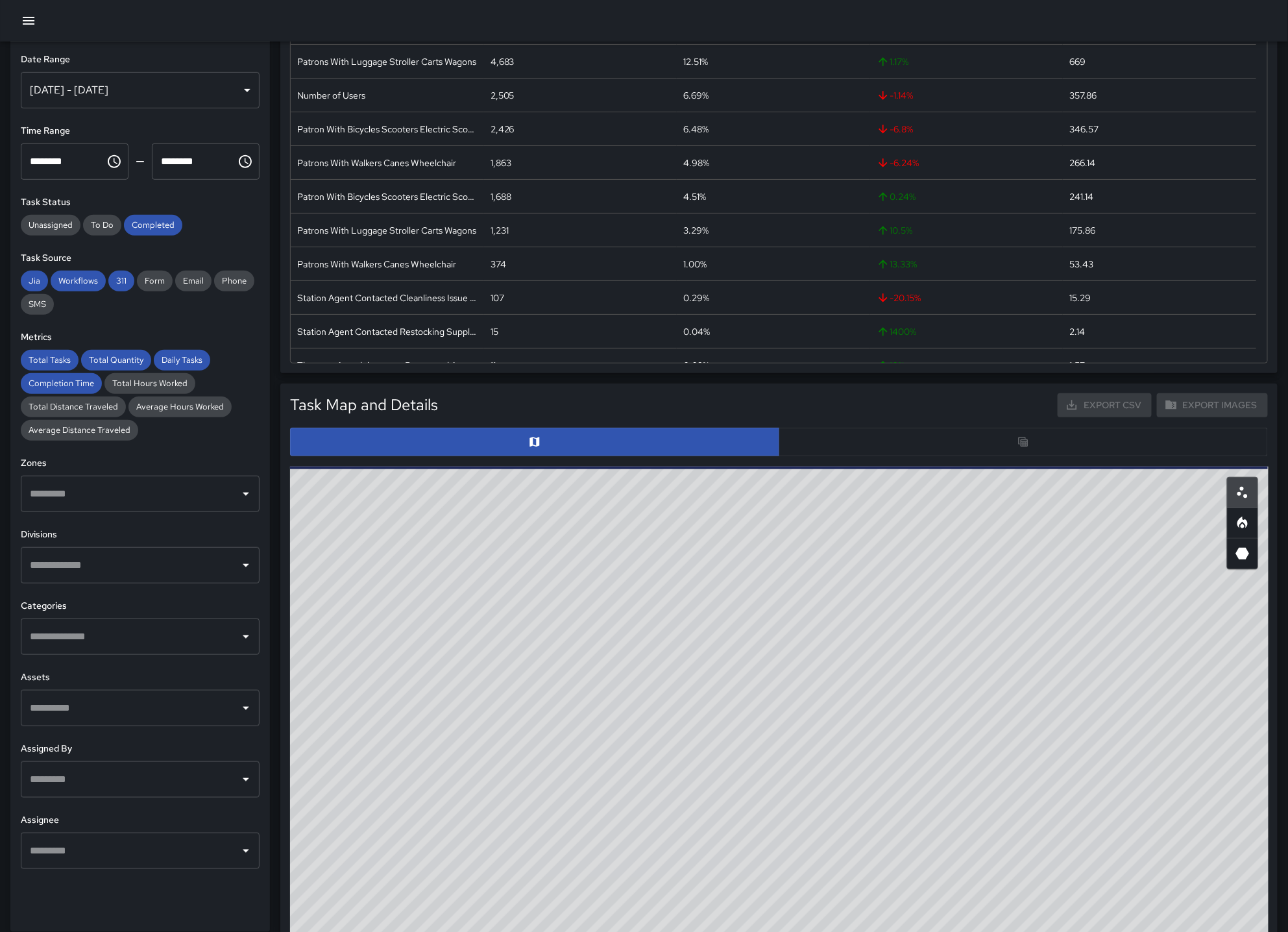
click at [31, 26] on icon "button" at bounding box center [28, 20] width 15 height 15
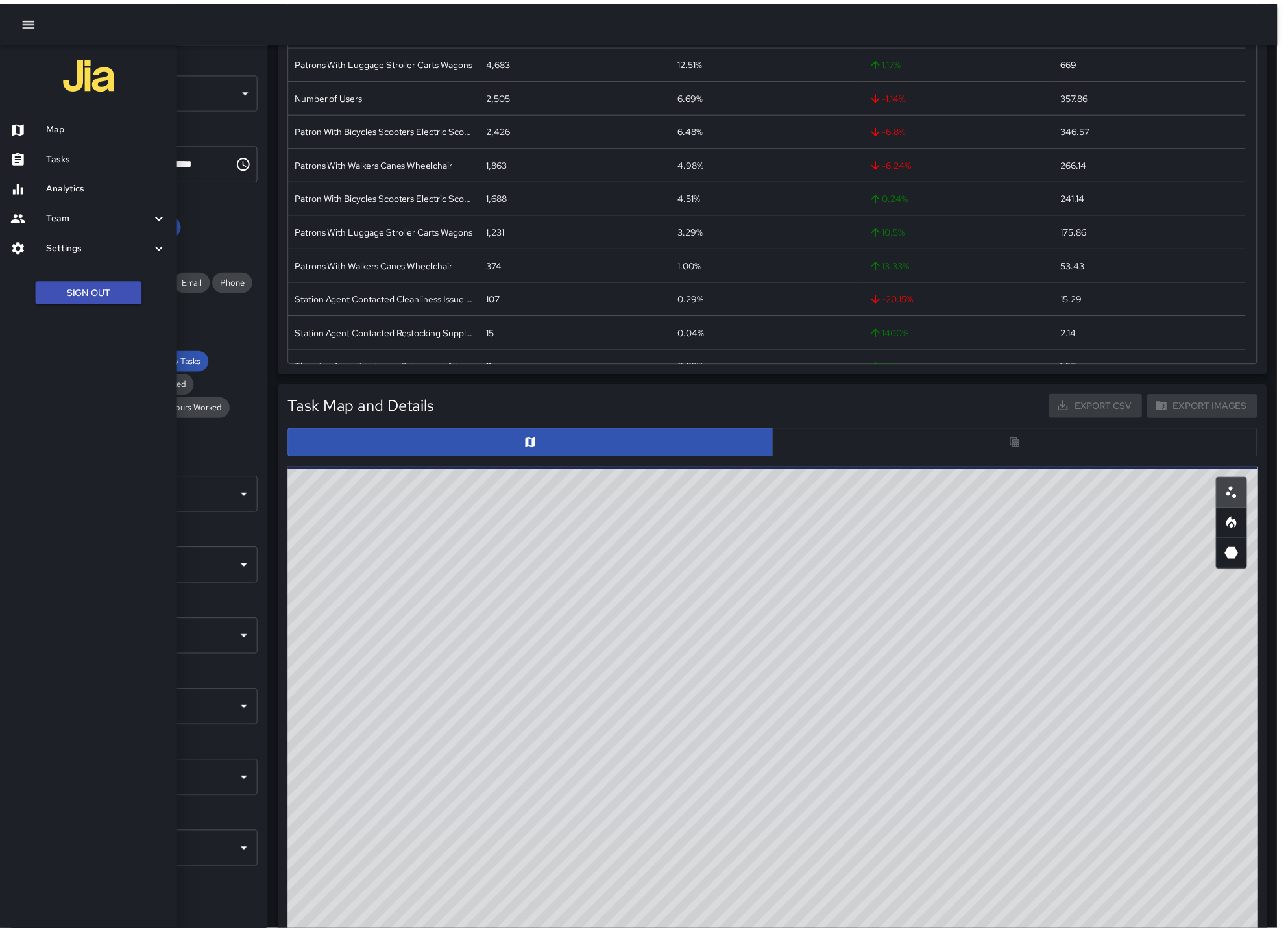
scroll to position [377, 965]
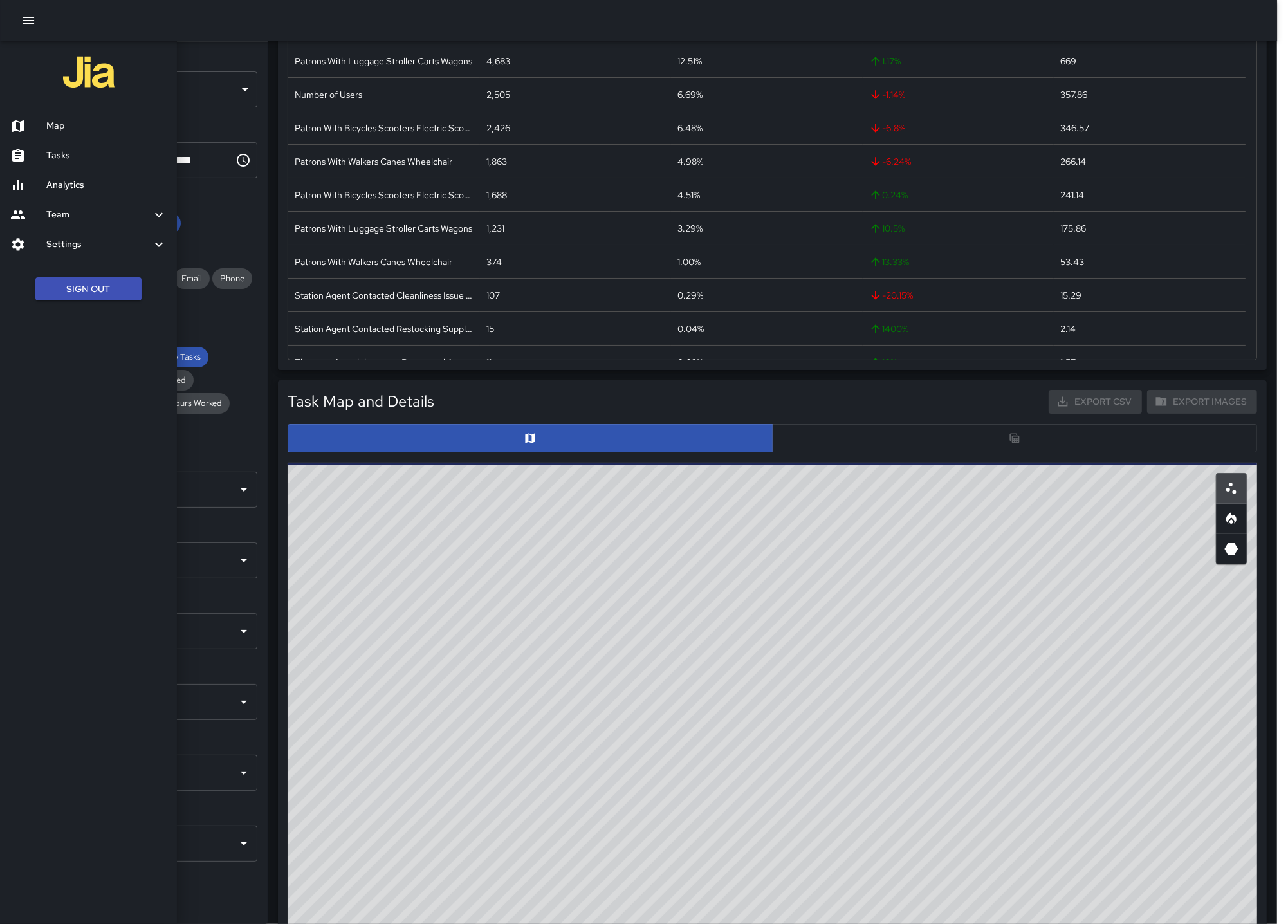
drag, startPoint x: 31, startPoint y: 26, endPoint x: 17, endPoint y: 473, distance: 447.2
click at [15, 476] on div "Map Tasks Analytics Team Leaderboard Settings Geofence and Zones Divisions and …" at bounding box center [88, 462] width 177 height 924
click at [151, 220] on icon at bounding box center [159, 214] width 15 height 15
click at [155, 278] on icon at bounding box center [159, 284] width 15 height 15
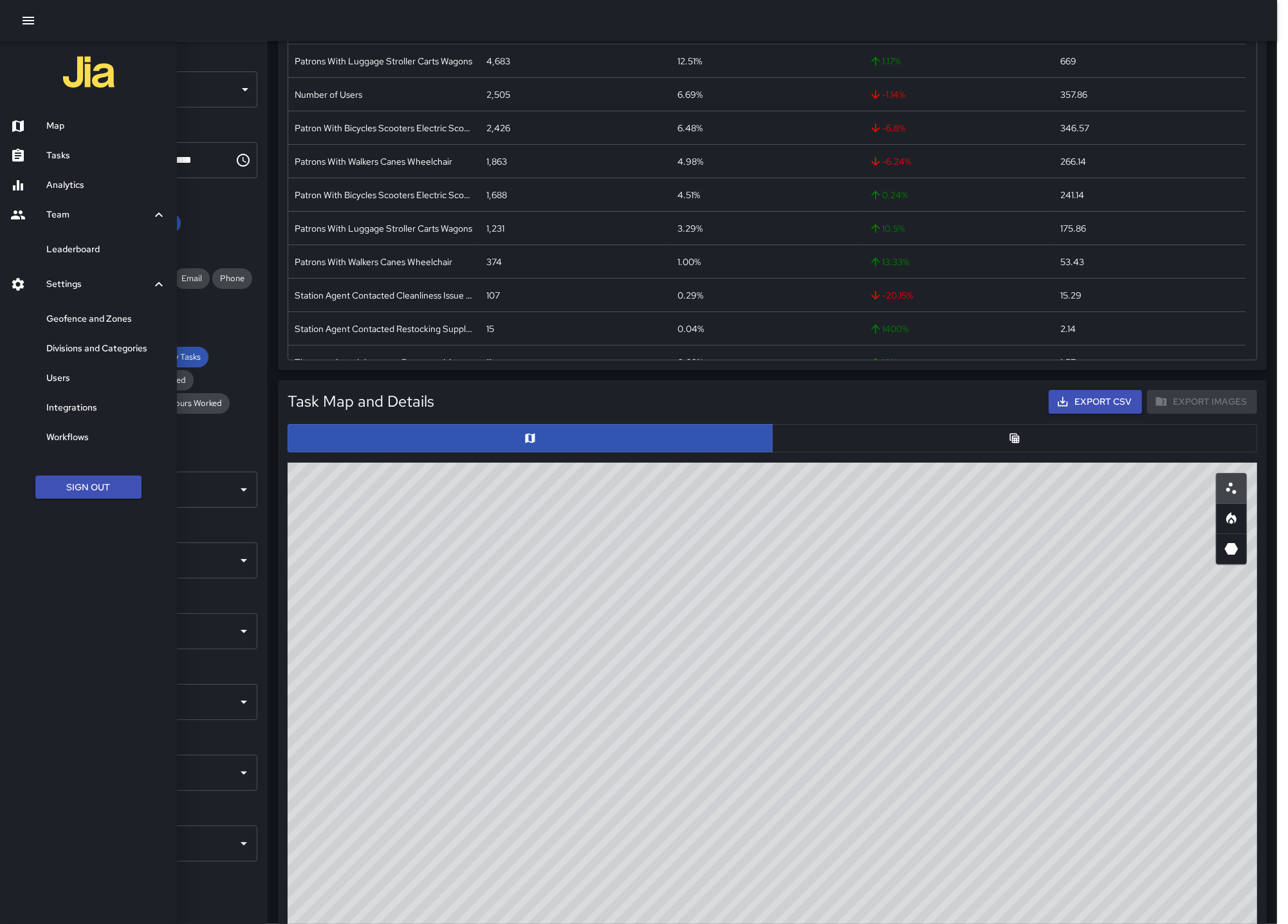
click at [87, 534] on div "Map Tasks Analytics Team Leaderboard Settings Geofence and Zones Divisions and …" at bounding box center [88, 462] width 177 height 924
click at [92, 632] on div "Map Tasks Analytics Team Leaderboard Settings Geofence and Zones Divisions and …" at bounding box center [88, 462] width 177 height 924
click at [267, 436] on div at bounding box center [644, 462] width 1288 height 924
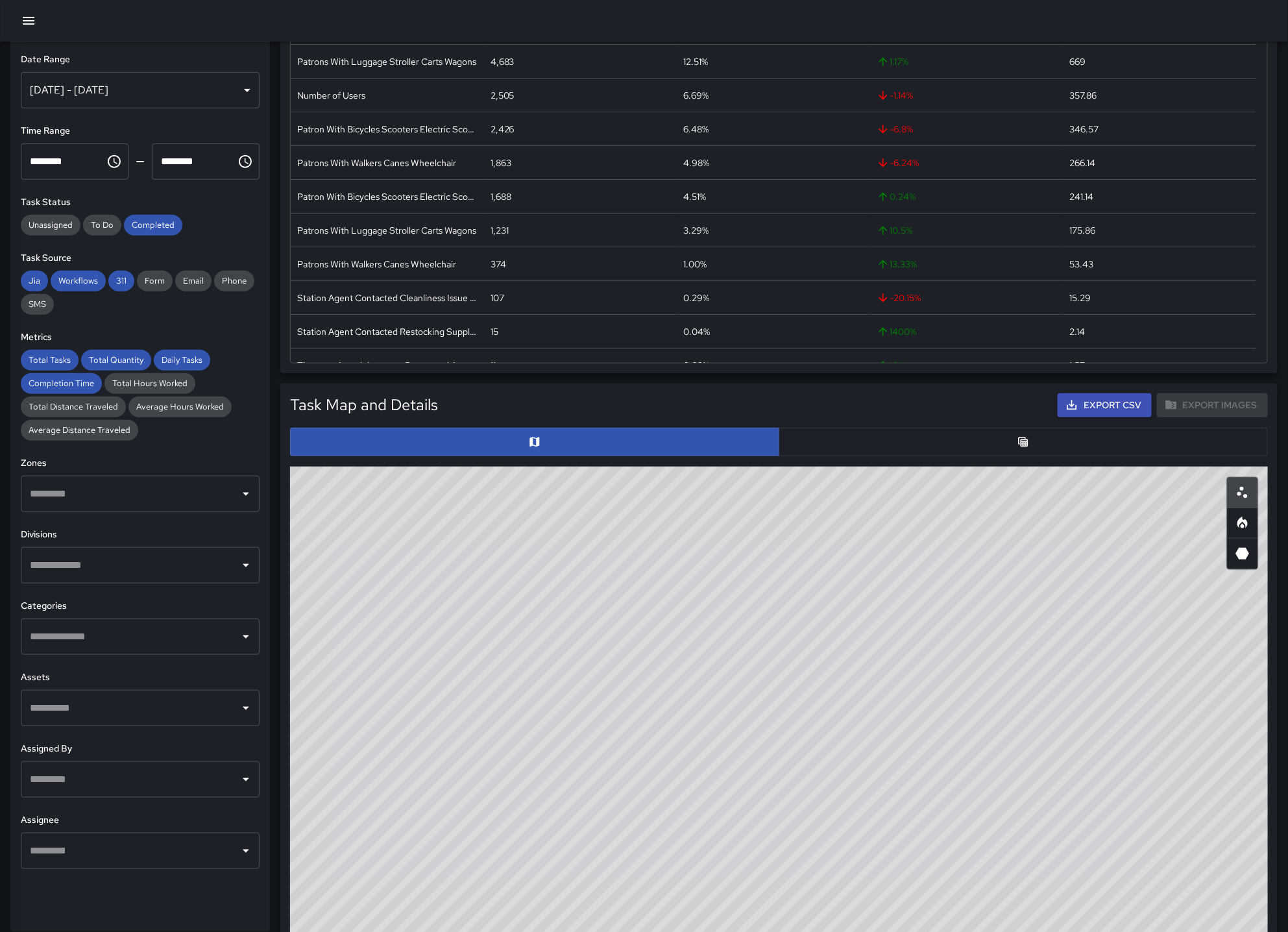
scroll to position [377, 966]
